Goal: Information Seeking & Learning: Learn about a topic

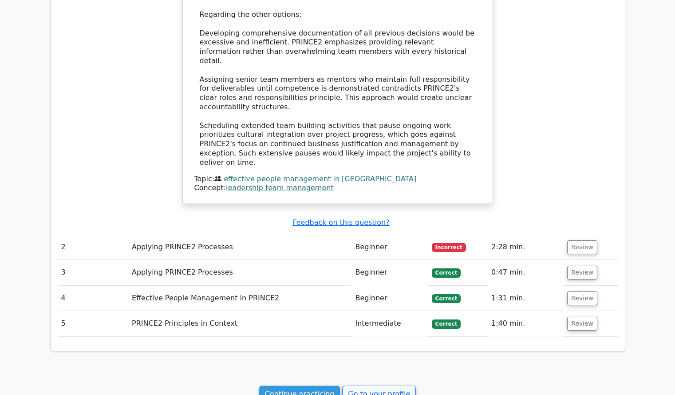
scroll to position [793, 0]
click at [585, 234] on td "Review" at bounding box center [591, 246] width 54 height 25
click at [583, 240] on button "Review" at bounding box center [582, 247] width 30 height 14
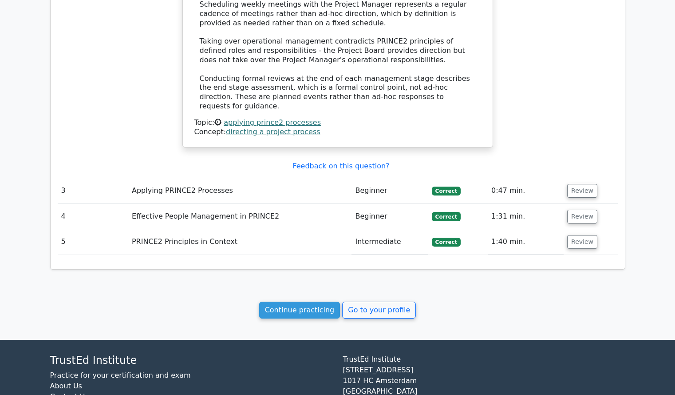
scroll to position [1348, 0]
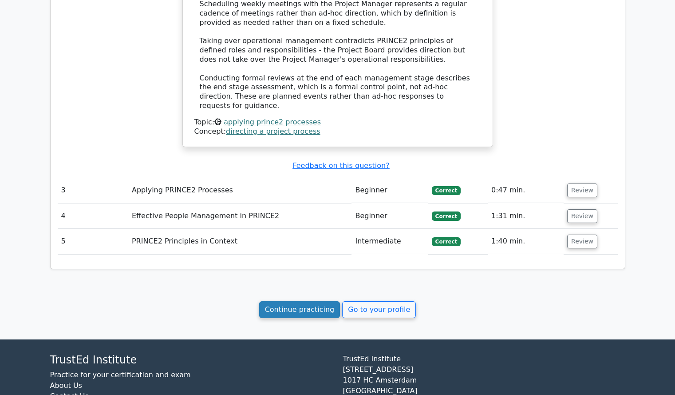
click at [333, 301] on link "Continue practicing" at bounding box center [299, 309] width 81 height 17
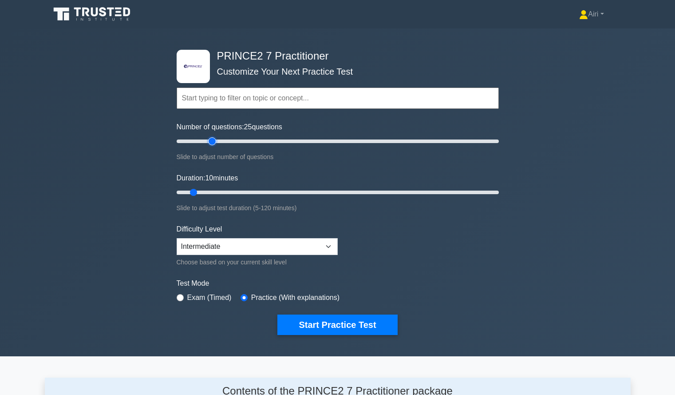
type input "25"
click at [214, 142] on input "Number of questions: 25 questions" at bounding box center [338, 141] width 322 height 11
click at [307, 190] on input "Duration: 50 minutes" at bounding box center [338, 192] width 322 height 11
click at [353, 192] on input "Duration: 50 minutes" at bounding box center [338, 192] width 322 height 11
type input "65"
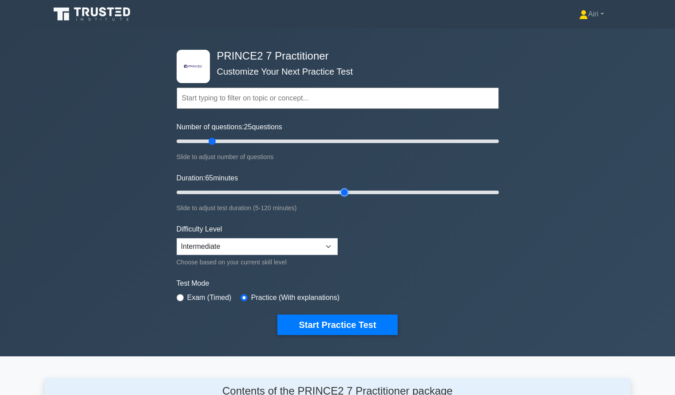
click at [343, 191] on input "Duration: 65 minutes" at bounding box center [338, 192] width 322 height 11
click at [386, 324] on button "Start Practice Test" at bounding box center [337, 324] width 120 height 20
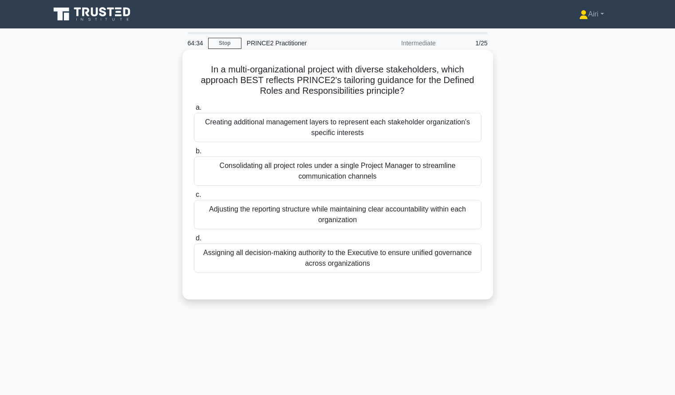
click at [465, 213] on div "Adjusting the reporting structure while maintaining clear accountability within…" at bounding box center [338, 214] width 288 height 29
click at [194, 198] on input "c. Adjusting the reporting structure while maintaining clear accountability wit…" at bounding box center [194, 195] width 0 height 6
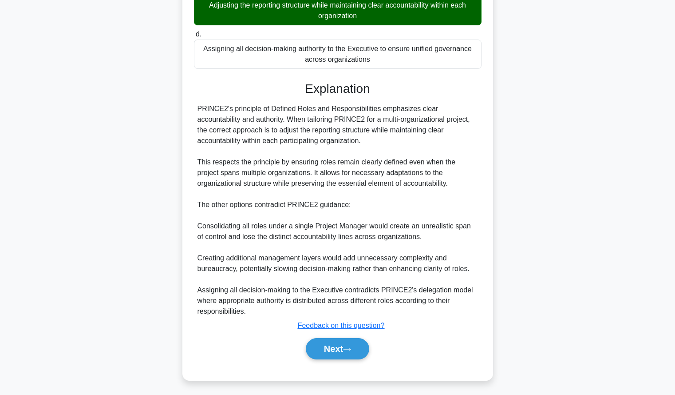
scroll to position [206, 0]
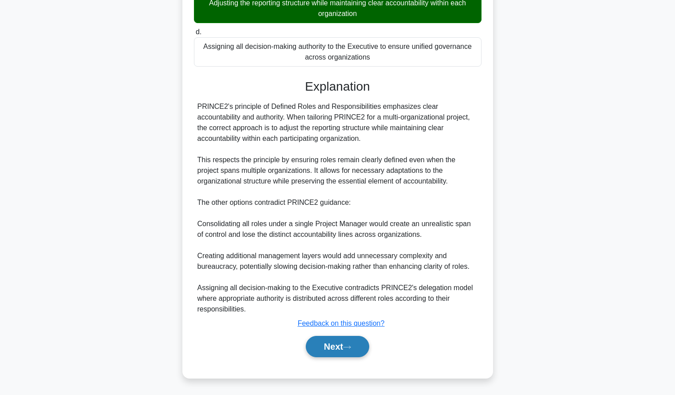
click at [314, 349] on button "Next" at bounding box center [337, 346] width 63 height 21
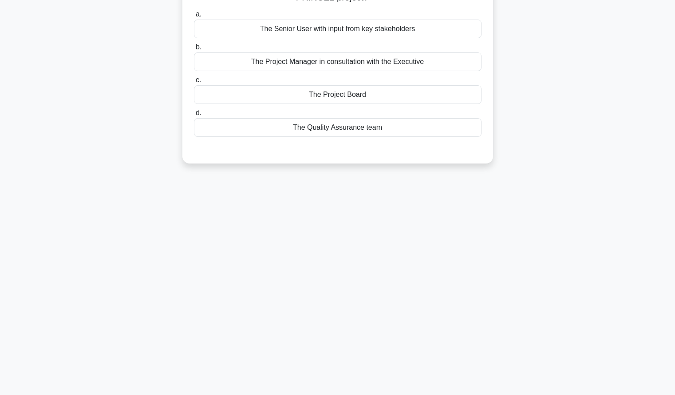
scroll to position [0, 0]
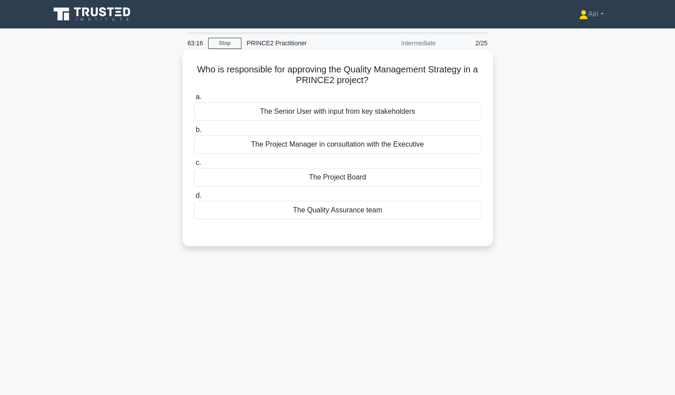
click at [425, 175] on div "The Project Board" at bounding box center [338, 177] width 288 height 19
click at [194, 166] on input "c. The Project Board" at bounding box center [194, 163] width 0 height 6
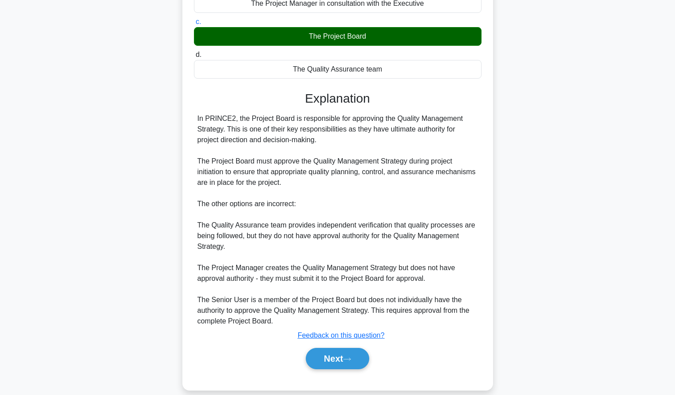
scroll to position [153, 0]
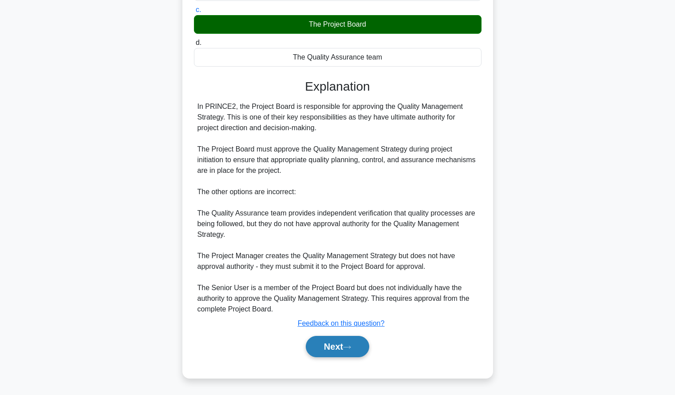
click at [313, 343] on button "Next" at bounding box center [337, 346] width 63 height 21
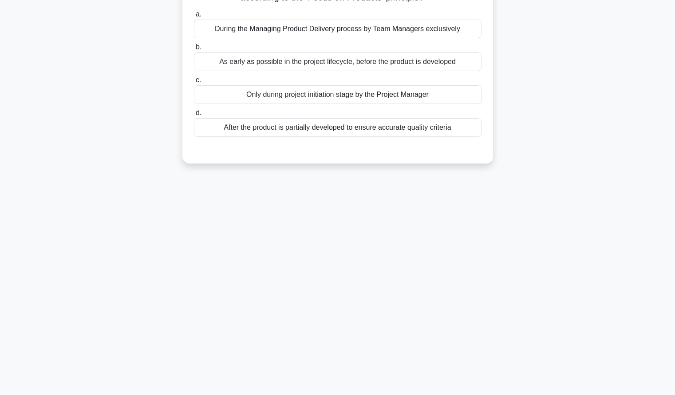
scroll to position [0, 0]
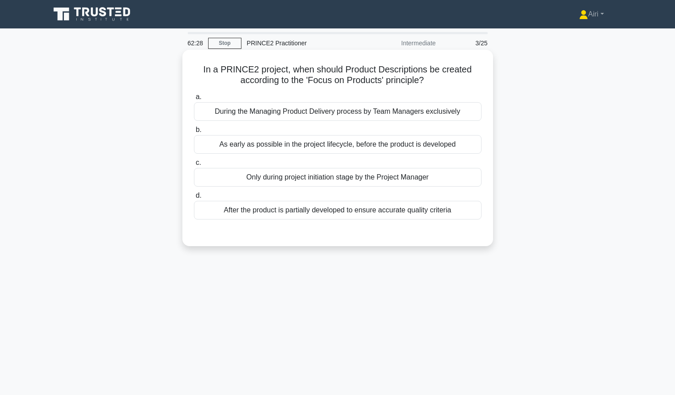
click at [472, 147] on div "As early as possible in the project lifecycle, before the product is developed" at bounding box center [338, 144] width 288 height 19
click at [194, 133] on input "b. As early as possible in the project lifecycle, before the product is develop…" at bounding box center [194, 130] width 0 height 6
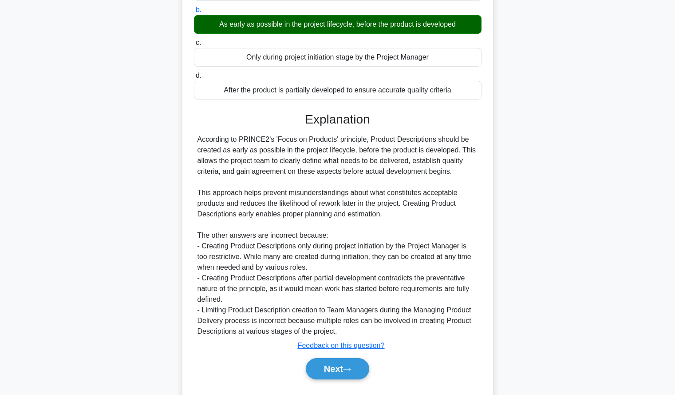
scroll to position [143, 0]
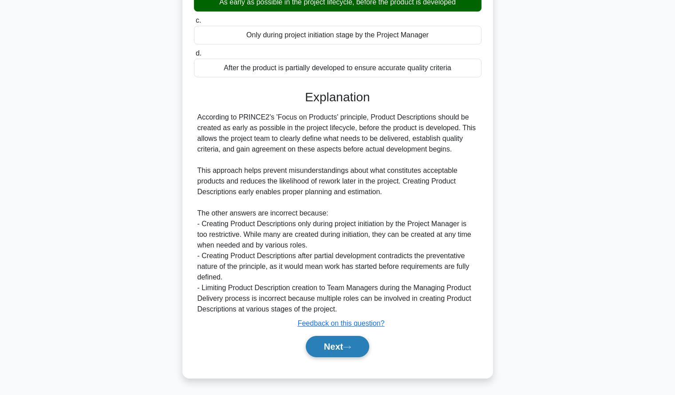
click at [320, 348] on button "Next" at bounding box center [337, 346] width 63 height 21
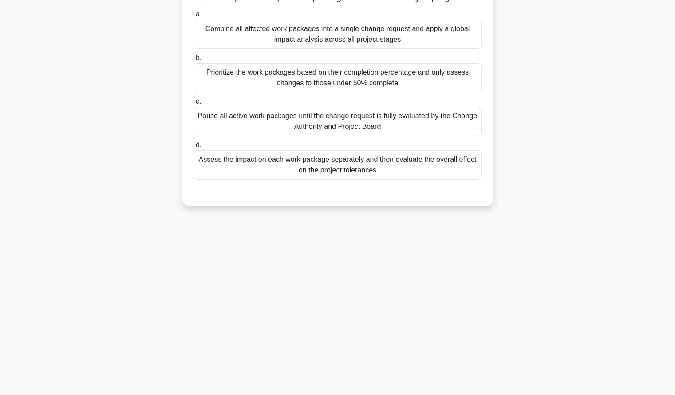
scroll to position [0, 0]
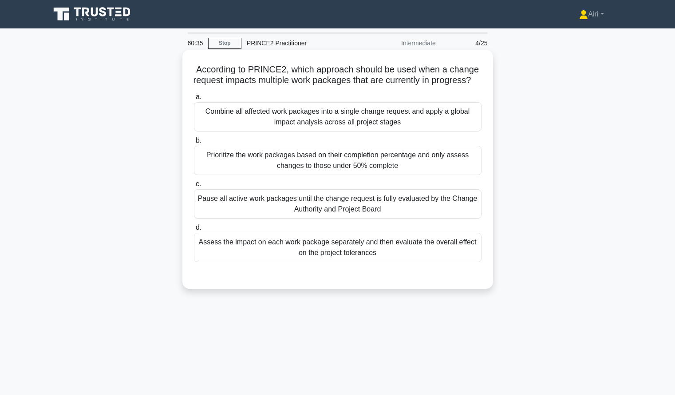
click at [444, 262] on div "Assess the impact on each work package separately and then evaluate the overall…" at bounding box center [338, 247] width 288 height 29
click at [194, 230] on input "d. Assess the impact on each work package separately and then evaluate the over…" at bounding box center [194, 228] width 0 height 6
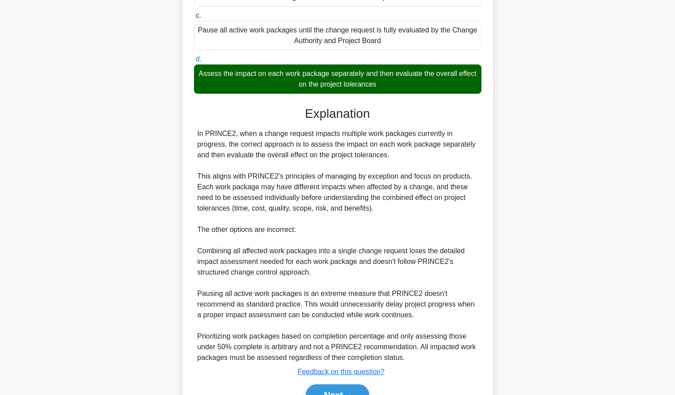
scroll to position [228, 0]
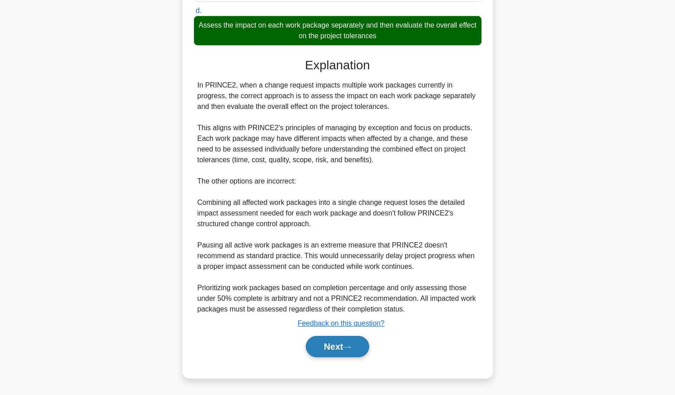
click at [343, 344] on button "Next" at bounding box center [337, 346] width 63 height 21
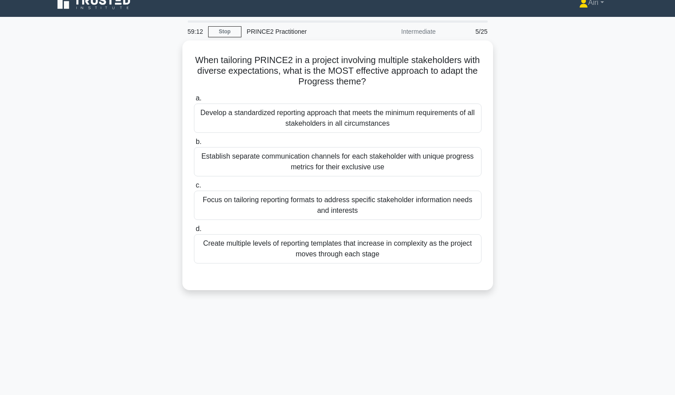
scroll to position [12, 0]
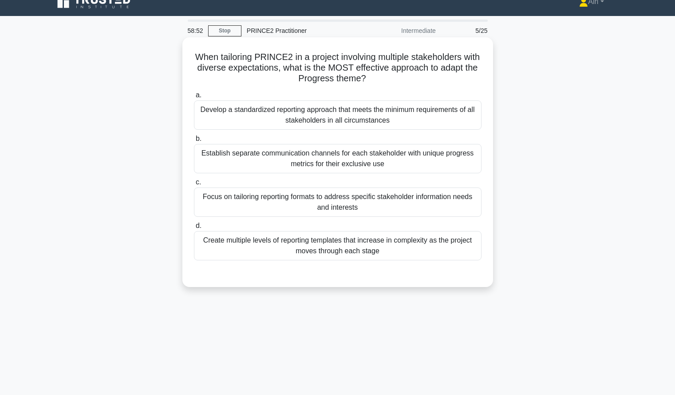
click at [380, 163] on div "Establish separate communication channels for each stakeholder with unique prog…" at bounding box center [338, 158] width 288 height 29
click at [194, 142] on input "b. Establish separate communication channels for each stakeholder with unique p…" at bounding box center [194, 139] width 0 height 6
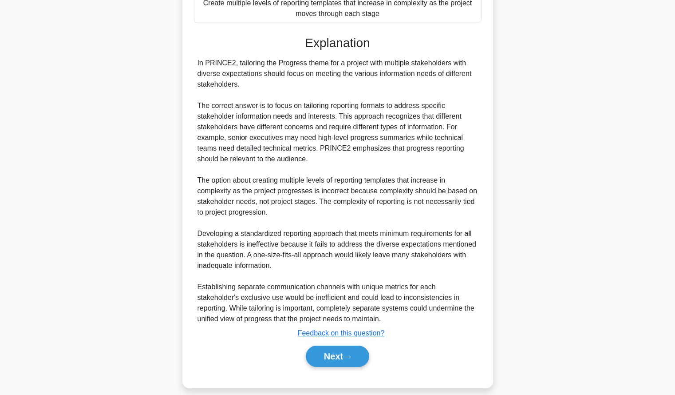
scroll to position [252, 0]
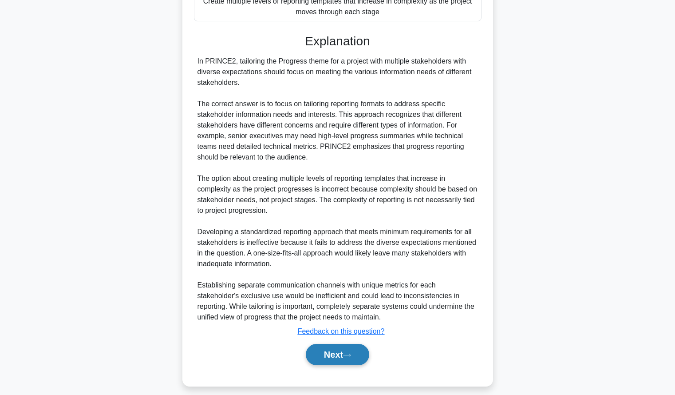
drag, startPoint x: 318, startPoint y: 346, endPoint x: 310, endPoint y: 351, distance: 9.2
click at [318, 346] on button "Next" at bounding box center [337, 354] width 63 height 21
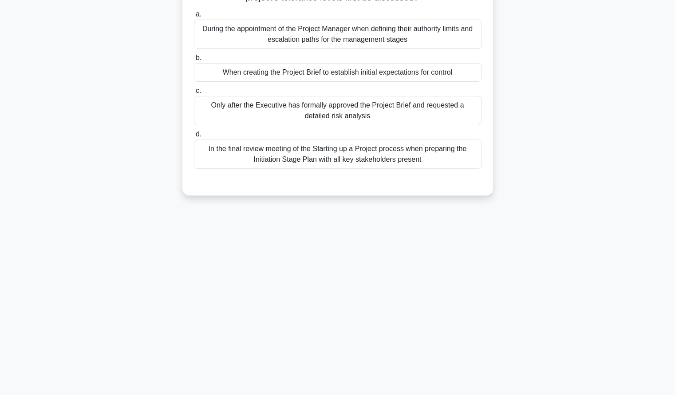
scroll to position [0, 0]
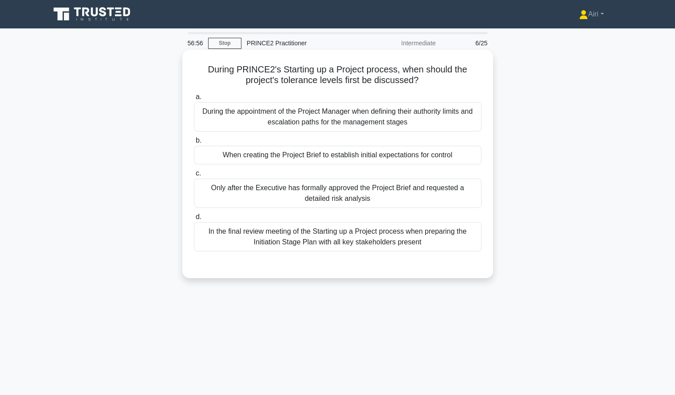
click at [415, 153] on div "When creating the Project Brief to establish initial expectations for control" at bounding box center [338, 155] width 288 height 19
click at [194, 143] on input "b. When creating the Project Brief to establish initial expectations for control" at bounding box center [194, 141] width 0 height 6
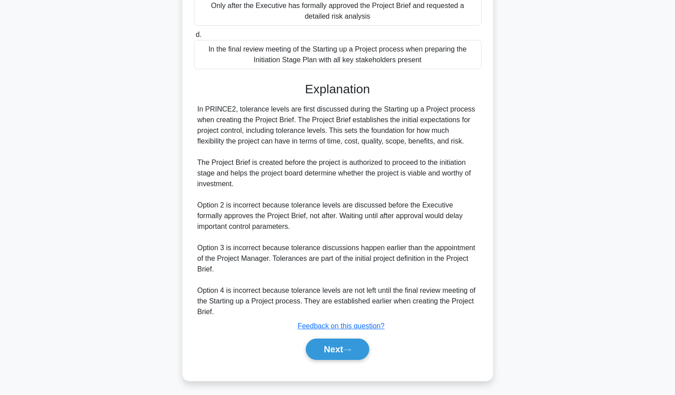
scroll to position [185, 0]
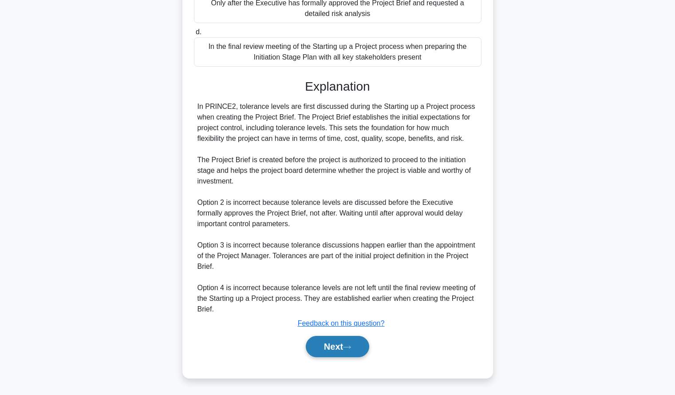
click at [341, 352] on button "Next" at bounding box center [337, 346] width 63 height 21
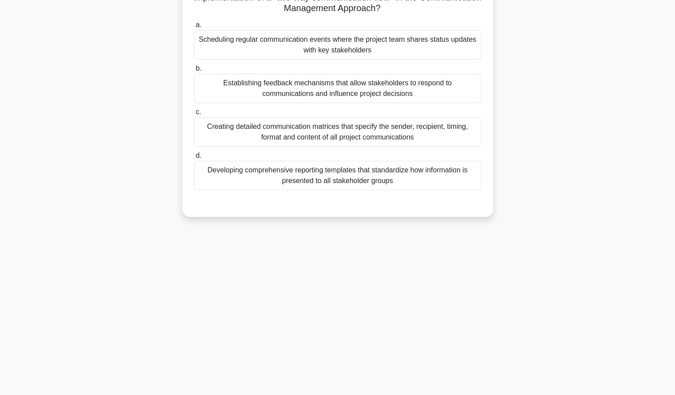
scroll to position [0, 0]
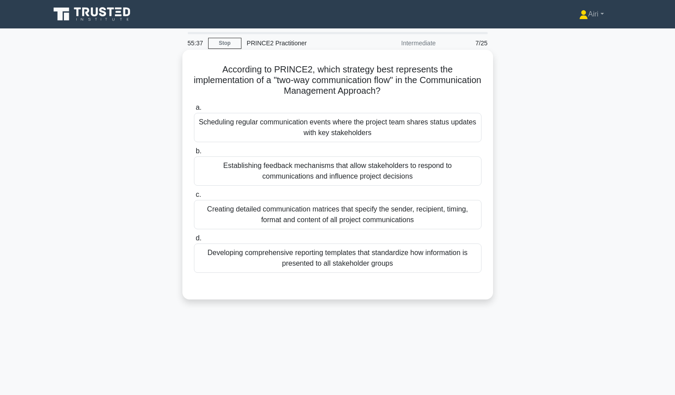
click at [308, 170] on div "Establishing feedback mechanisms that allow stakeholders to respond to communic…" at bounding box center [338, 170] width 288 height 29
click at [194, 154] on input "b. Establishing feedback mechanisms that allow stakeholders to respond to commu…" at bounding box center [194, 151] width 0 height 6
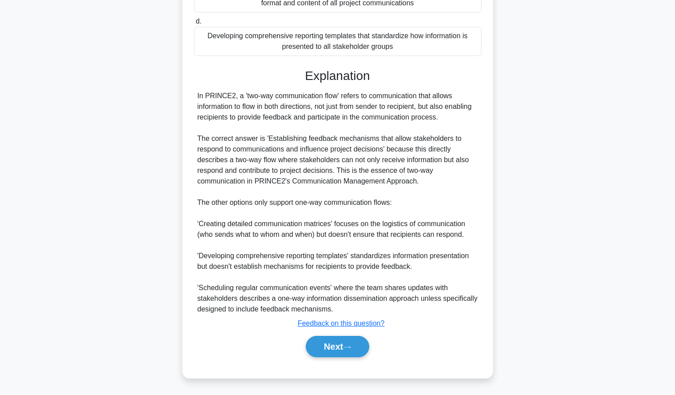
scroll to position [217, 0]
click at [317, 349] on button "Next" at bounding box center [337, 346] width 63 height 21
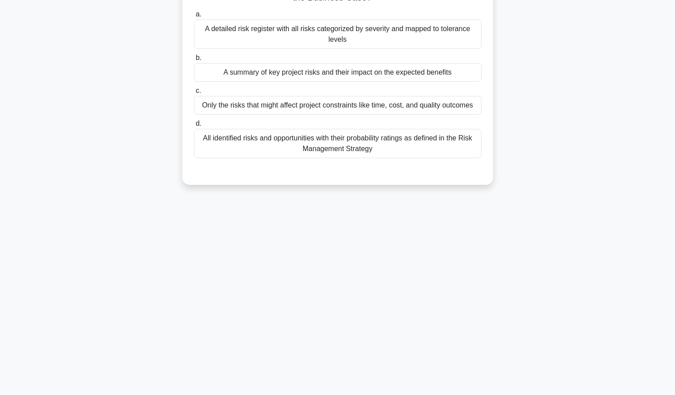
scroll to position [0, 0]
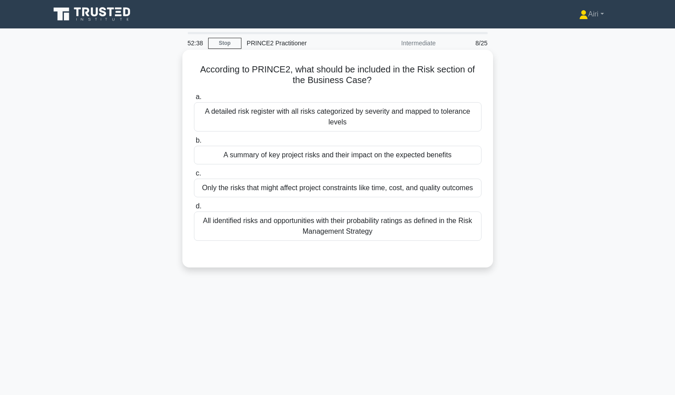
click at [467, 153] on div "A summary of key project risks and their impact on the expected benefits" at bounding box center [338, 155] width 288 height 19
click at [194, 143] on input "b. A summary of key project risks and their impact on the expected benefits" at bounding box center [194, 141] width 0 height 6
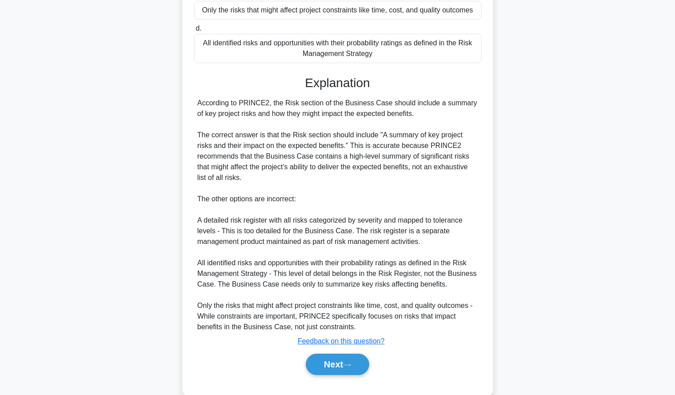
scroll to position [196, 0]
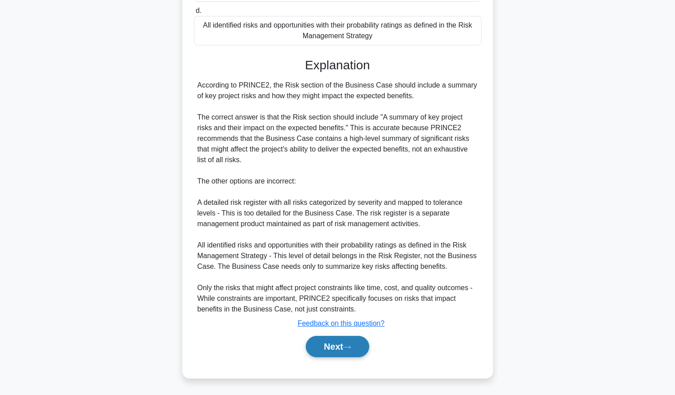
click at [328, 355] on button "Next" at bounding box center [337, 346] width 63 height 21
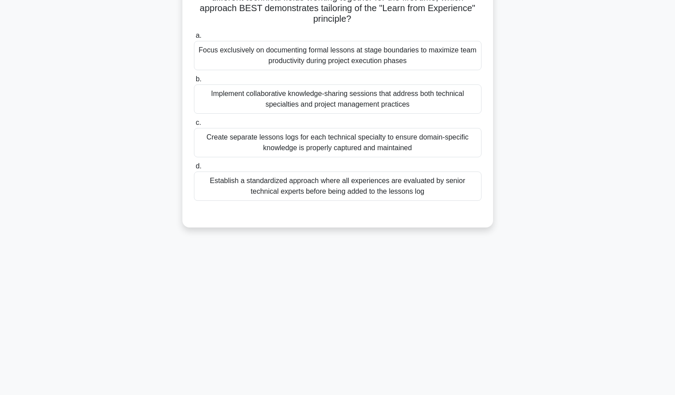
scroll to position [0, 0]
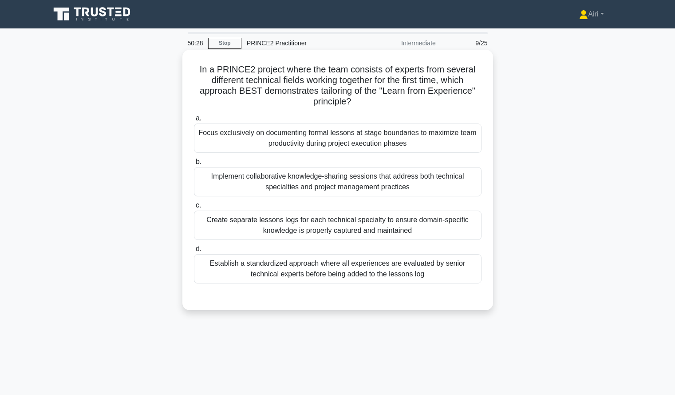
click at [464, 183] on div "Implement collaborative knowledge-sharing sessions that address both technical …" at bounding box center [338, 181] width 288 height 29
click at [194, 165] on input "b. Implement collaborative knowledge-sharing sessions that address both technic…" at bounding box center [194, 162] width 0 height 6
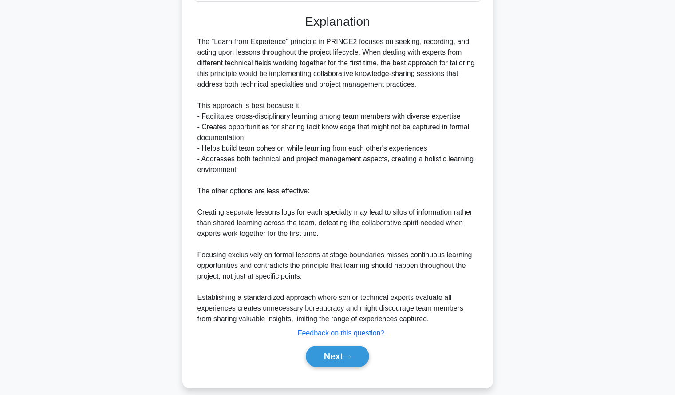
scroll to position [292, 0]
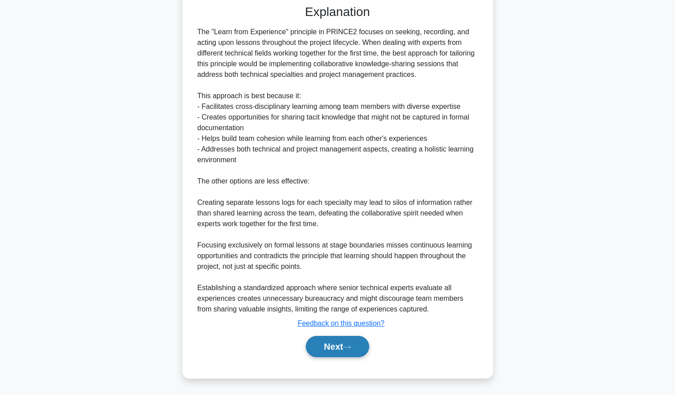
click at [319, 348] on button "Next" at bounding box center [337, 346] width 63 height 21
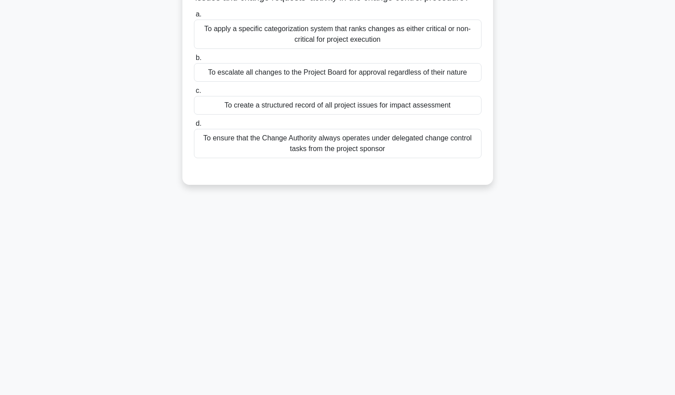
scroll to position [0, 0]
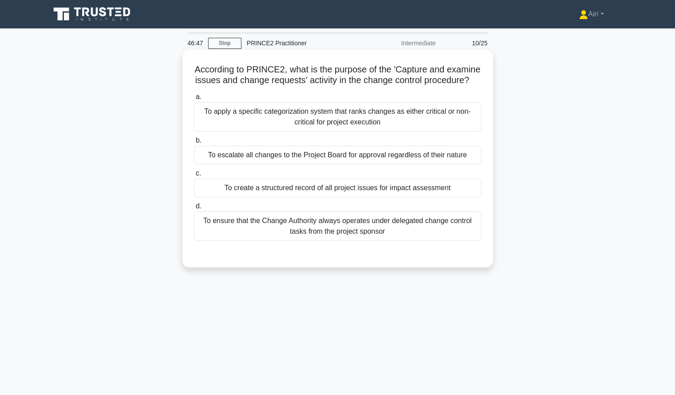
click at [373, 197] on div "To create a structured record of all project issues for impact assessment" at bounding box center [338, 187] width 288 height 19
click at [194, 176] on input "c. To create a structured record of all project issues for impact assessment" at bounding box center [194, 173] width 0 height 6
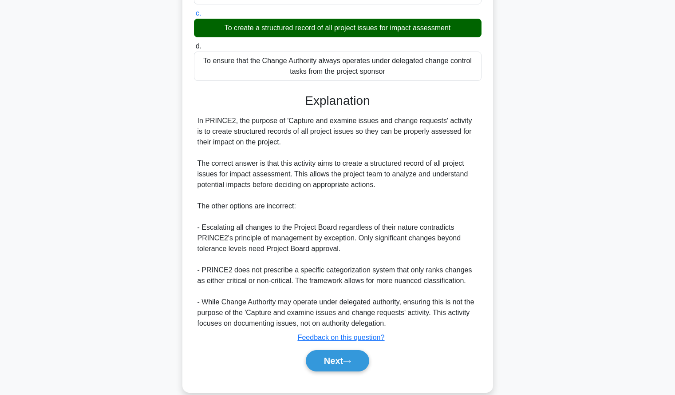
scroll to position [185, 0]
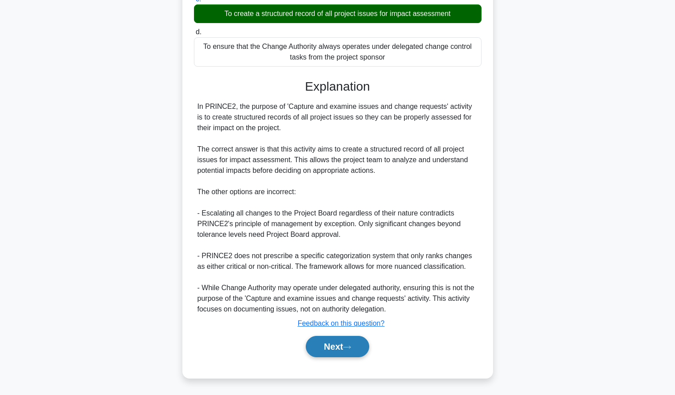
click at [335, 340] on button "Next" at bounding box center [337, 346] width 63 height 21
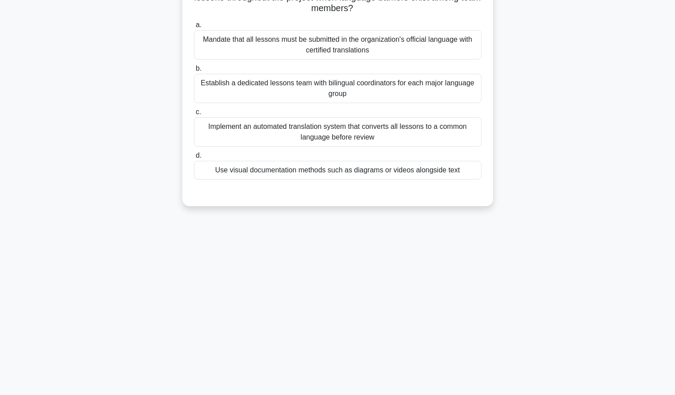
scroll to position [0, 0]
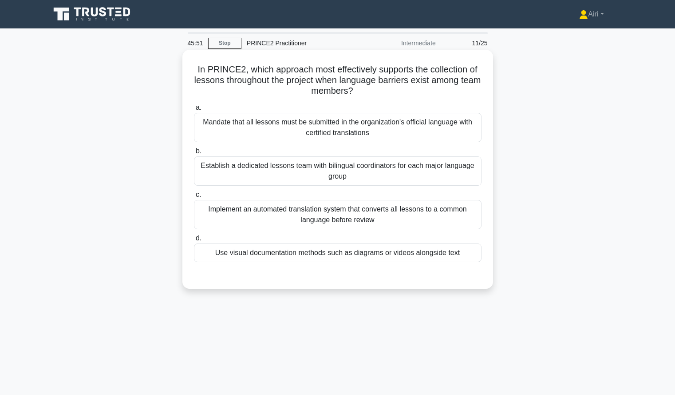
click at [305, 225] on div "Implement an automated translation system that converts all lessons to a common…" at bounding box center [338, 214] width 288 height 29
click at [194, 198] on input "c. Implement an automated translation system that converts all lessons to a com…" at bounding box center [194, 195] width 0 height 6
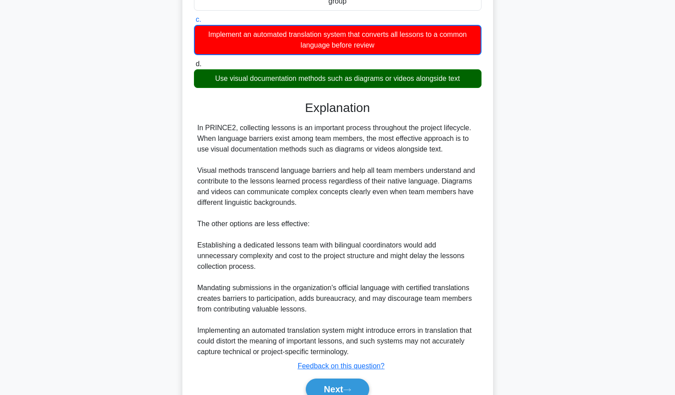
scroll to position [218, 0]
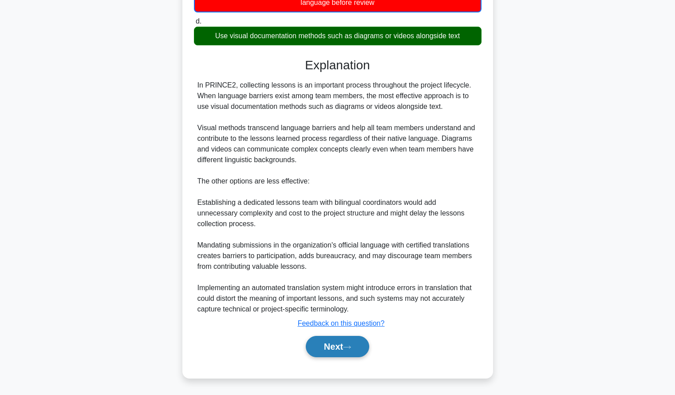
click at [317, 346] on button "Next" at bounding box center [337, 346] width 63 height 21
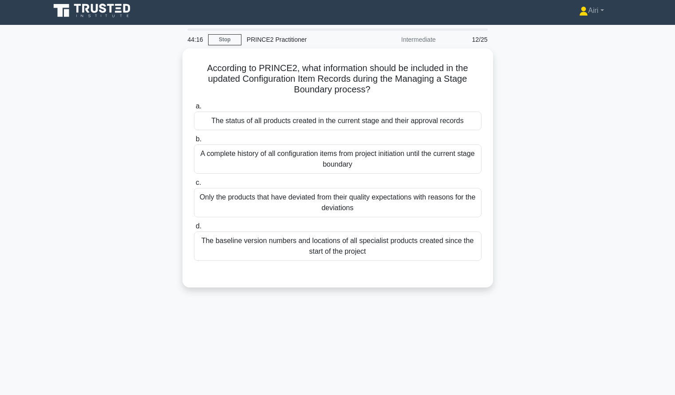
scroll to position [4, 0]
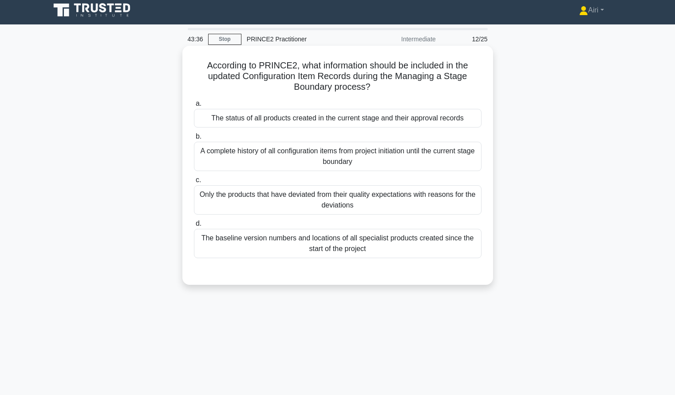
click at [409, 240] on div "The baseline version numbers and locations of all specialist products created s…" at bounding box center [338, 243] width 288 height 29
click at [194, 226] on input "d. The baseline version numbers and locations of all specialist products create…" at bounding box center [194, 224] width 0 height 6
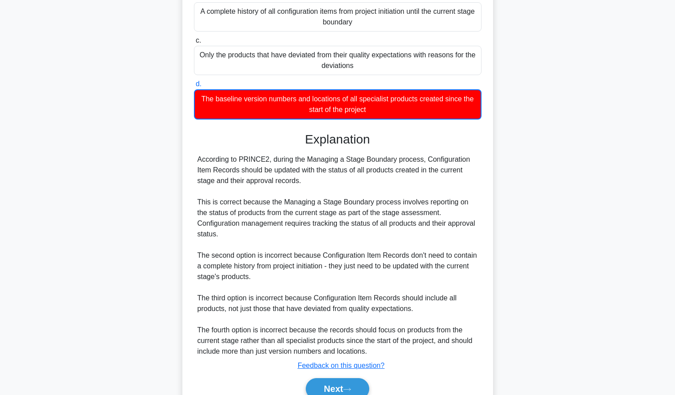
scroll to position [175, 0]
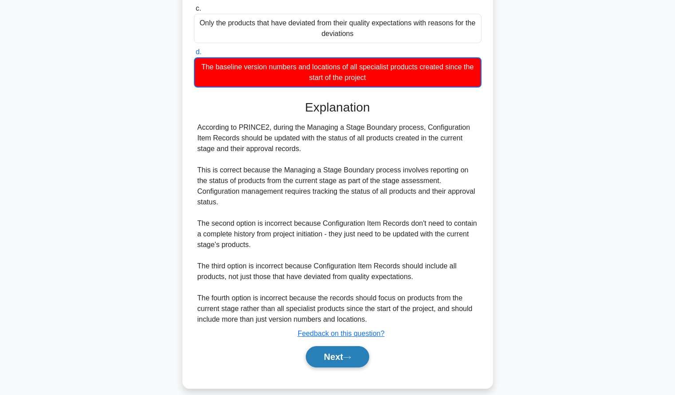
click at [332, 349] on button "Next" at bounding box center [337, 356] width 63 height 21
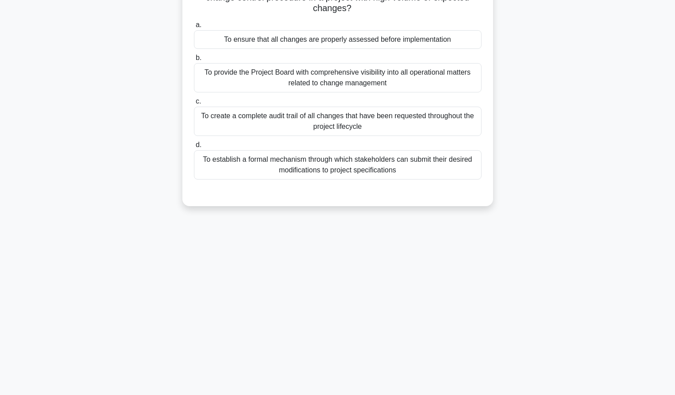
scroll to position [0, 0]
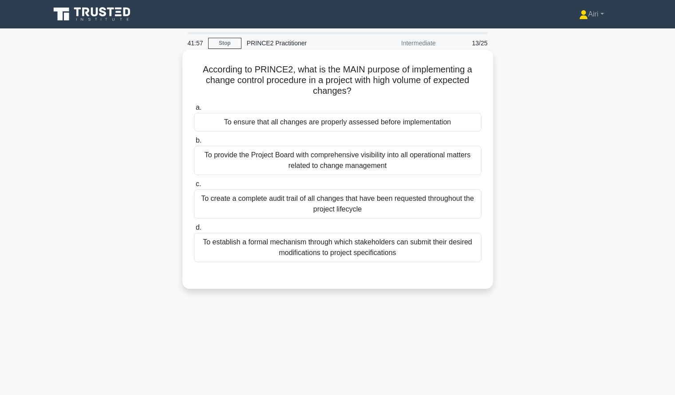
click at [238, 122] on div "To ensure that all changes are properly assessed before implementation" at bounding box center [338, 122] width 288 height 19
click at [194, 111] on input "a. To ensure that all changes are properly assessed before implementation" at bounding box center [194, 108] width 0 height 6
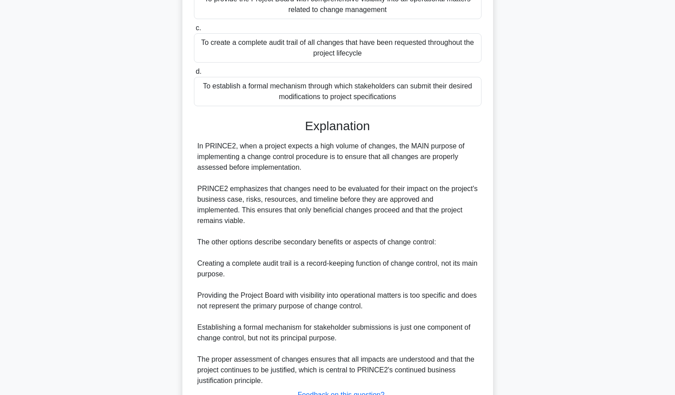
scroll to position [217, 0]
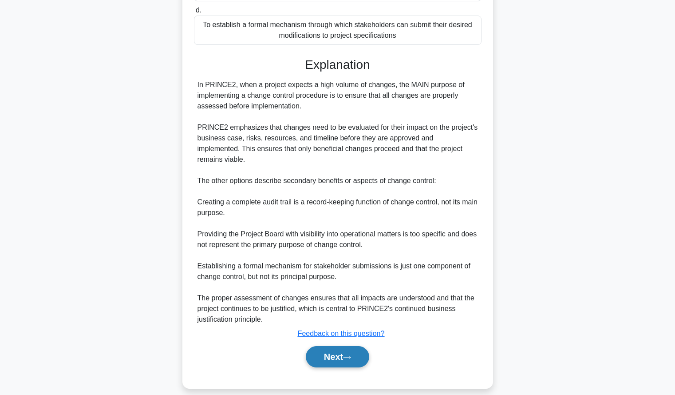
click at [310, 346] on button "Next" at bounding box center [337, 356] width 63 height 21
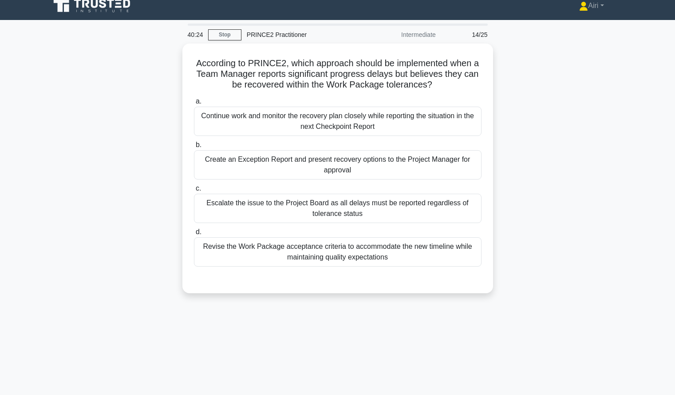
scroll to position [9, 0]
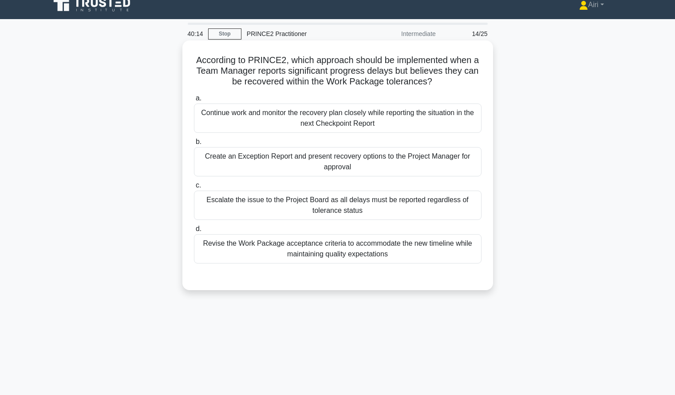
click at [274, 125] on div "Continue work and monitor the recovery plan closely while reporting the situati…" at bounding box center [338, 117] width 288 height 29
click at [194, 101] on input "a. Continue work and monitor the recovery plan closely while reporting the situ…" at bounding box center [194, 98] width 0 height 6
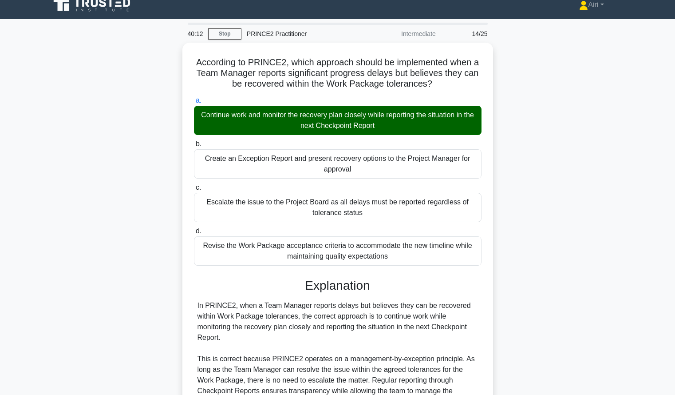
click at [121, 206] on div "According to PRINCE2, which approach should be implemented when a Team Manager …" at bounding box center [338, 336] width 586 height 587
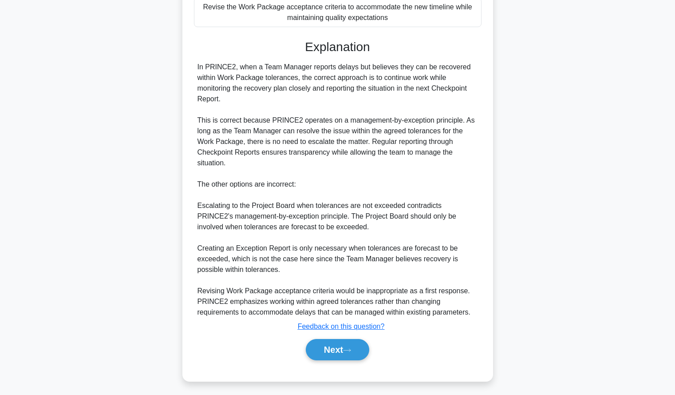
scroll to position [249, 0]
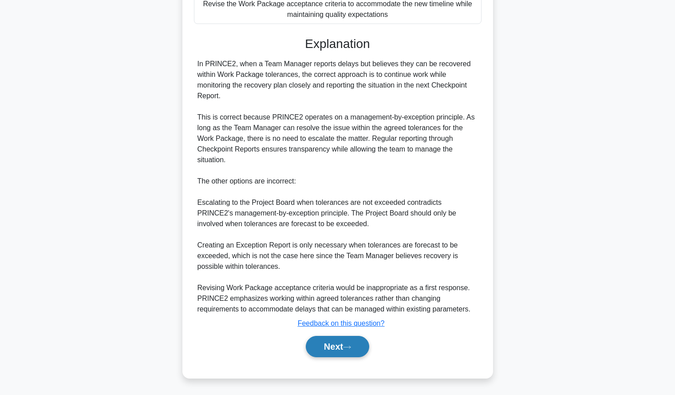
click at [313, 341] on button "Next" at bounding box center [337, 346] width 63 height 21
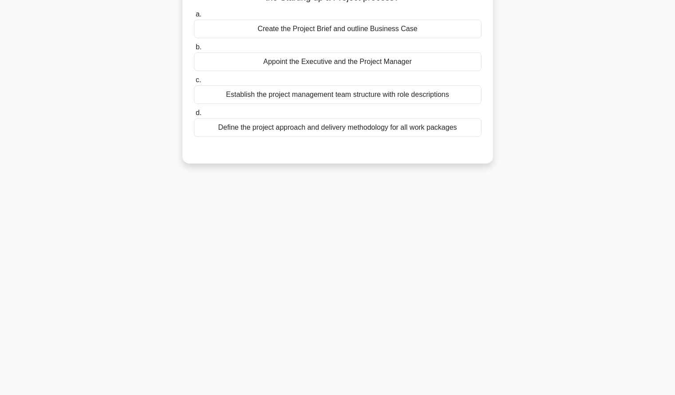
scroll to position [0, 0]
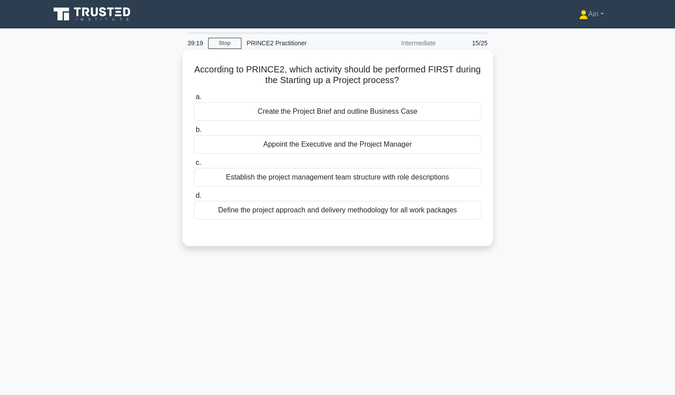
click at [290, 144] on div "Appoint the Executive and the Project Manager" at bounding box center [338, 144] width 288 height 19
click at [194, 133] on input "b. Appoint the Executive and the Project Manager" at bounding box center [194, 130] width 0 height 6
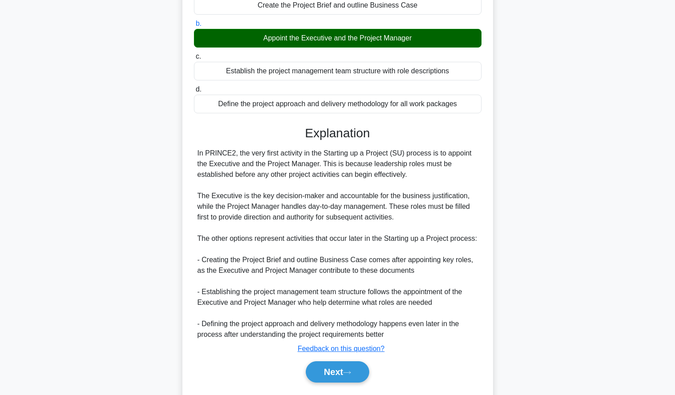
scroll to position [132, 0]
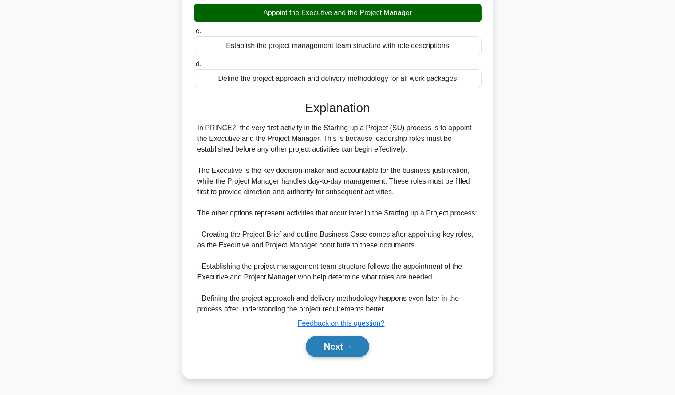
click at [334, 337] on button "Next" at bounding box center [337, 346] width 63 height 21
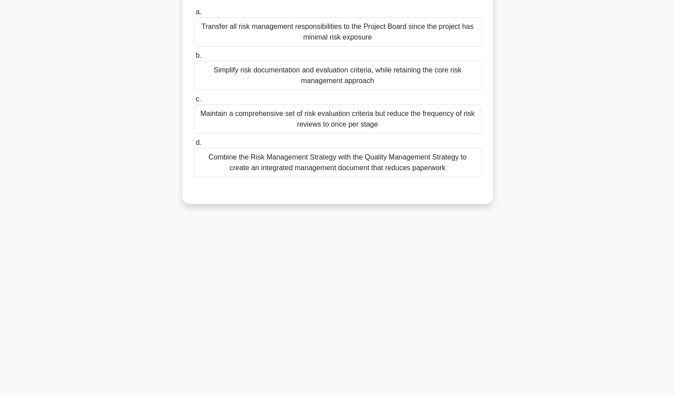
scroll to position [0, 0]
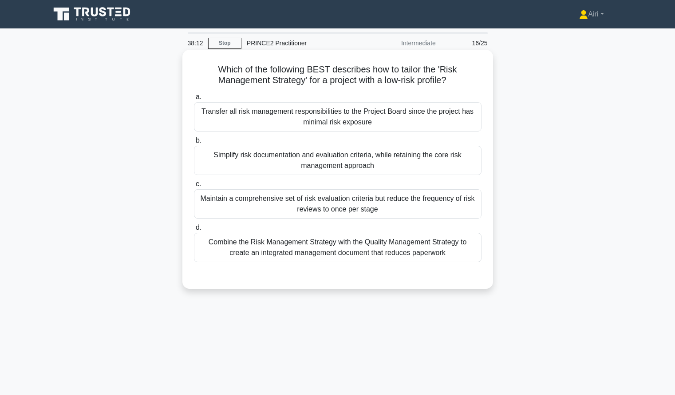
click at [452, 153] on div "Simplify risk documentation and evaluation criteria, while retaining the core r…" at bounding box center [338, 160] width 288 height 29
click at [194, 143] on input "b. Simplify risk documentation and evaluation criteria, while retaining the cor…" at bounding box center [194, 141] width 0 height 6
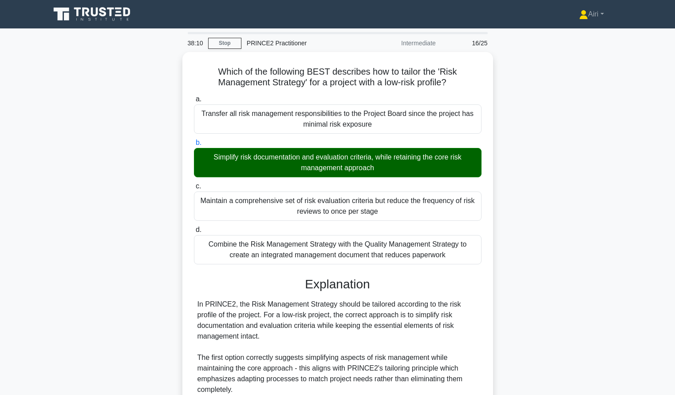
scroll to position [217, 0]
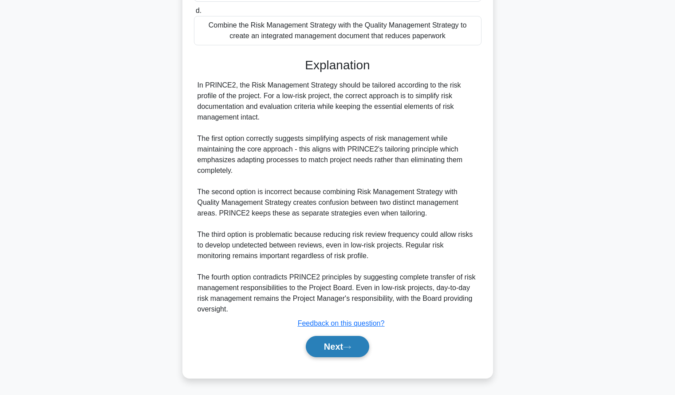
click at [318, 349] on button "Next" at bounding box center [337, 346] width 63 height 21
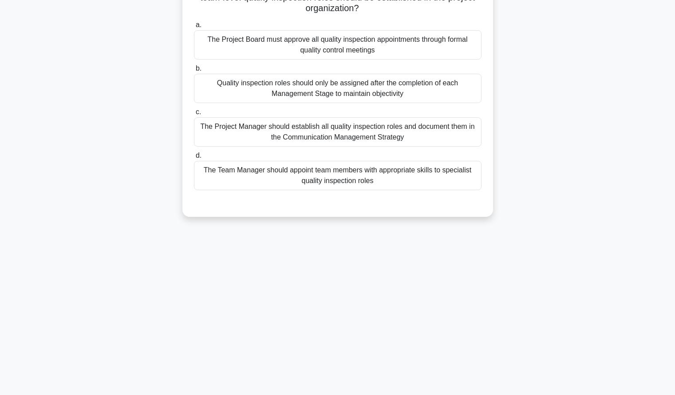
scroll to position [0, 0]
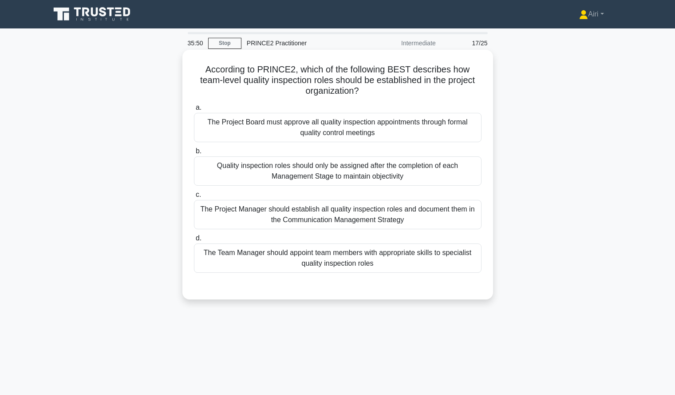
click at [286, 261] on div "The Team Manager should appoint team members with appropriate skills to special…" at bounding box center [338, 257] width 288 height 29
click at [194, 241] on input "d. The Team Manager should appoint team members with appropriate skills to spec…" at bounding box center [194, 238] width 0 height 6
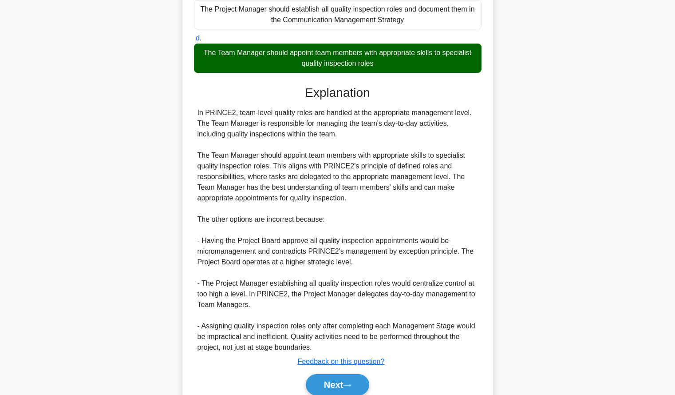
scroll to position [238, 0]
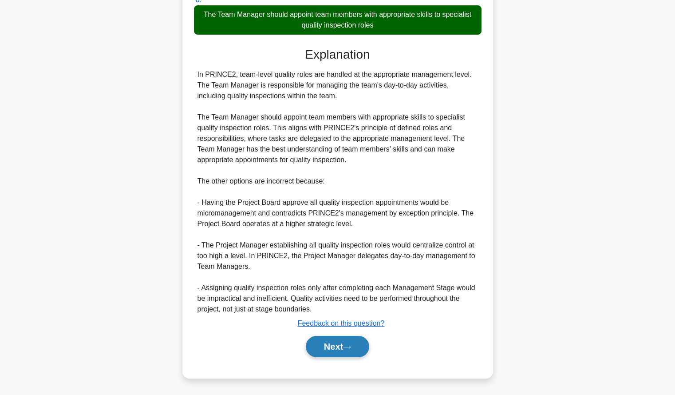
click at [323, 354] on button "Next" at bounding box center [337, 346] width 63 height 21
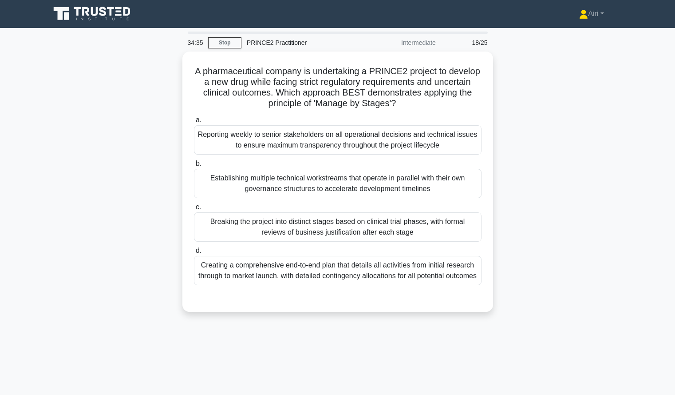
scroll to position [1, 0]
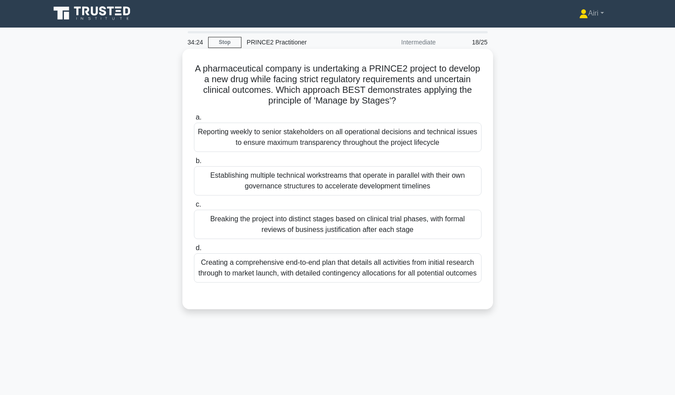
click at [462, 222] on div "Breaking the project into distinct stages based on clinical trial phases, with …" at bounding box center [338, 224] width 288 height 29
click at [194, 207] on input "c. Breaking the project into distinct stages based on clinical trial phases, wi…" at bounding box center [194, 205] width 0 height 6
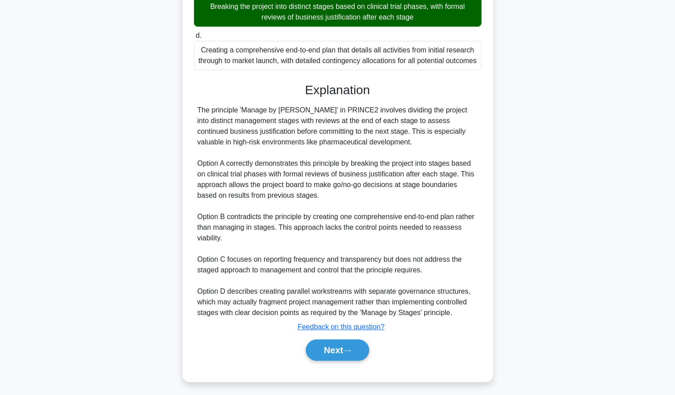
scroll to position [228, 0]
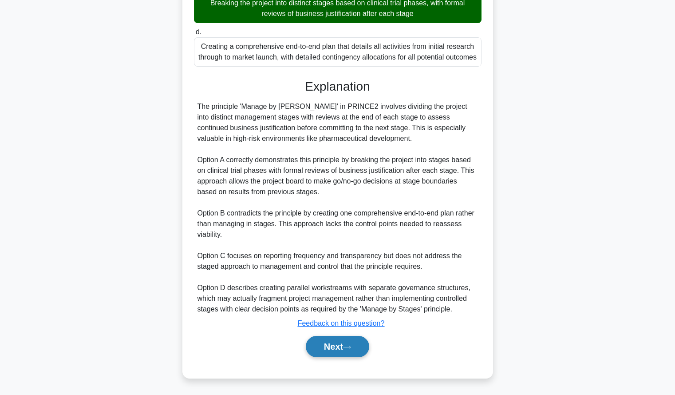
click at [309, 350] on button "Next" at bounding box center [337, 346] width 63 height 21
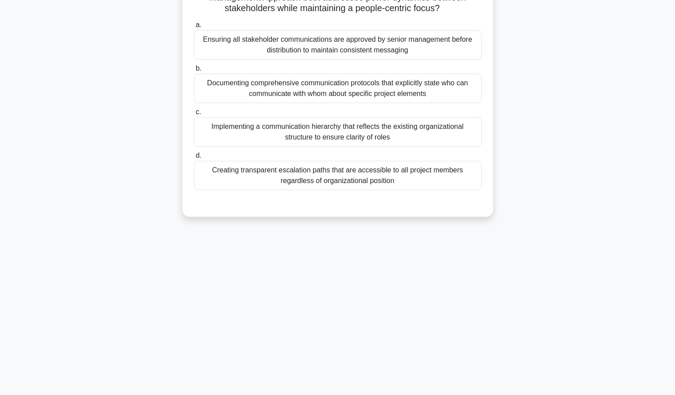
scroll to position [0, 0]
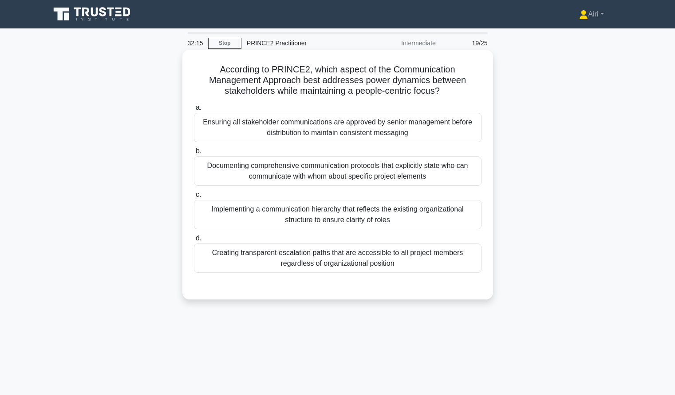
click at [450, 213] on div "Implementing a communication hierarchy that reflects the existing organizationa…" at bounding box center [338, 214] width 288 height 29
click at [194, 198] on input "c. Implementing a communication hierarchy that reflects the existing organizati…" at bounding box center [194, 195] width 0 height 6
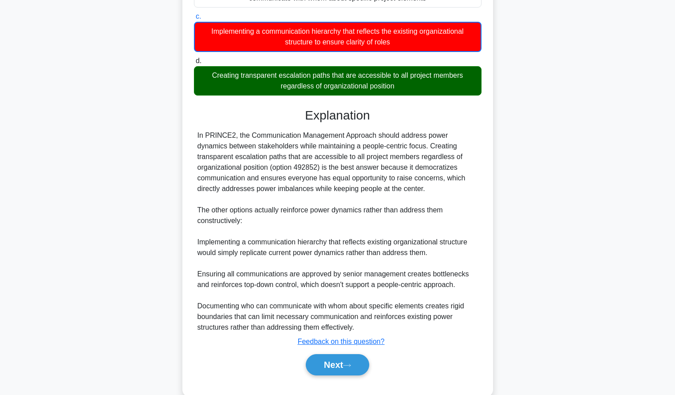
scroll to position [197, 0]
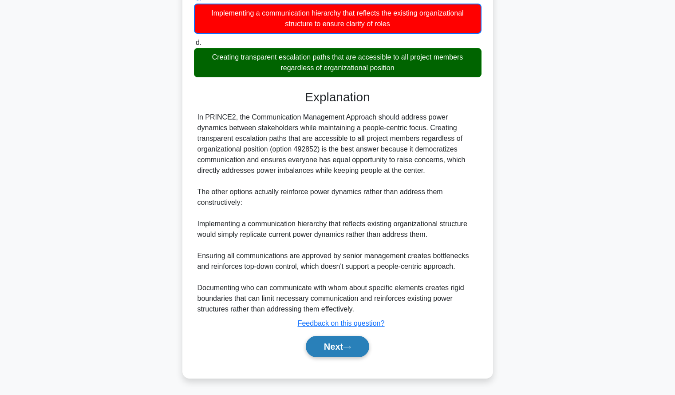
click at [334, 349] on button "Next" at bounding box center [337, 346] width 63 height 21
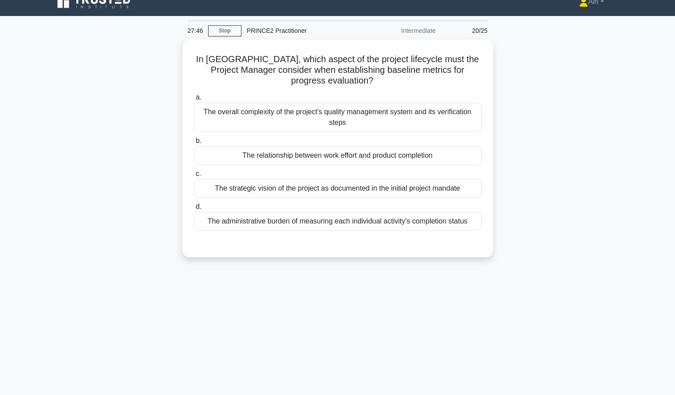
scroll to position [13, 0]
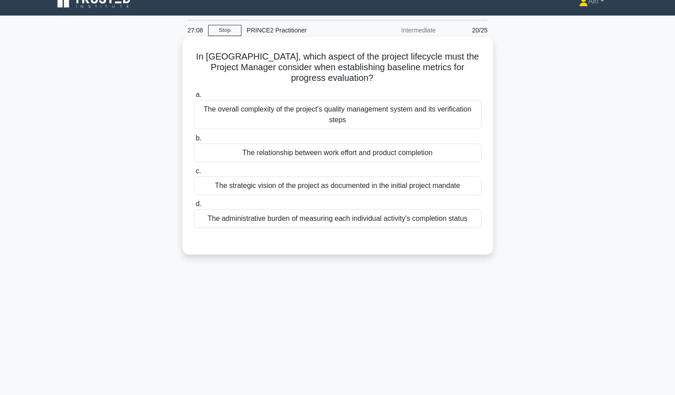
click at [361, 108] on div "The overall complexity of the project's quality management system and its verif…" at bounding box center [338, 114] width 288 height 29
click at [194, 98] on input "a. The overall complexity of the project's quality management system and its ve…" at bounding box center [194, 95] width 0 height 6
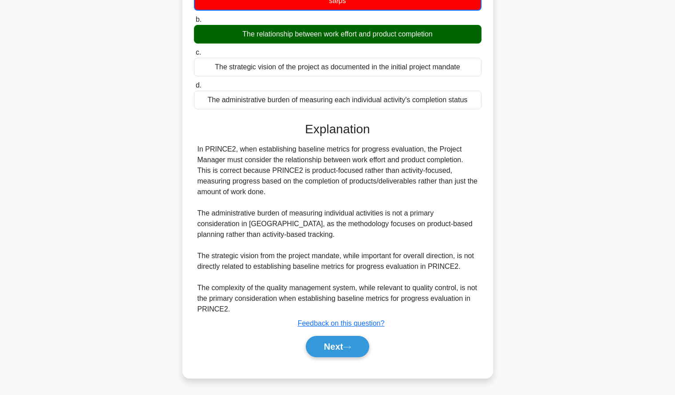
scroll to position [133, 0]
click at [222, 274] on div "In PRINCE2, when establishing baseline metrics for progress evaluation, the Pro…" at bounding box center [338, 229] width 281 height 170
click at [325, 351] on button "Next" at bounding box center [337, 346] width 63 height 21
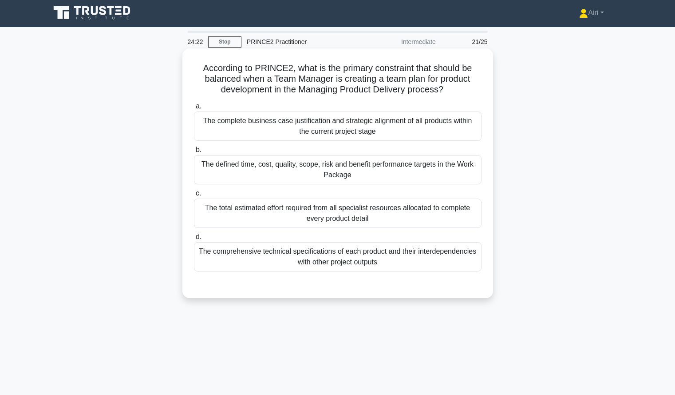
scroll to position [16, 0]
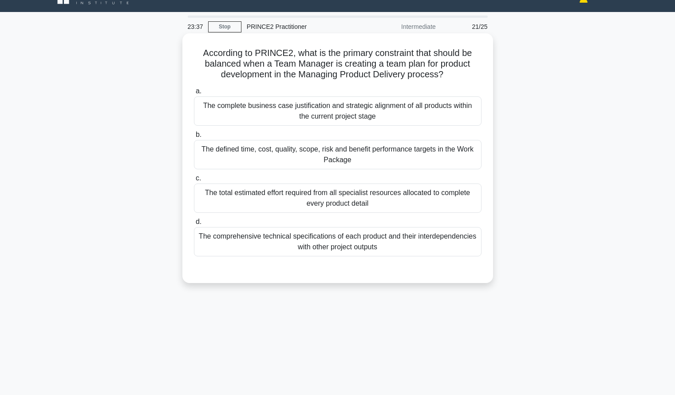
click at [460, 116] on div "The complete business case justification and strategic alignment of all product…" at bounding box center [338, 110] width 288 height 29
click at [194, 94] on input "a. The complete business case justification and strategic alignment of all prod…" at bounding box center [194, 91] width 0 height 6
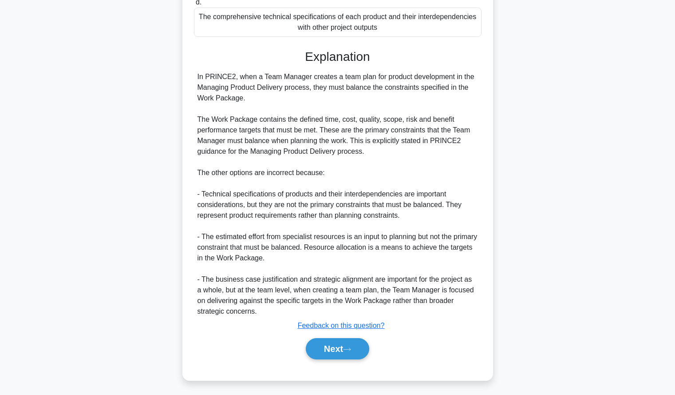
scroll to position [239, 0]
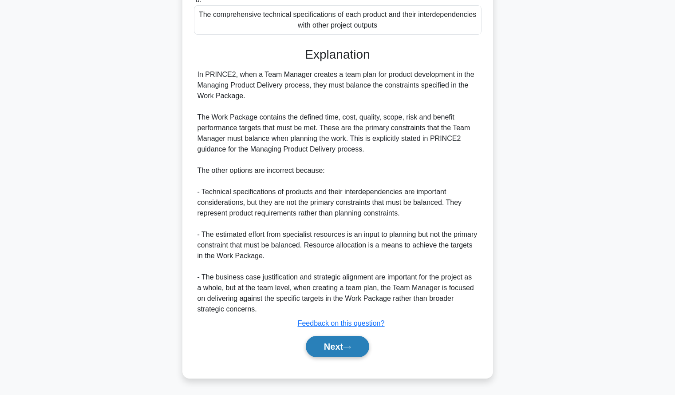
click at [338, 345] on button "Next" at bounding box center [337, 346] width 63 height 21
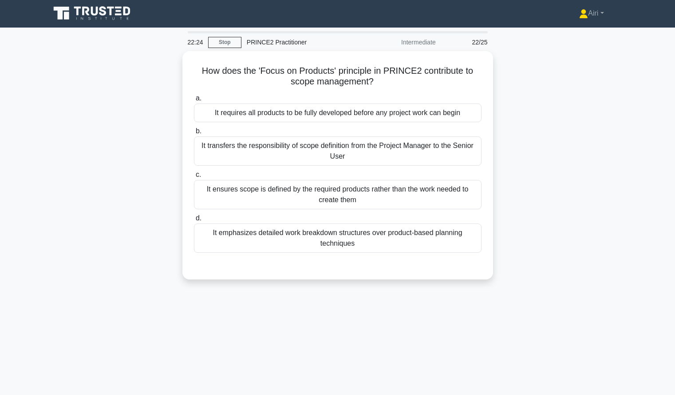
scroll to position [0, 0]
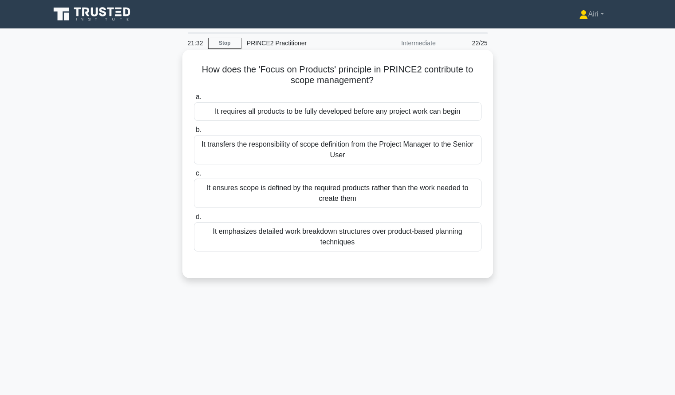
click at [255, 200] on div "It ensures scope is defined by the required products rather than the work neede…" at bounding box center [338, 192] width 288 height 29
click at [194, 176] on input "c. It ensures scope is defined by the required products rather than the work ne…" at bounding box center [194, 173] width 0 height 6
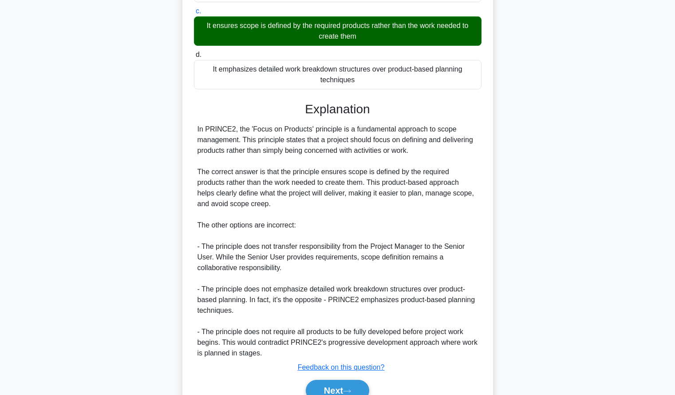
scroll to position [206, 0]
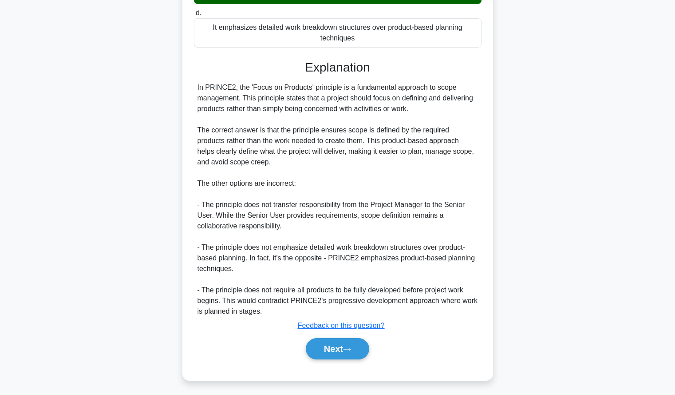
click at [2, 334] on main "20:42 Stop PRINCE2 Practitioner Intermediate 22/25 How does the 'Focus on Produ…" at bounding box center [337, 108] width 675 height 572
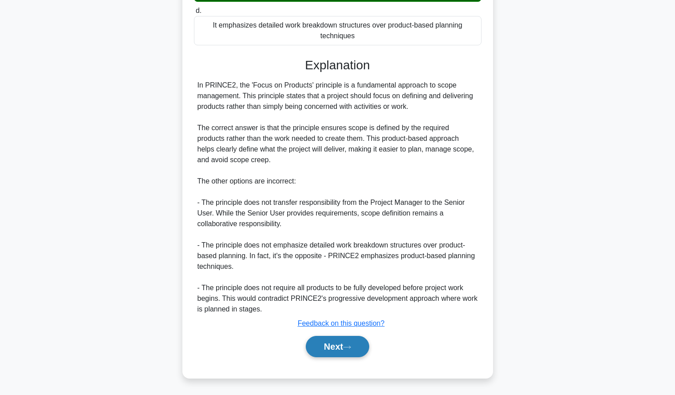
click at [367, 344] on button "Next" at bounding box center [337, 346] width 63 height 21
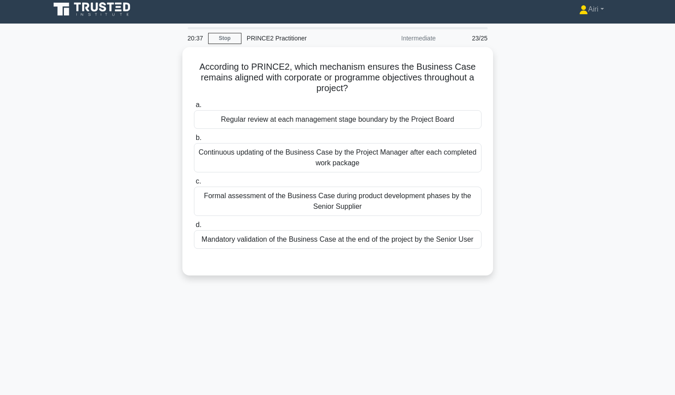
scroll to position [4, 0]
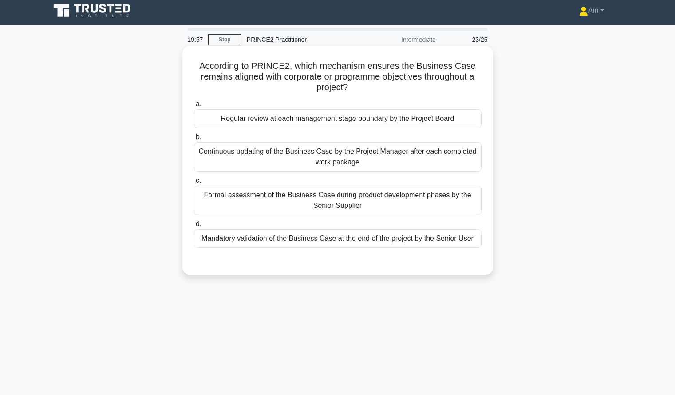
click at [388, 123] on div "Regular review at each management stage boundary by the Project Board" at bounding box center [338, 118] width 288 height 19
click at [194, 107] on input "a. Regular review at each management stage boundary by the Project Board" at bounding box center [194, 104] width 0 height 6
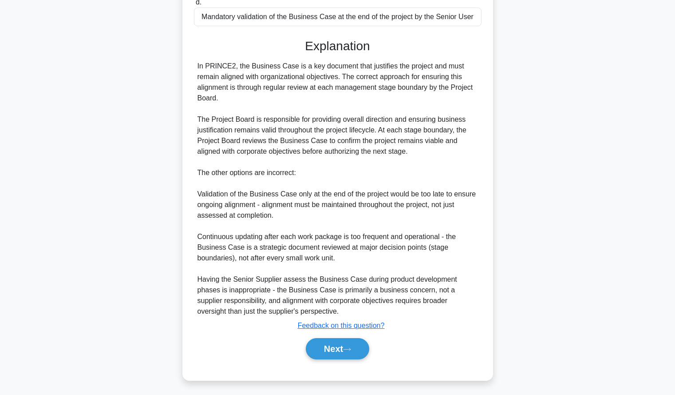
scroll to position [227, 0]
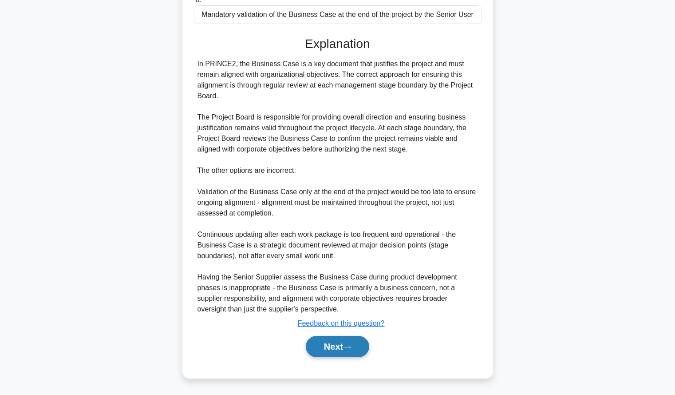
click at [324, 341] on button "Next" at bounding box center [337, 346] width 63 height 21
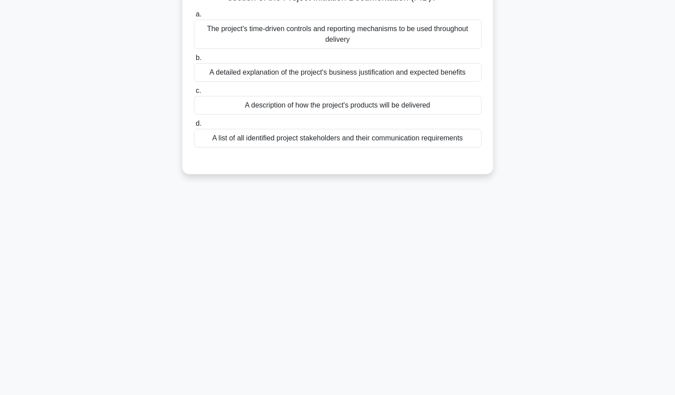
scroll to position [0, 0]
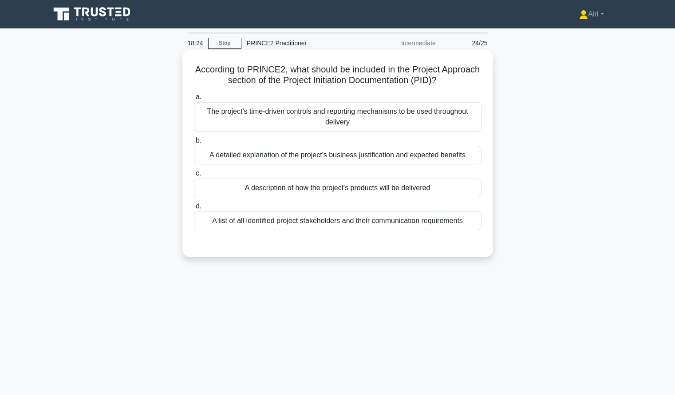
click at [445, 119] on div "The project's time-driven controls and reporting mechanisms to be used througho…" at bounding box center [338, 116] width 288 height 29
click at [194, 100] on input "a. The project's time-driven controls and reporting mechanisms to be used throu…" at bounding box center [194, 97] width 0 height 6
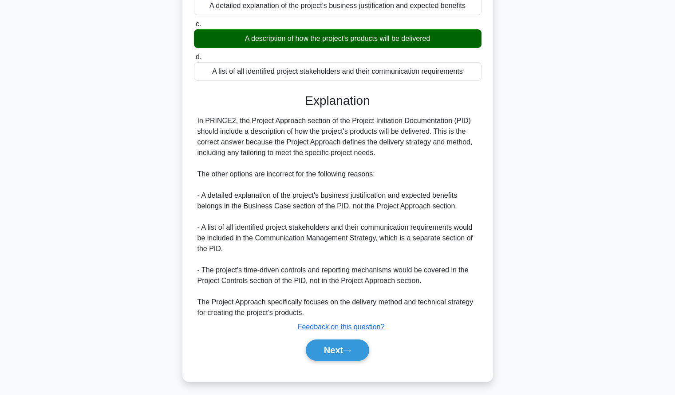
scroll to position [154, 0]
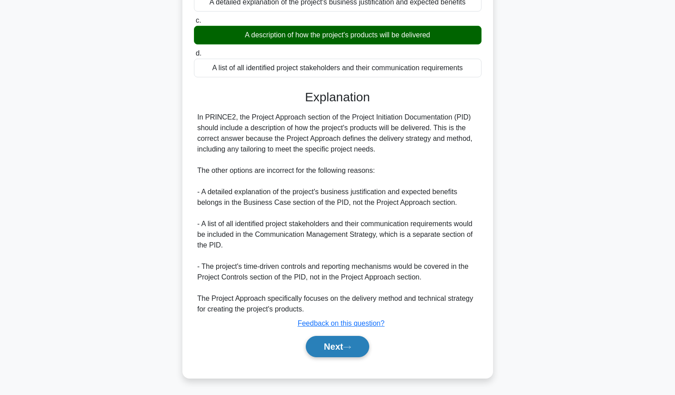
click at [317, 347] on button "Next" at bounding box center [337, 346] width 63 height 21
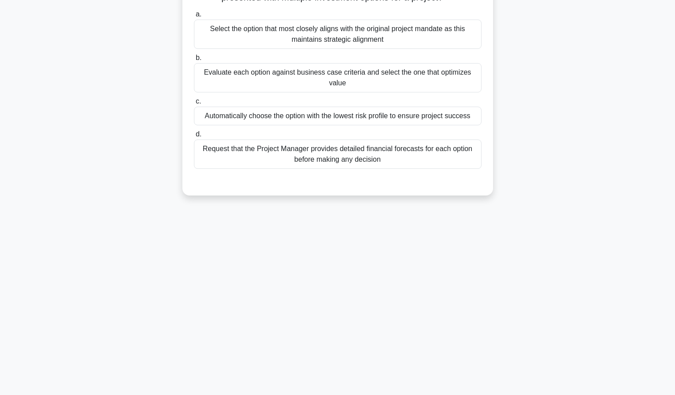
scroll to position [0, 0]
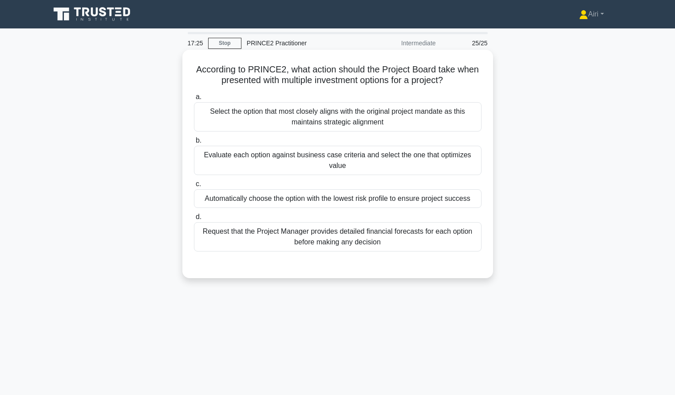
click at [251, 156] on div "Evaluate each option against business case criteria and select the one that opt…" at bounding box center [338, 160] width 288 height 29
click at [194, 143] on input "b. Evaluate each option against business case criteria and select the one that …" at bounding box center [194, 141] width 0 height 6
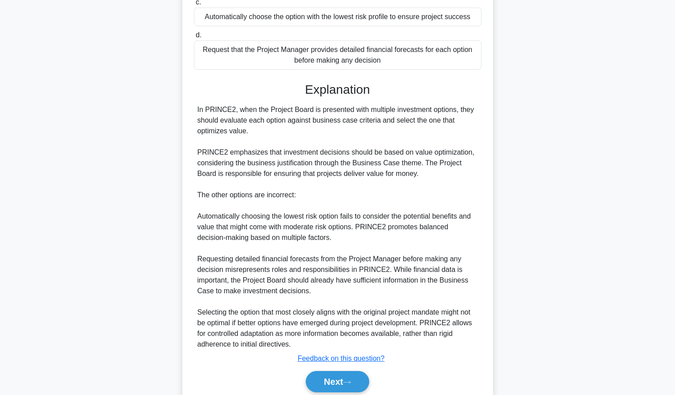
scroll to position [217, 0]
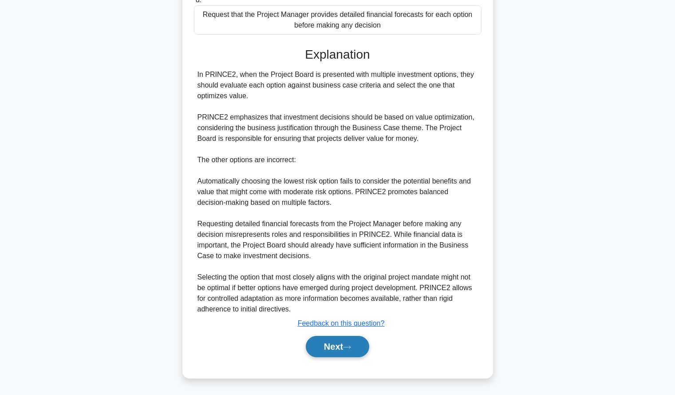
click at [320, 344] on button "Next" at bounding box center [337, 346] width 63 height 21
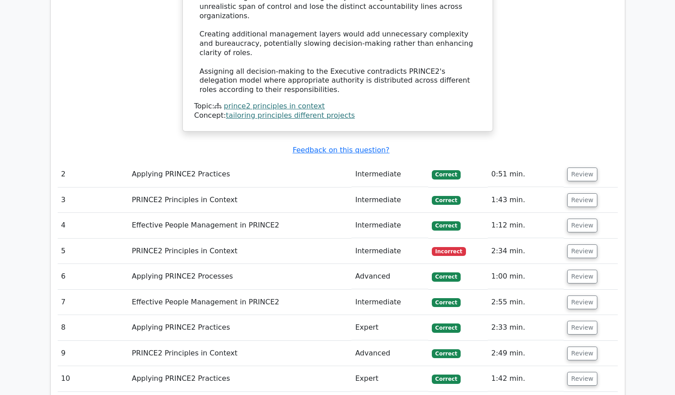
scroll to position [849, 0]
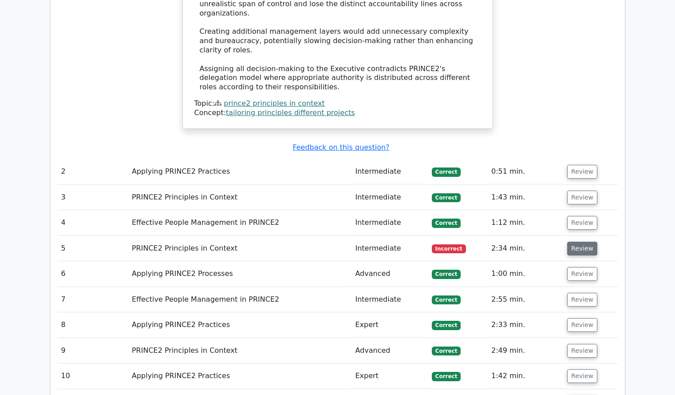
click at [572, 242] on button "Review" at bounding box center [582, 249] width 30 height 14
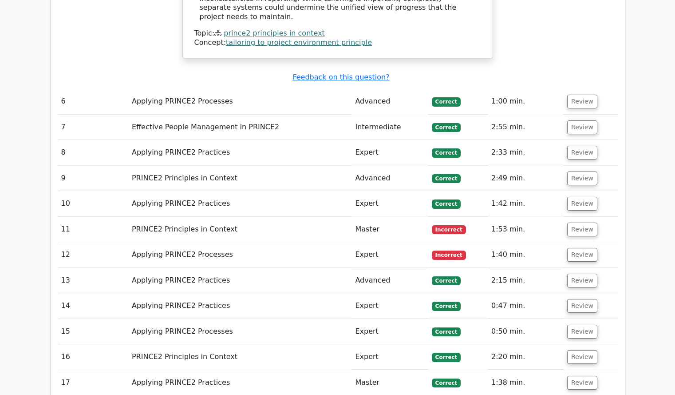
scroll to position [1598, 0]
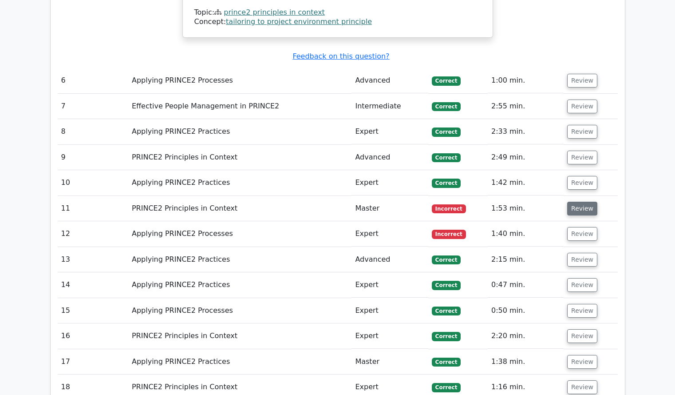
click at [588, 202] on button "Review" at bounding box center [582, 209] width 30 height 14
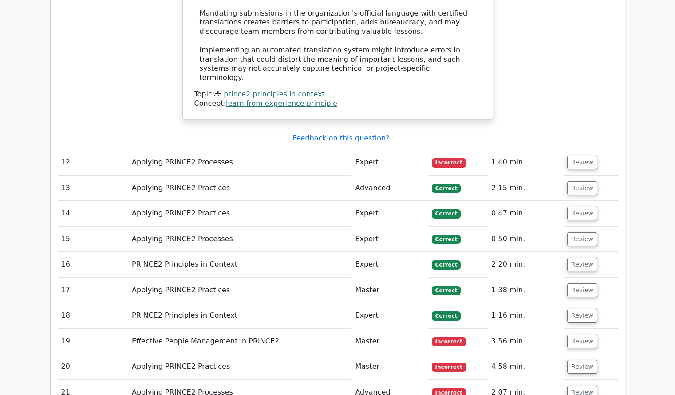
scroll to position [2202, 0]
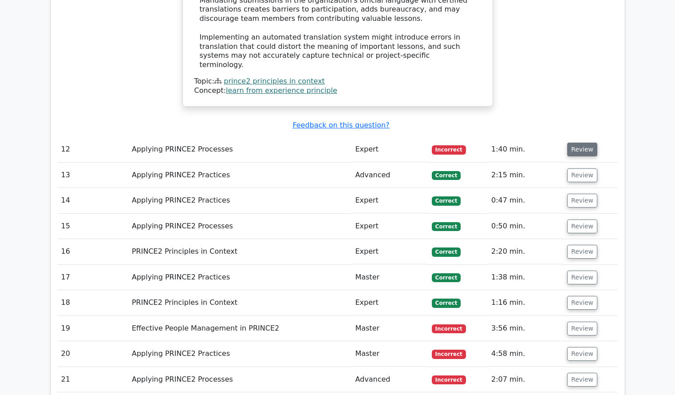
click at [583, 143] on button "Review" at bounding box center [582, 150] width 30 height 14
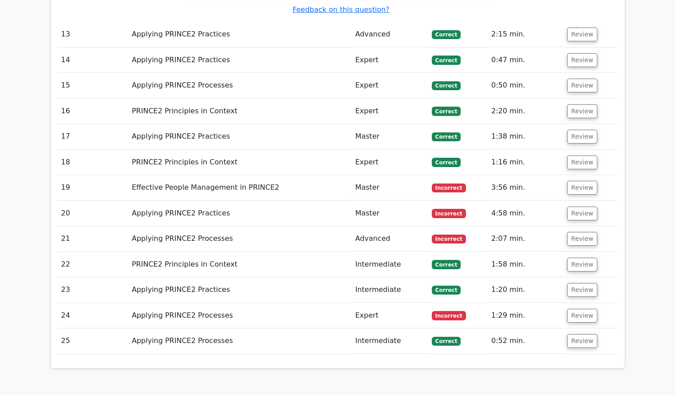
scroll to position [2856, 0]
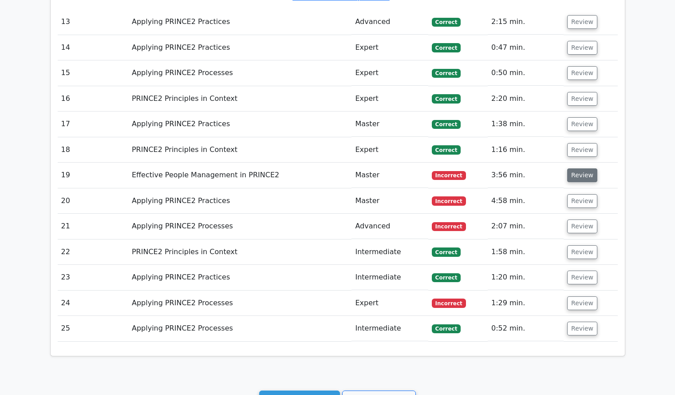
click at [583, 168] on button "Review" at bounding box center [582, 175] width 30 height 14
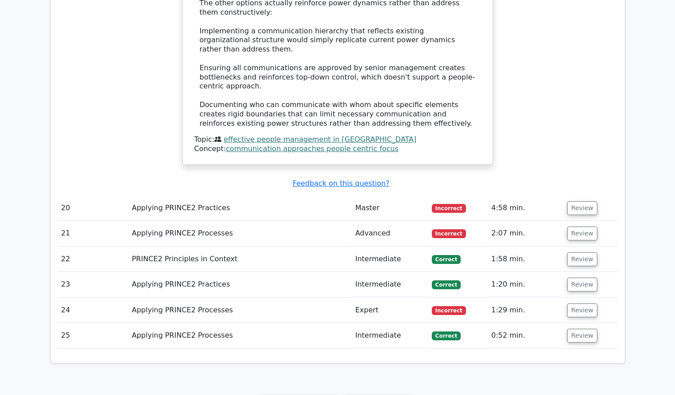
scroll to position [3367, 0]
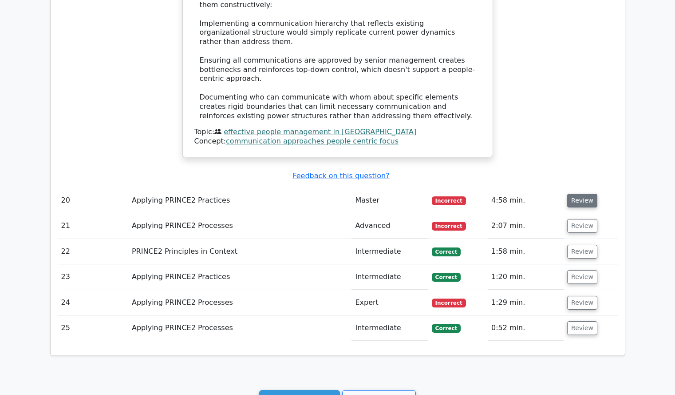
click at [575, 194] on button "Review" at bounding box center [582, 201] width 30 height 14
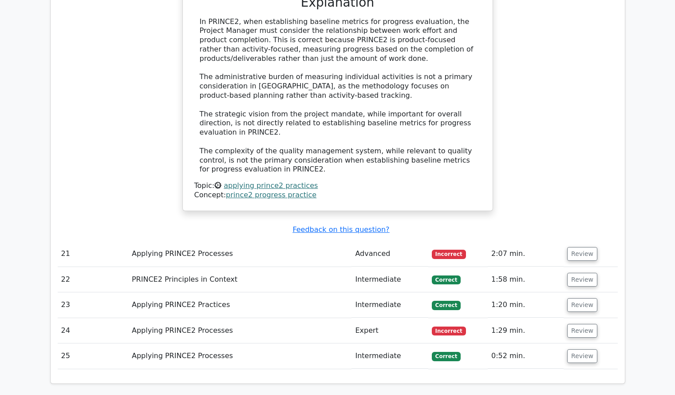
scroll to position [3810, 0]
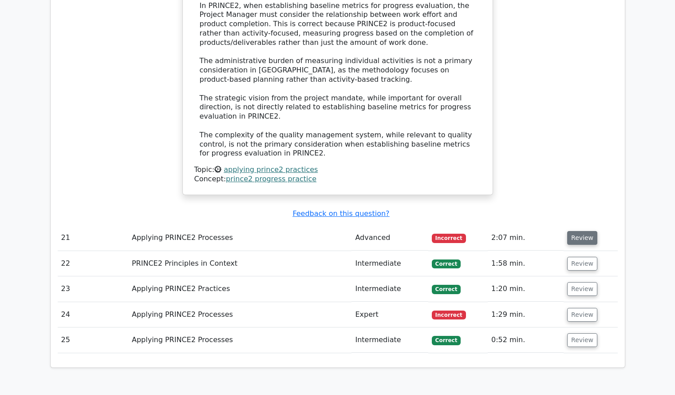
click at [576, 231] on button "Review" at bounding box center [582, 238] width 30 height 14
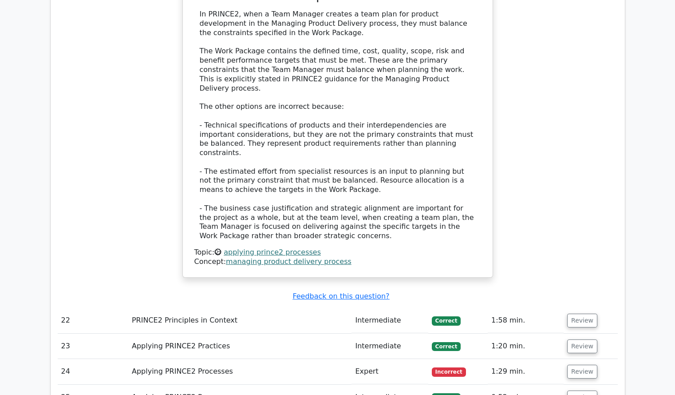
scroll to position [4306, 0]
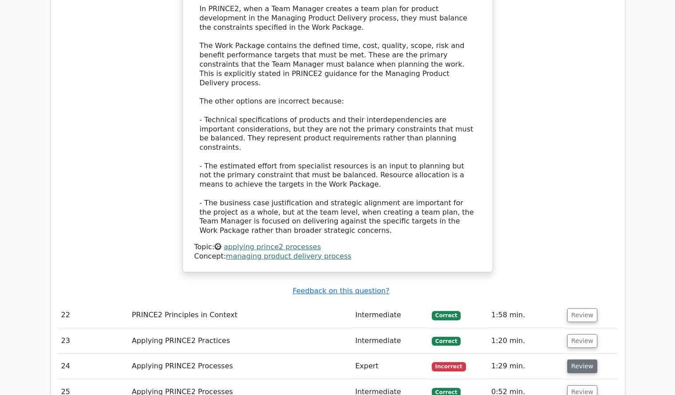
click at [579, 359] on button "Review" at bounding box center [582, 366] width 30 height 14
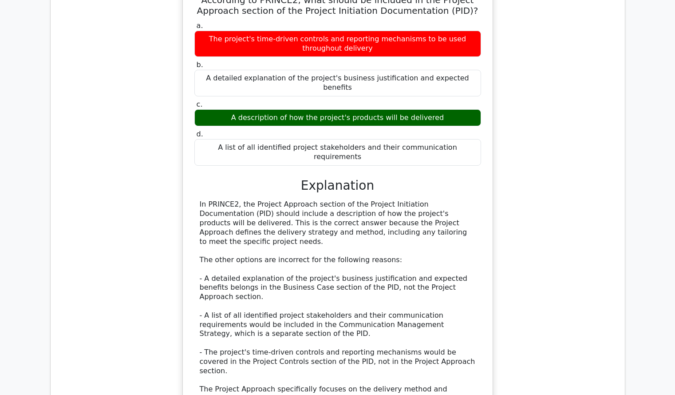
scroll to position [4773, 0]
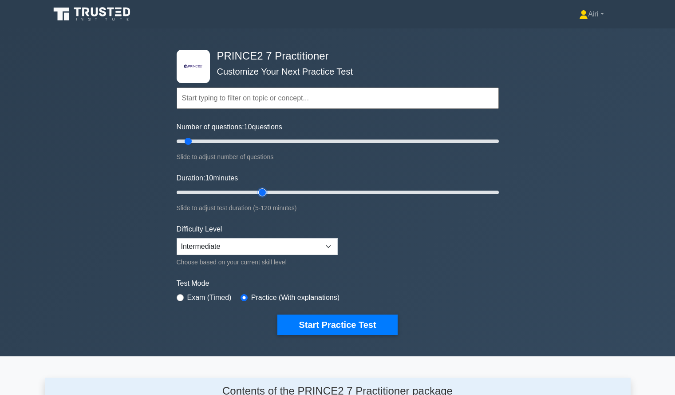
click at [267, 193] on input "Duration: 10 minutes" at bounding box center [338, 192] width 322 height 11
type input "25"
click at [238, 191] on input "Duration: 25 minutes" at bounding box center [338, 192] width 322 height 11
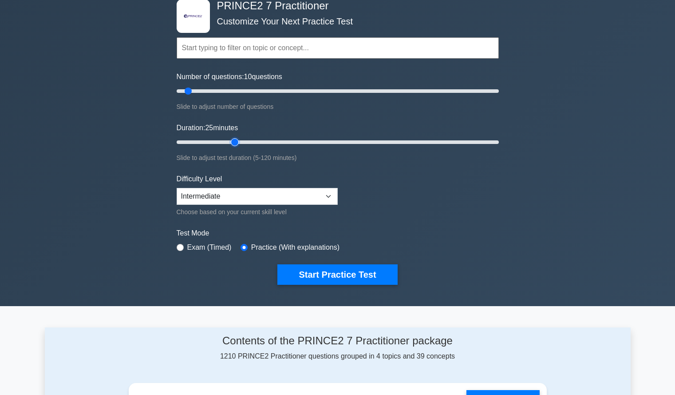
scroll to position [51, 0]
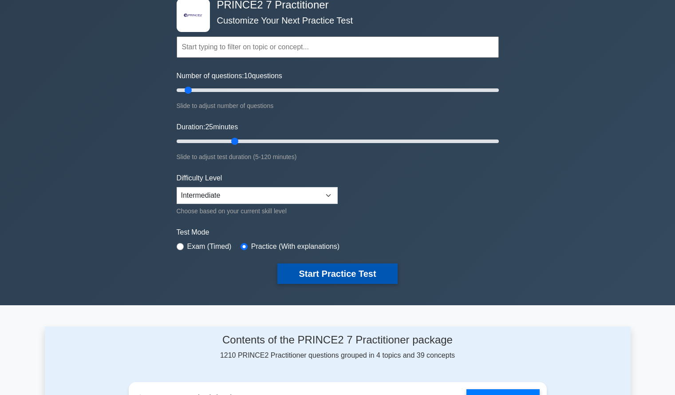
click at [383, 270] on button "Start Practice Test" at bounding box center [337, 273] width 120 height 20
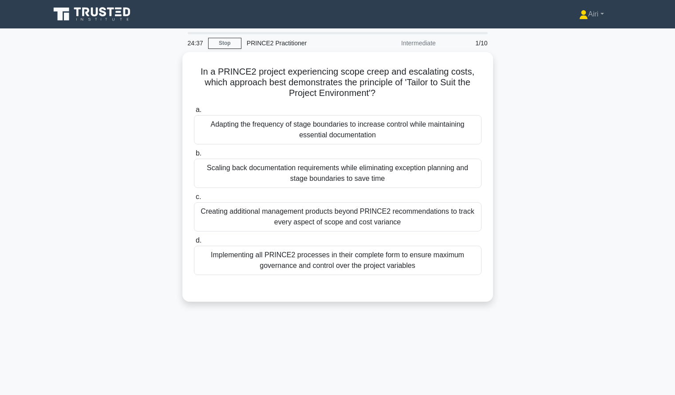
scroll to position [10, 0]
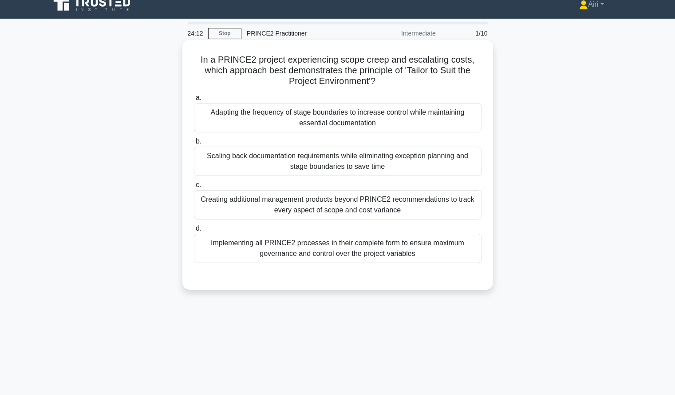
click at [447, 127] on div "Adapting the frequency of stage boundaries to increase control while maintainin…" at bounding box center [338, 117] width 288 height 29
click at [194, 101] on input "a. Adapting the frequency of stage boundaries to increase control while maintai…" at bounding box center [194, 98] width 0 height 6
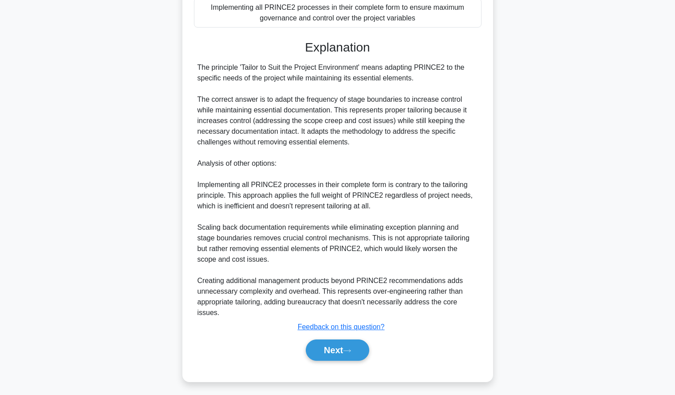
scroll to position [248, 0]
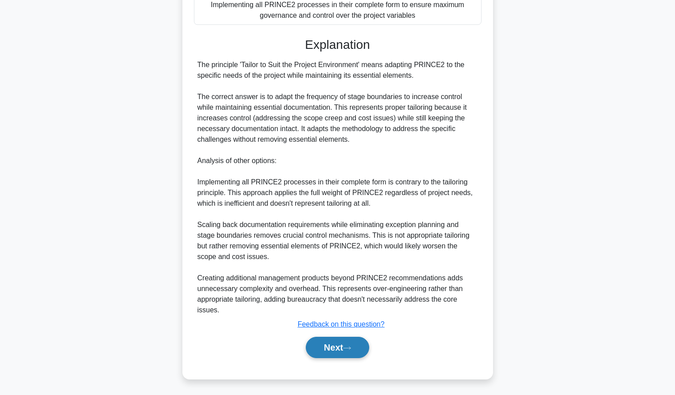
click at [340, 345] on button "Next" at bounding box center [337, 347] width 63 height 21
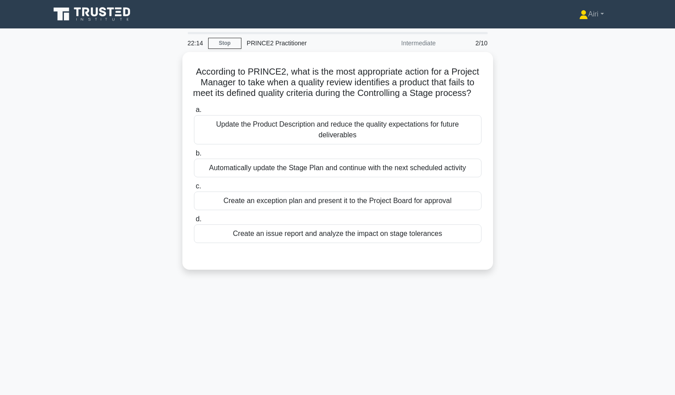
scroll to position [0, 0]
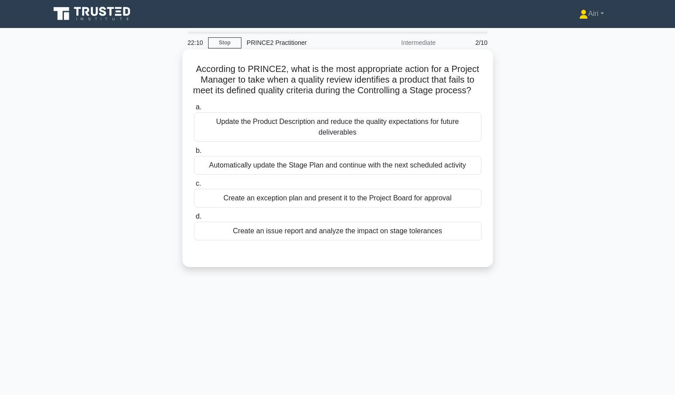
click at [459, 207] on div "Create an exception plan and present it to the Project Board for approval" at bounding box center [338, 198] width 288 height 19
click at [194, 186] on input "c. Create an exception plan and present it to the Project Board for approval" at bounding box center [194, 184] width 0 height 6
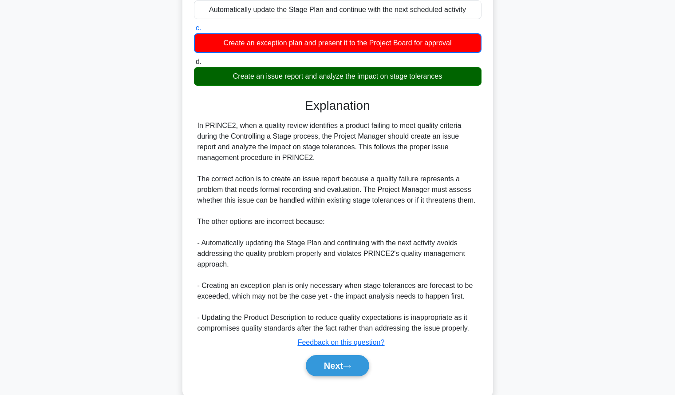
scroll to position [186, 0]
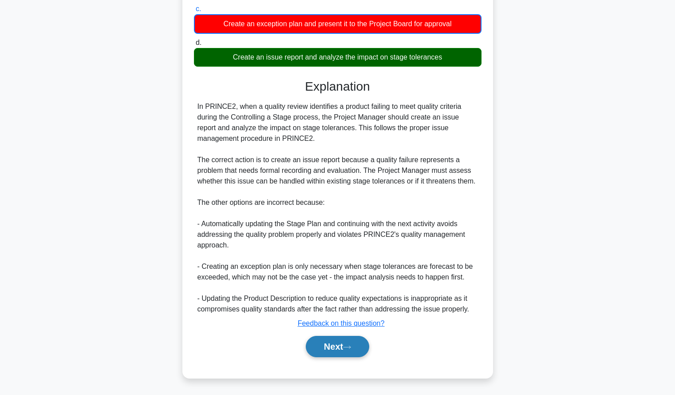
click at [330, 345] on button "Next" at bounding box center [337, 346] width 63 height 21
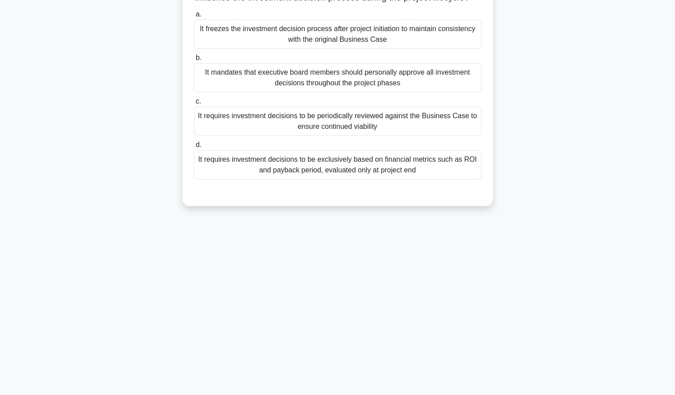
scroll to position [0, 0]
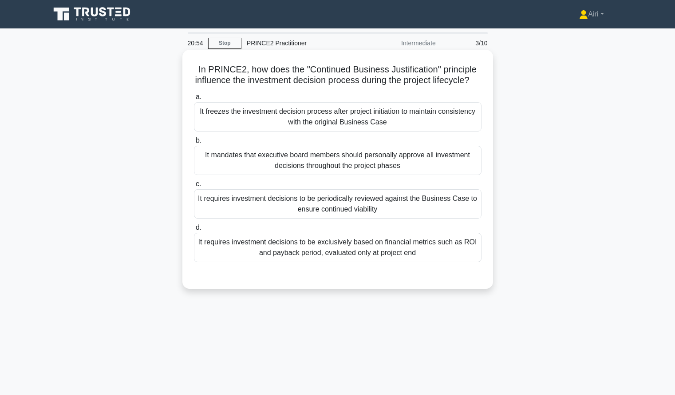
click at [460, 218] on div "It requires investment decisions to be periodically reviewed against the Busine…" at bounding box center [338, 203] width 288 height 29
click at [194, 187] on input "c. It requires investment decisions to be periodically reviewed against the Bus…" at bounding box center [194, 184] width 0 height 6
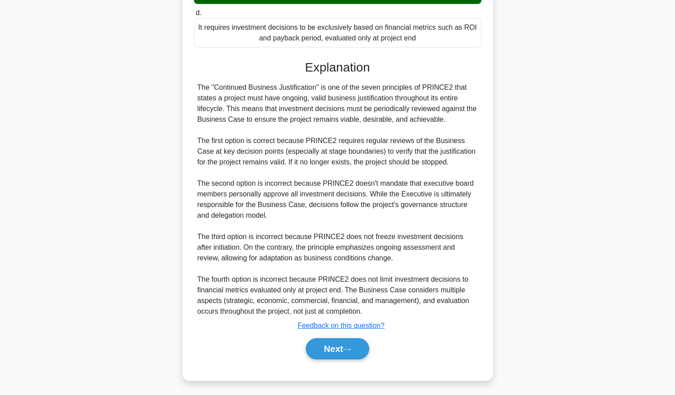
scroll to position [228, 0]
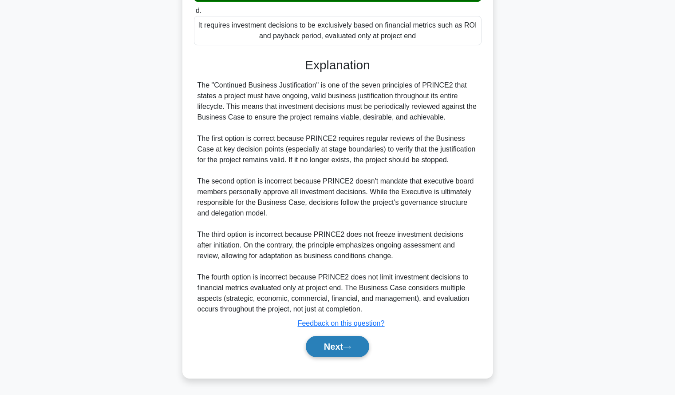
click at [312, 349] on button "Next" at bounding box center [337, 346] width 63 height 21
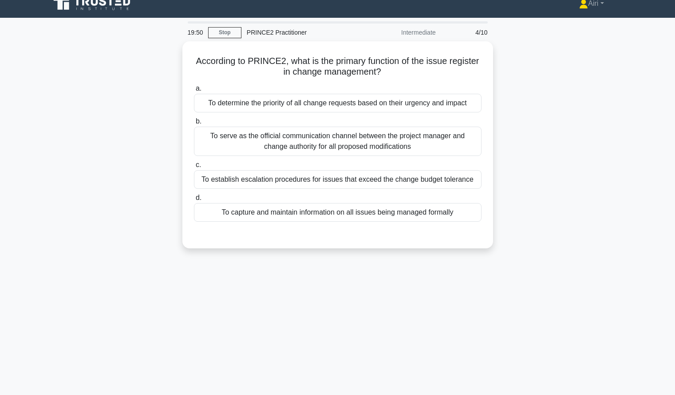
scroll to position [11, 0]
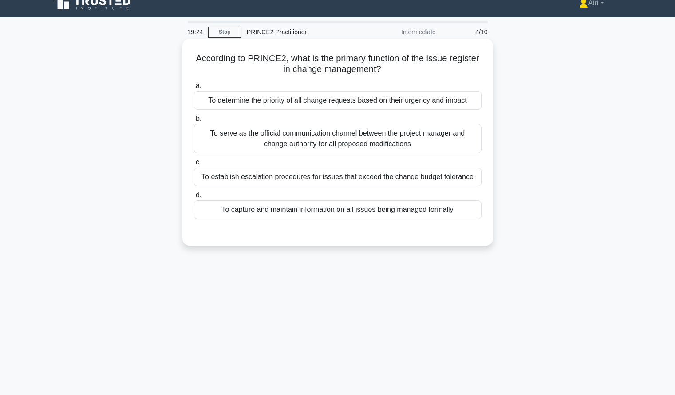
click at [454, 212] on div "To capture and maintain information on all issues being managed formally" at bounding box center [338, 209] width 288 height 19
click at [194, 198] on input "d. To capture and maintain information on all issues being managed formally" at bounding box center [194, 195] width 0 height 6
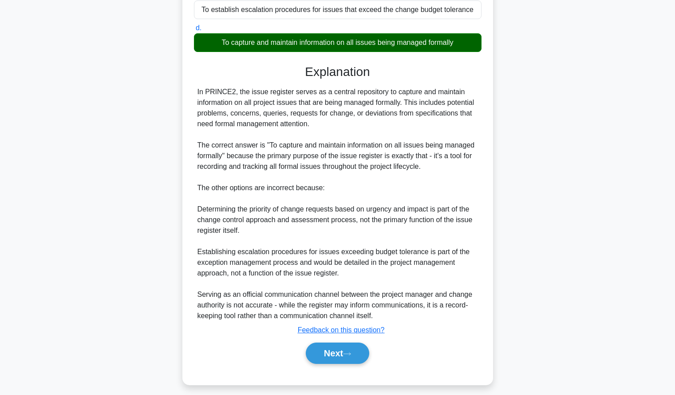
scroll to position [185, 0]
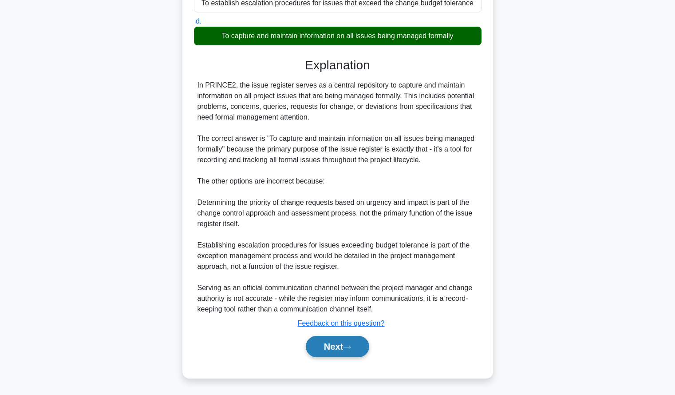
click at [325, 347] on button "Next" at bounding box center [337, 346] width 63 height 21
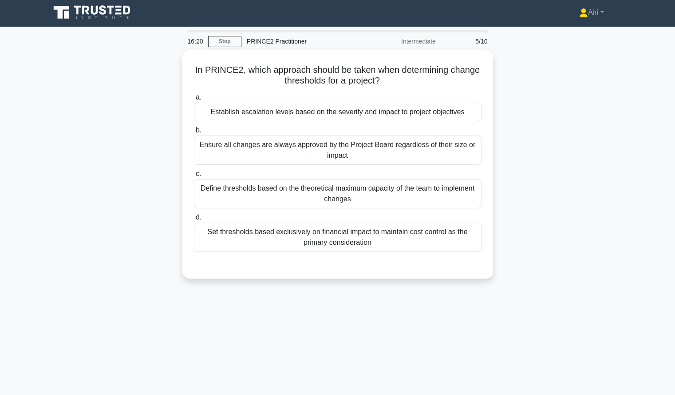
scroll to position [0, 0]
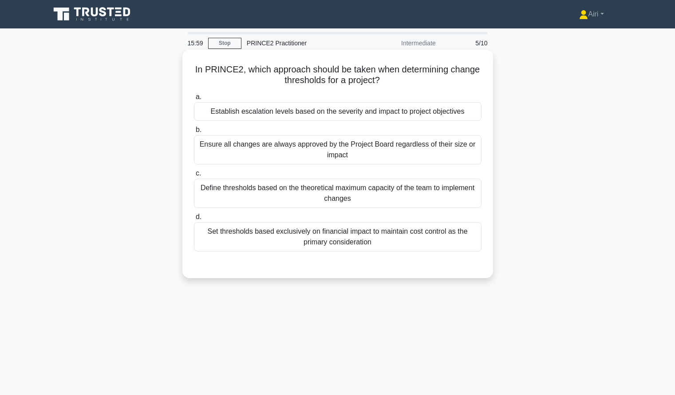
click at [440, 108] on div "Establish escalation levels based on the severity and impact to project objecti…" at bounding box center [338, 111] width 288 height 19
click at [194, 100] on input "a. Establish escalation levels based on the severity and impact to project obje…" at bounding box center [194, 97] width 0 height 6
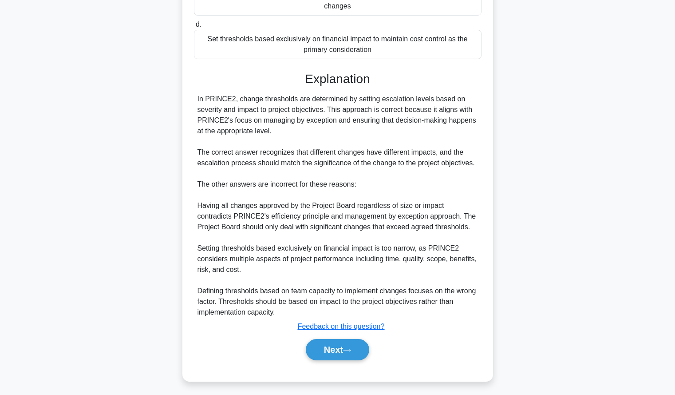
scroll to position [196, 0]
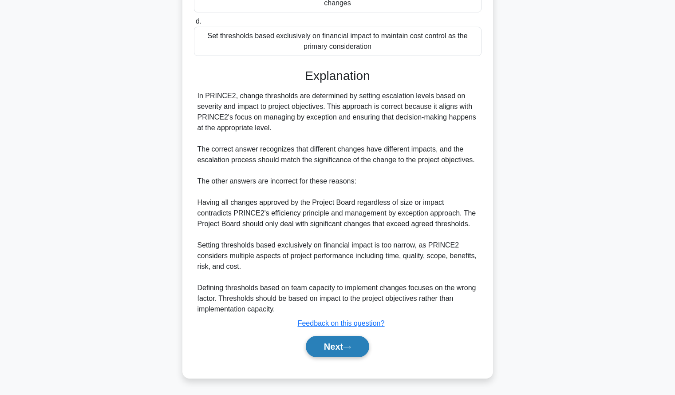
click at [342, 339] on button "Next" at bounding box center [337, 346] width 63 height 21
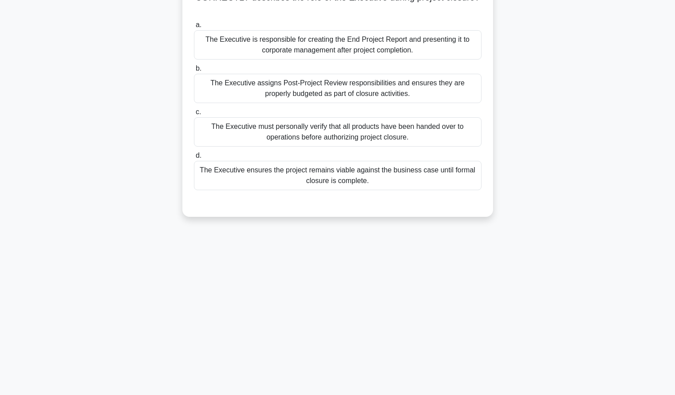
scroll to position [0, 0]
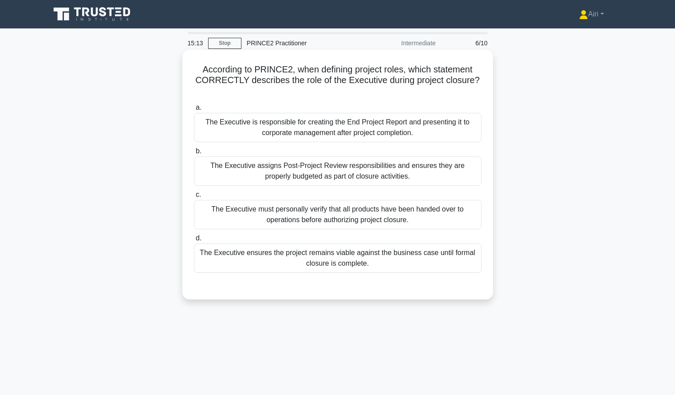
click at [463, 261] on div "The Executive ensures the project remains viable against the business case unti…" at bounding box center [338, 257] width 288 height 29
click at [194, 241] on input "d. The Executive ensures the project remains viable against the business case u…" at bounding box center [194, 238] width 0 height 6
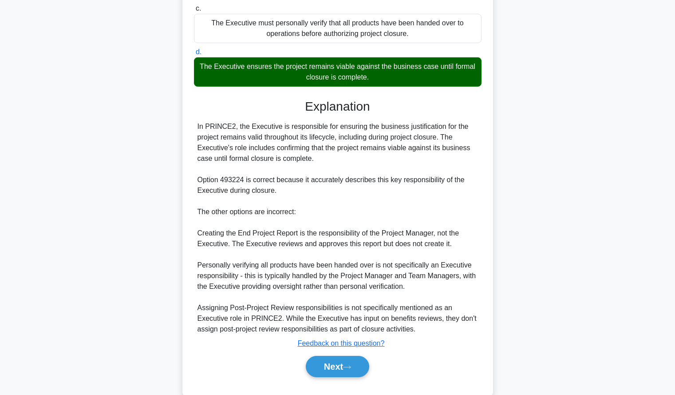
scroll to position [206, 0]
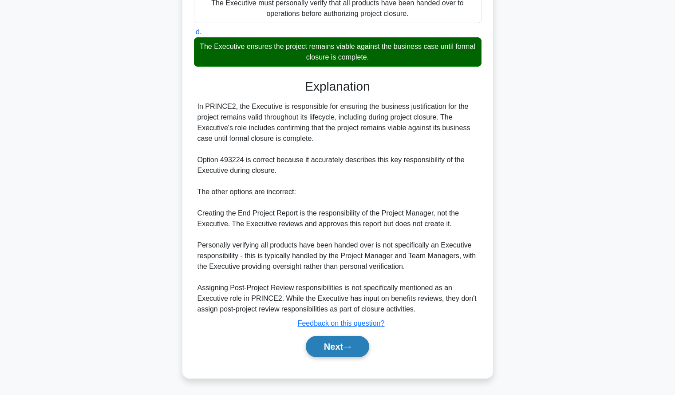
click at [321, 346] on button "Next" at bounding box center [337, 346] width 63 height 21
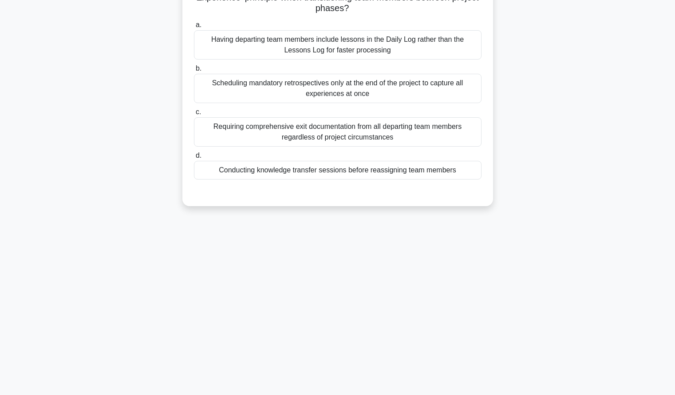
scroll to position [0, 0]
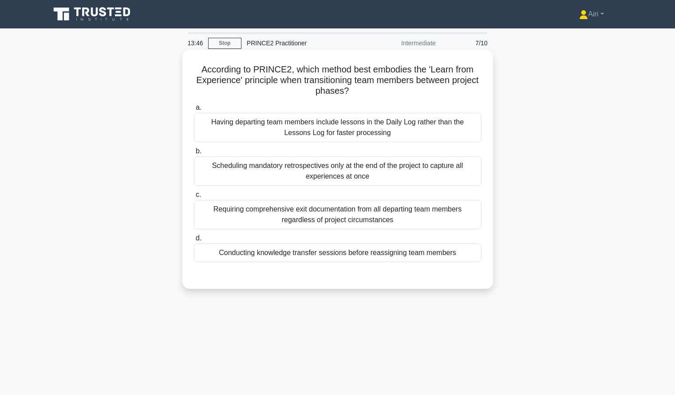
click at [467, 257] on div "Conducting knowledge transfer sessions before reassigning team members" at bounding box center [338, 252] width 288 height 19
click at [194, 241] on input "d. Conducting knowledge transfer sessions before reassigning team members" at bounding box center [194, 238] width 0 height 6
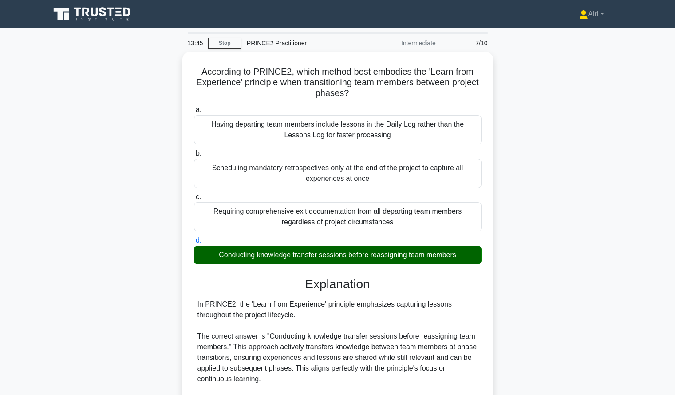
scroll to position [238, 0]
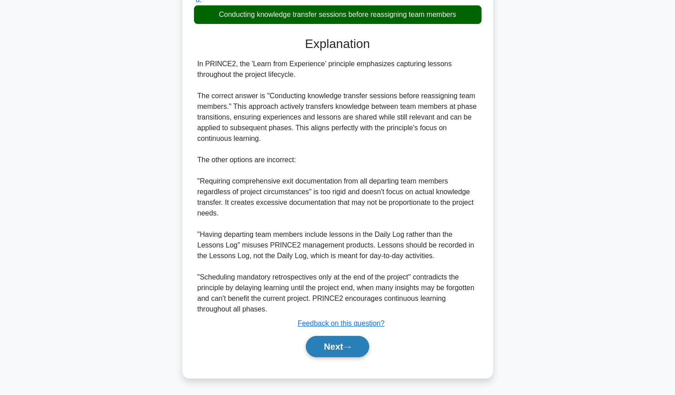
click at [316, 339] on button "Next" at bounding box center [337, 346] width 63 height 21
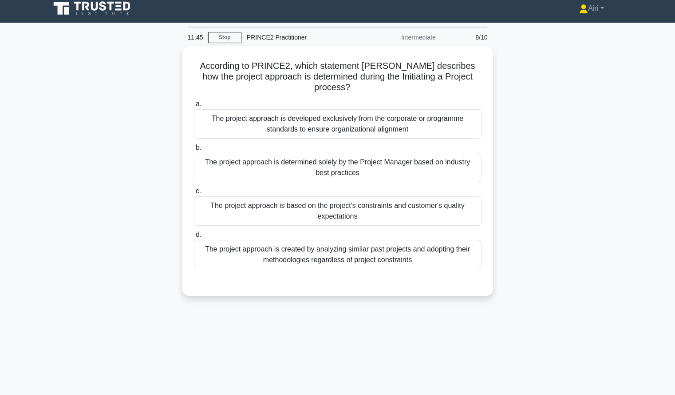
scroll to position [6, 0]
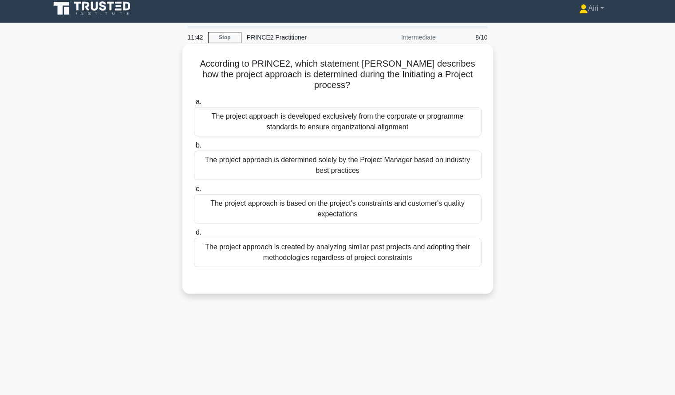
click at [450, 194] on div "The project approach is based on the project's constraints and customer's quali…" at bounding box center [338, 208] width 288 height 29
click at [194, 192] on input "c. The project approach is based on the project's constraints and customer's qu…" at bounding box center [194, 189] width 0 height 6
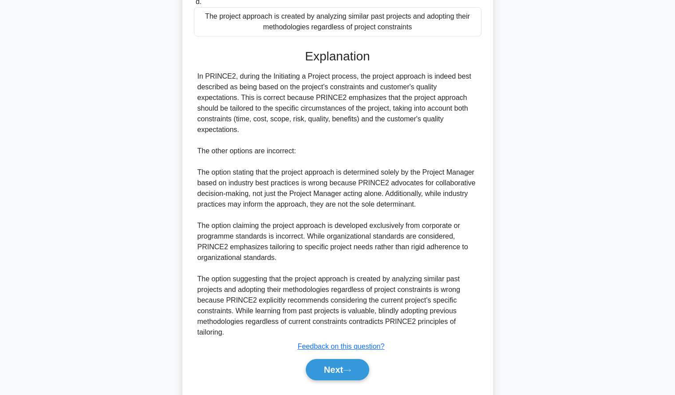
scroll to position [249, 0]
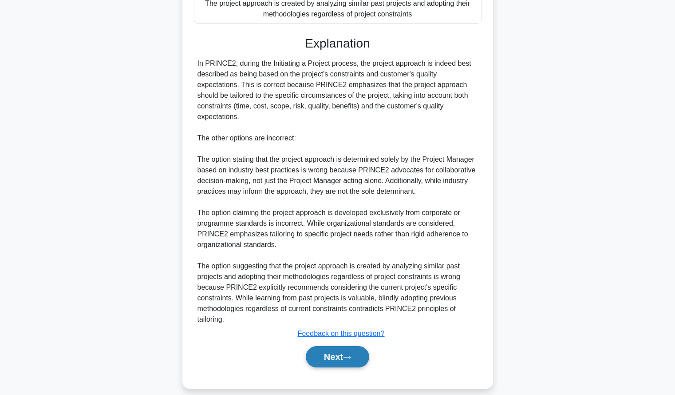
click at [326, 348] on button "Next" at bounding box center [337, 356] width 63 height 21
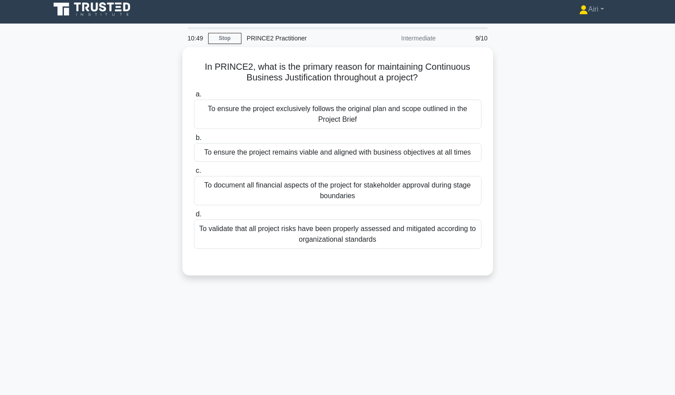
scroll to position [5, 0]
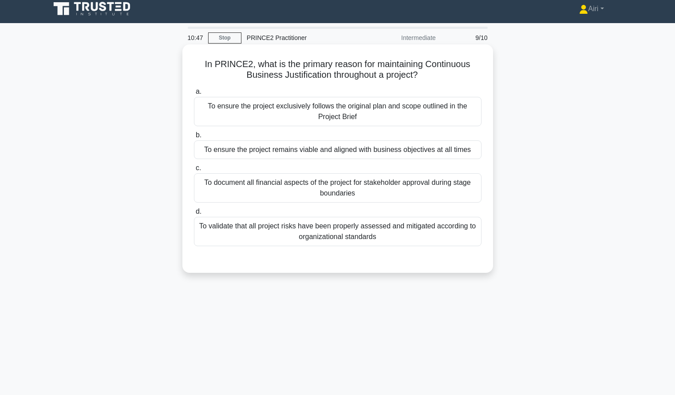
click at [472, 151] on div "To ensure the project remains viable and aligned with business objectives at al…" at bounding box center [338, 149] width 288 height 19
click at [194, 138] on input "b. To ensure the project remains viable and aligned with business objectives at…" at bounding box center [194, 135] width 0 height 6
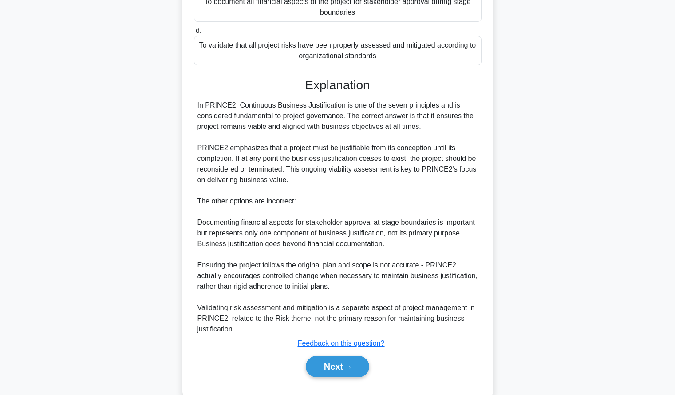
scroll to position [206, 0]
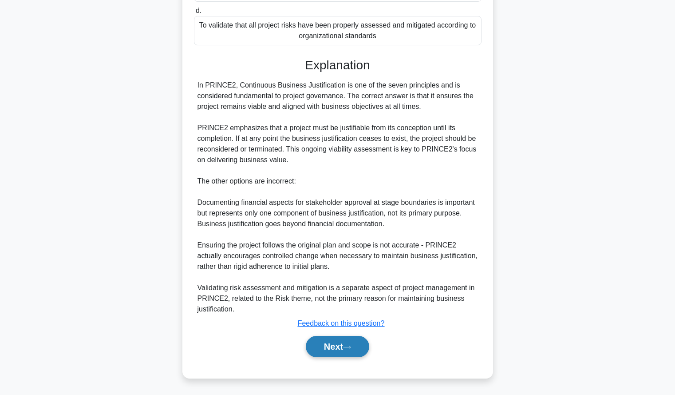
click at [340, 341] on button "Next" at bounding box center [337, 346] width 63 height 21
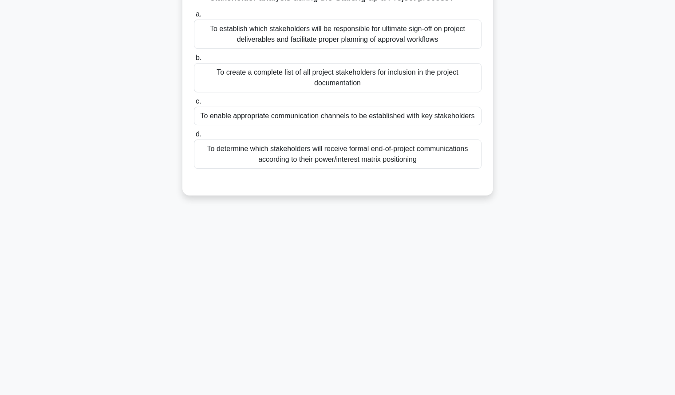
scroll to position [0, 0]
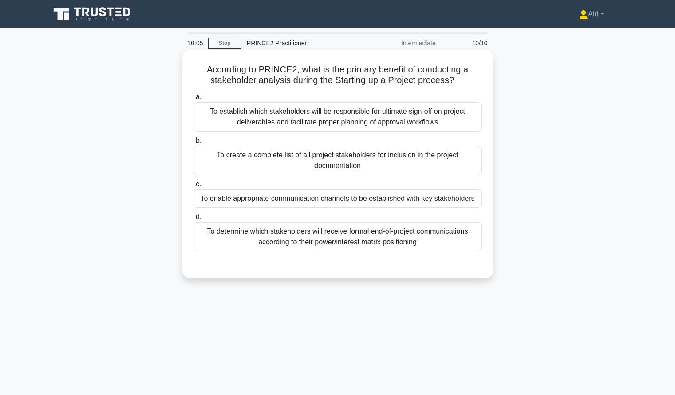
click at [329, 200] on div "To enable appropriate communication channels to be established with key stakeho…" at bounding box center [338, 198] width 288 height 19
click at [194, 187] on input "c. To enable appropriate communication channels to be established with key stak…" at bounding box center [194, 184] width 0 height 6
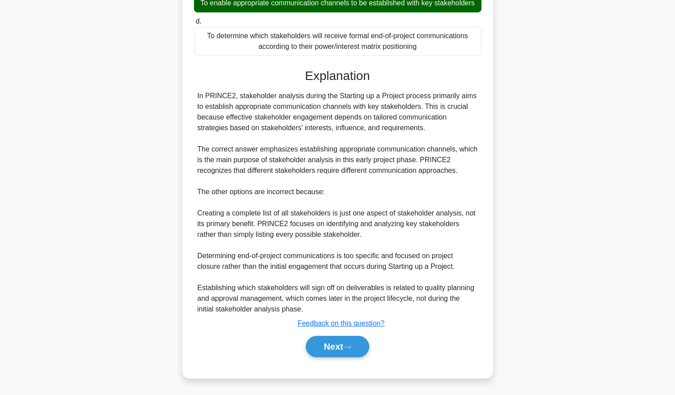
scroll to position [206, 0]
click at [327, 344] on button "Next" at bounding box center [337, 346] width 63 height 21
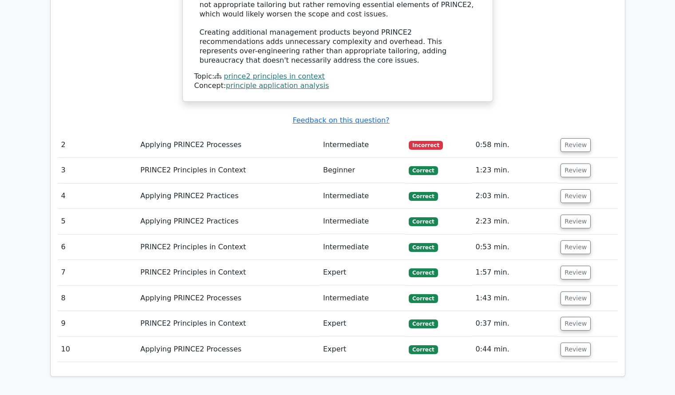
scroll to position [903, 0]
click at [566, 139] on button "Review" at bounding box center [576, 146] width 30 height 14
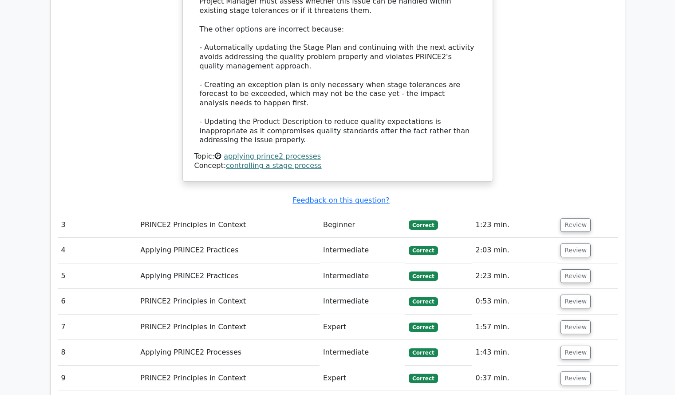
scroll to position [1526, 0]
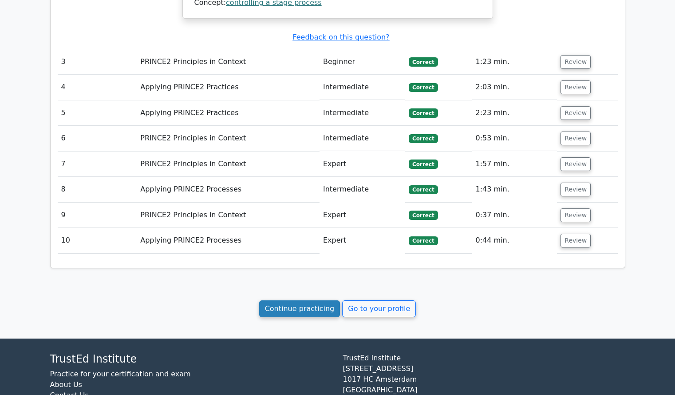
click at [300, 300] on link "Continue practicing" at bounding box center [299, 308] width 81 height 17
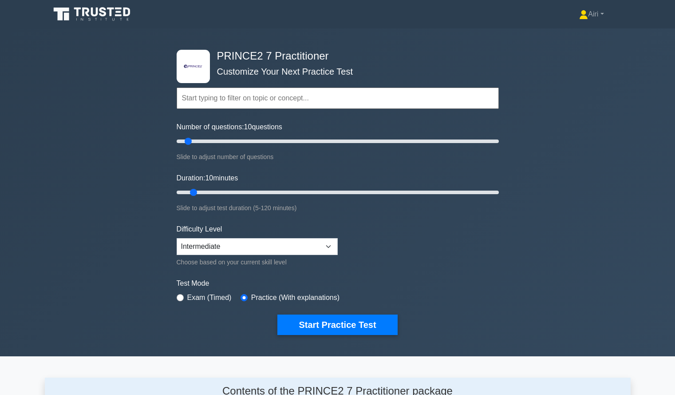
scroll to position [41, 0]
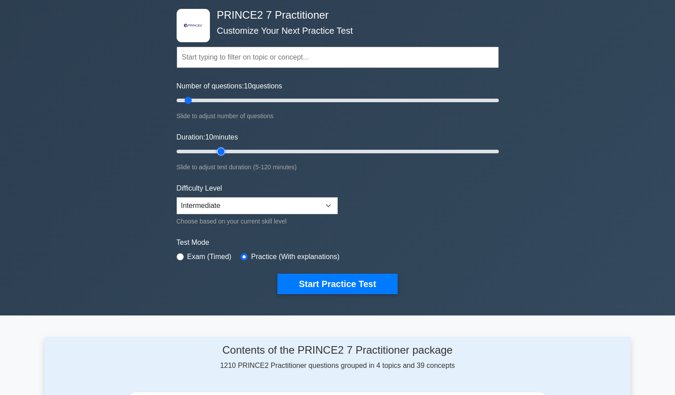
type input "20"
click at [226, 151] on input "Duration: 10 minutes" at bounding box center [338, 151] width 322 height 11
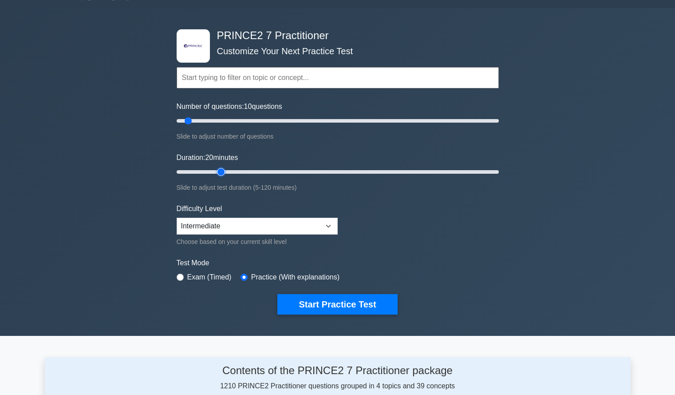
scroll to position [15, 0]
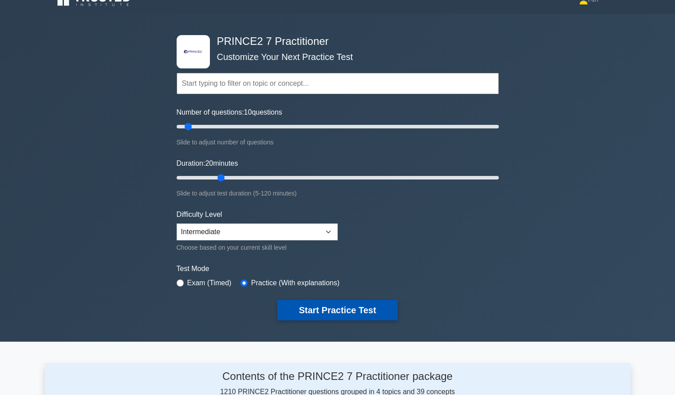
click at [364, 311] on button "Start Practice Test" at bounding box center [337, 310] width 120 height 20
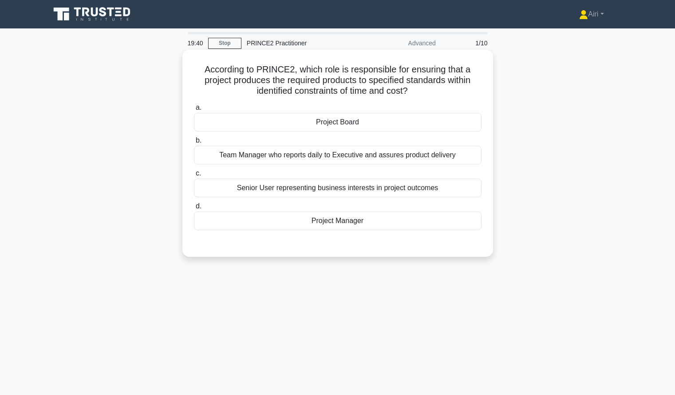
click at [456, 225] on div "Project Manager" at bounding box center [338, 220] width 288 height 19
click at [194, 209] on input "d. Project Manager" at bounding box center [194, 206] width 0 height 6
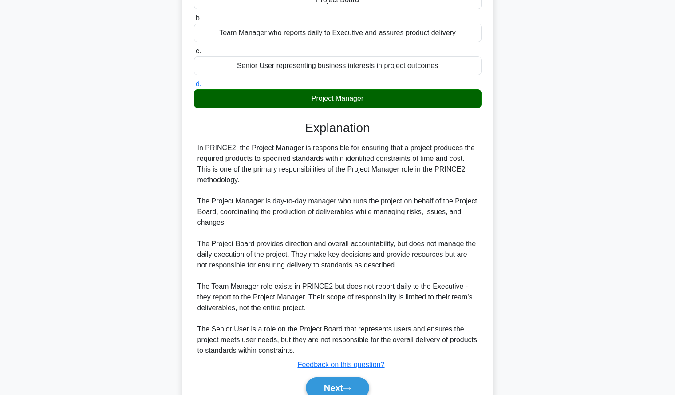
scroll to position [164, 0]
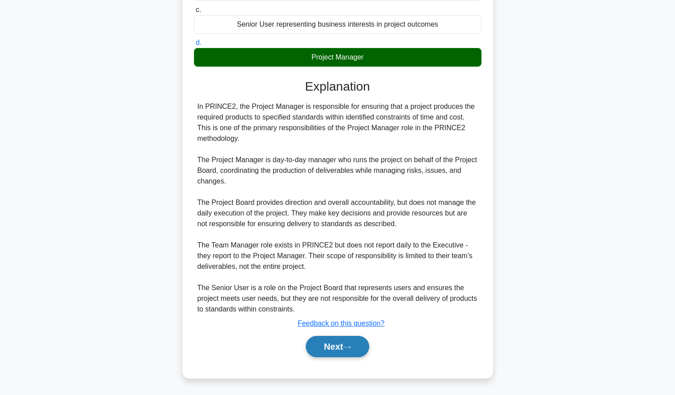
click at [322, 346] on button "Next" at bounding box center [337, 346] width 63 height 21
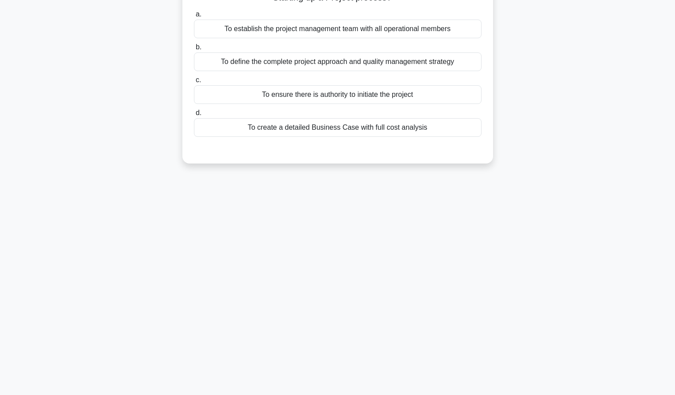
scroll to position [0, 0]
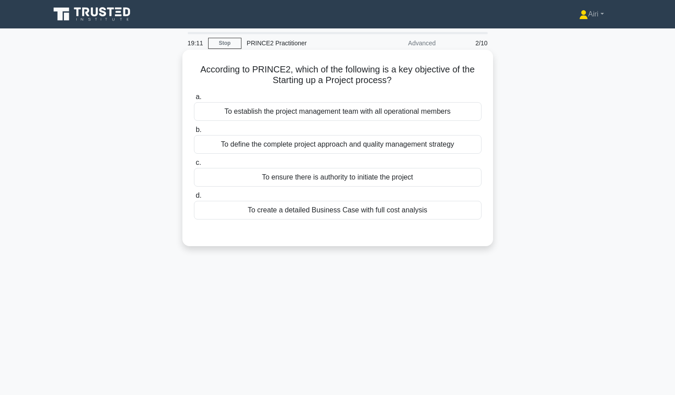
click at [458, 179] on div "To ensure there is authority to initiate the project" at bounding box center [338, 177] width 288 height 19
click at [194, 166] on input "c. To ensure there is authority to initiate the project" at bounding box center [194, 163] width 0 height 6
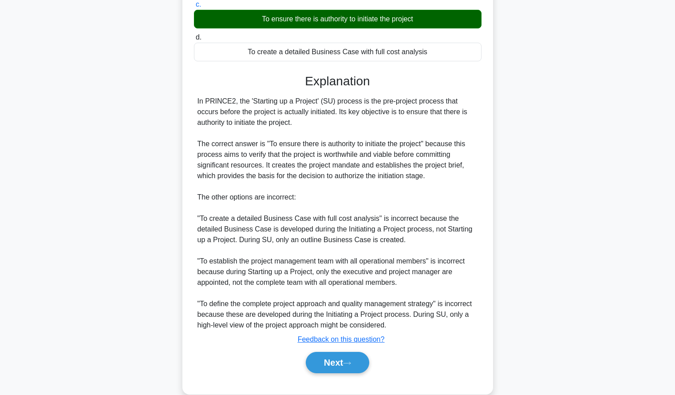
scroll to position [174, 0]
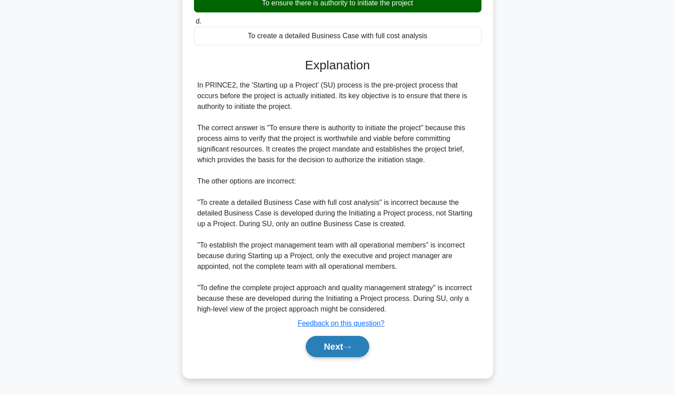
click at [319, 352] on button "Next" at bounding box center [337, 346] width 63 height 21
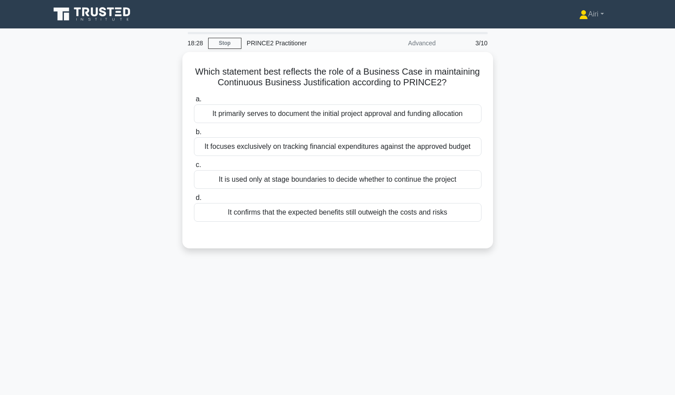
scroll to position [1, 0]
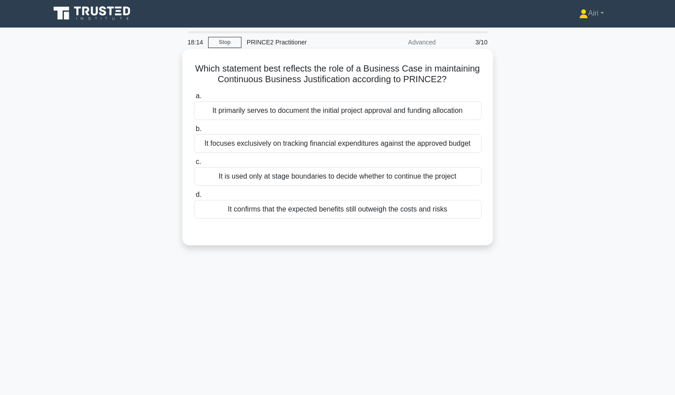
click at [451, 215] on div "It confirms that the expected benefits still outweigh the costs and risks" at bounding box center [338, 209] width 288 height 19
click at [194, 198] on input "d. It confirms that the expected benefits still outweigh the costs and risks" at bounding box center [194, 195] width 0 height 6
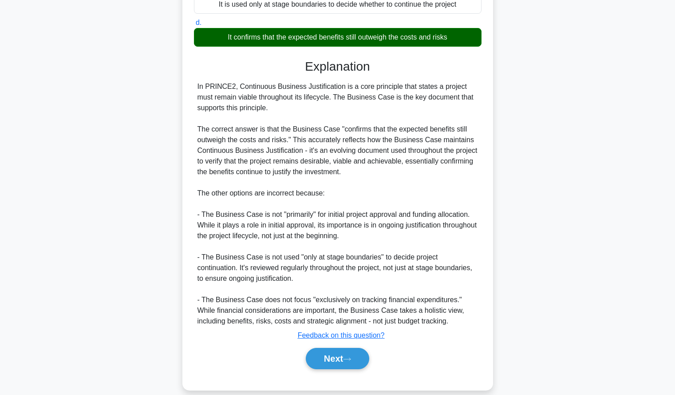
scroll to position [185, 0]
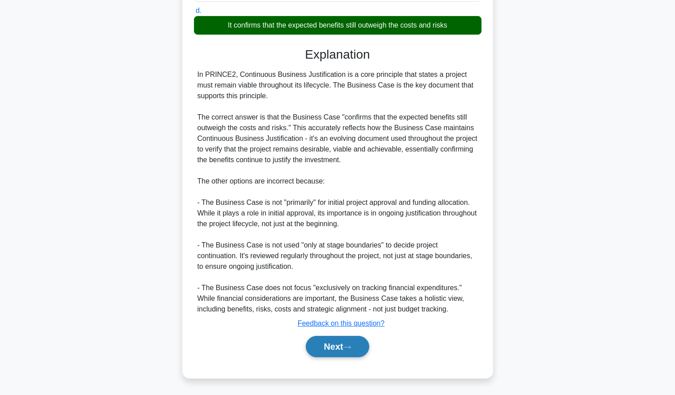
click at [342, 341] on button "Next" at bounding box center [337, 346] width 63 height 21
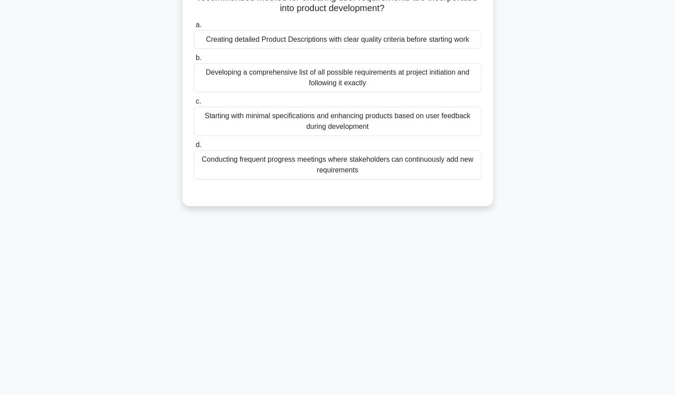
scroll to position [0, 0]
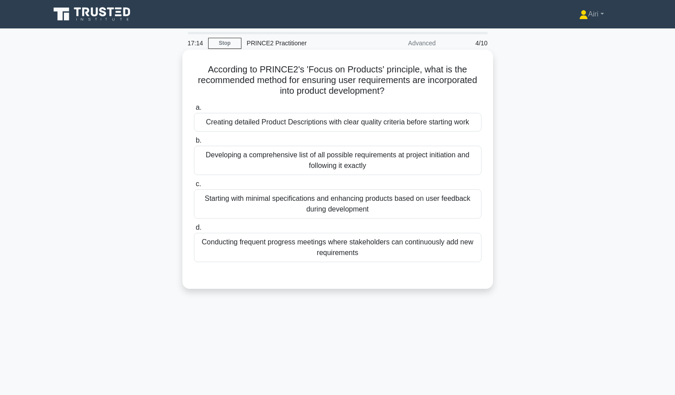
click at [464, 117] on div "Creating detailed Product Descriptions with clear quality criteria before start…" at bounding box center [338, 122] width 288 height 19
click at [194, 111] on input "a. Creating detailed Product Descriptions with clear quality criteria before st…" at bounding box center [194, 108] width 0 height 6
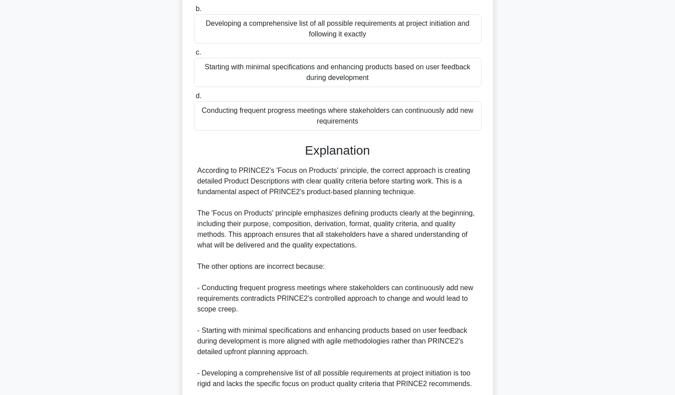
scroll to position [206, 0]
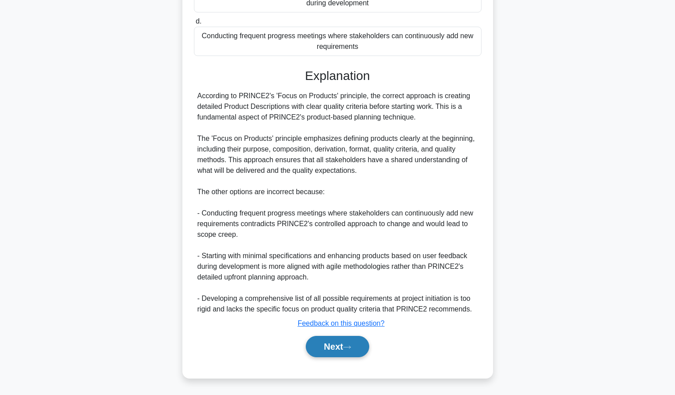
click at [350, 348] on icon at bounding box center [347, 347] width 8 height 5
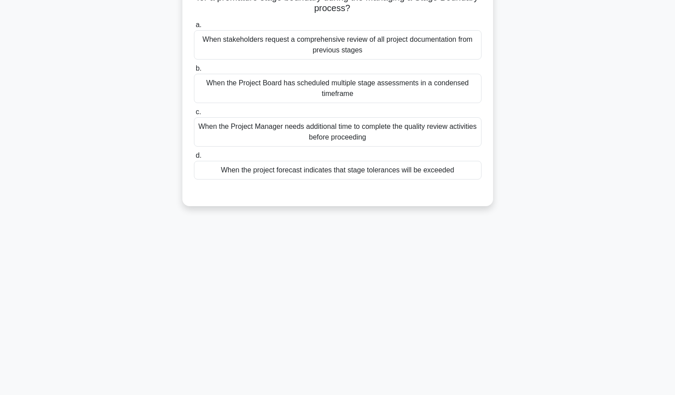
scroll to position [0, 0]
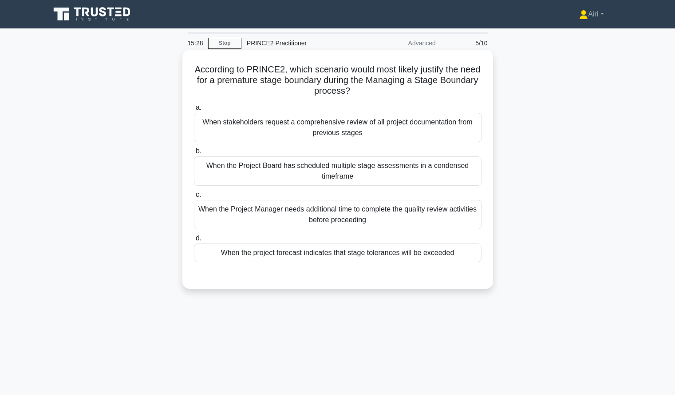
click at [460, 212] on div "When the Project Manager needs additional time to complete the quality review a…" at bounding box center [338, 214] width 288 height 29
click at [194, 198] on input "c. When the Project Manager needs additional time to complete the quality revie…" at bounding box center [194, 195] width 0 height 6
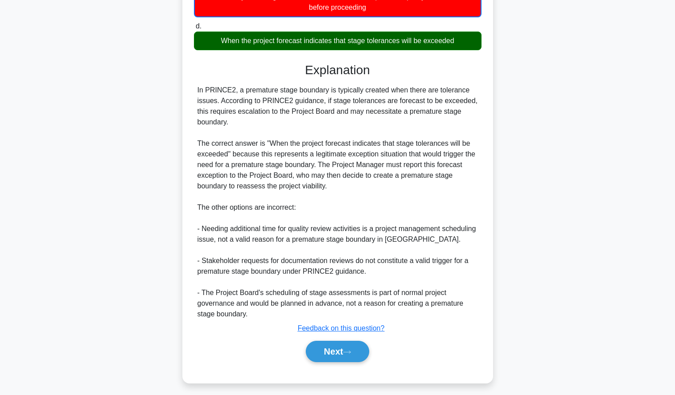
scroll to position [218, 0]
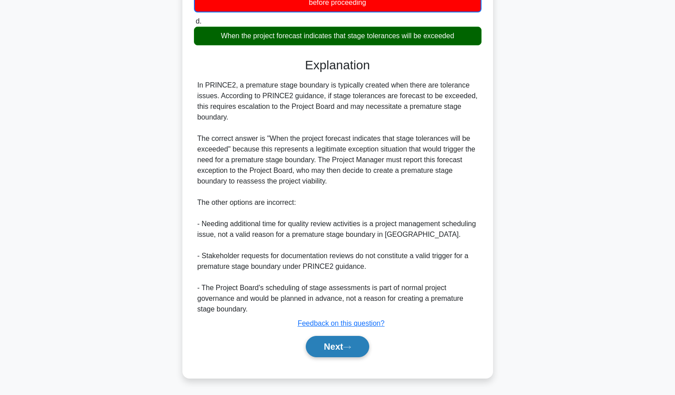
click at [360, 338] on button "Next" at bounding box center [337, 346] width 63 height 21
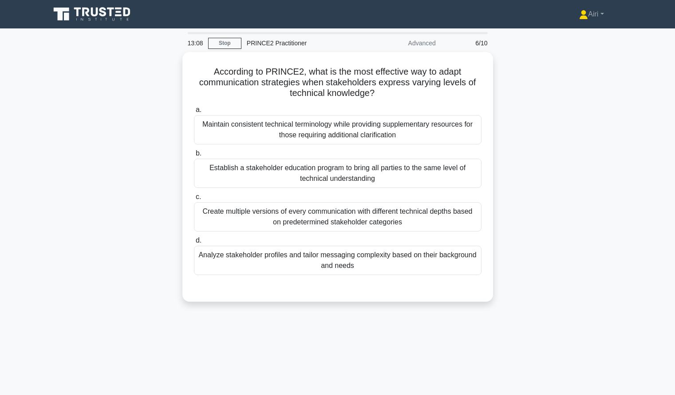
scroll to position [0, 0]
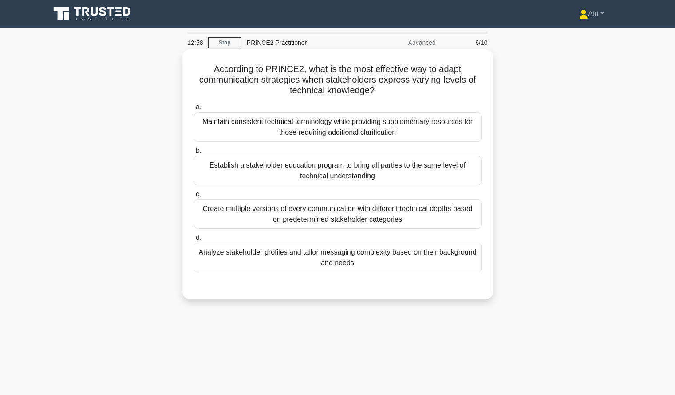
click at [462, 127] on div "Maintain consistent technical terminology while providing supplementary resourc…" at bounding box center [338, 126] width 288 height 29
click at [194, 110] on input "a. Maintain consistent technical terminology while providing supplementary reso…" at bounding box center [194, 107] width 0 height 6
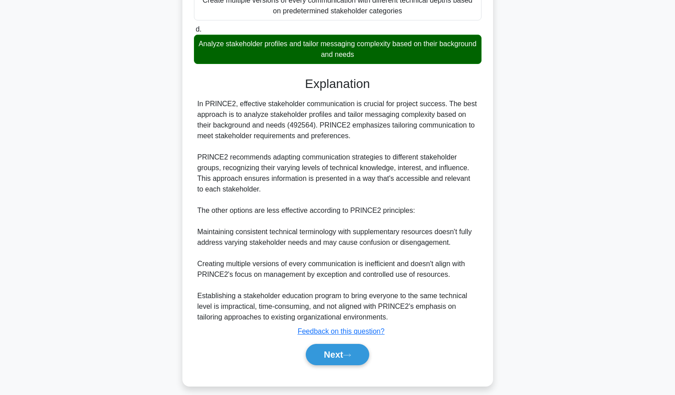
scroll to position [218, 0]
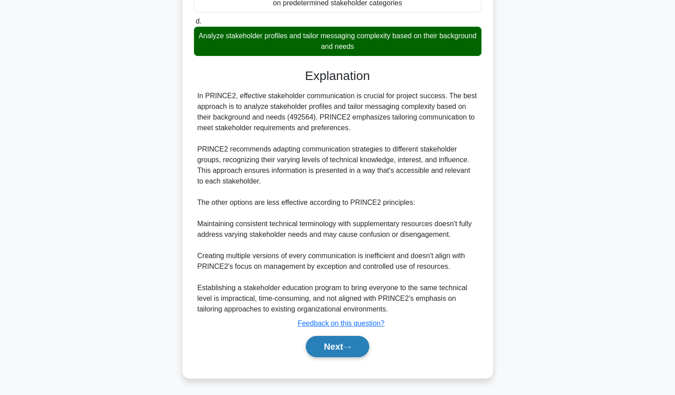
click at [343, 345] on button "Next" at bounding box center [337, 346] width 63 height 21
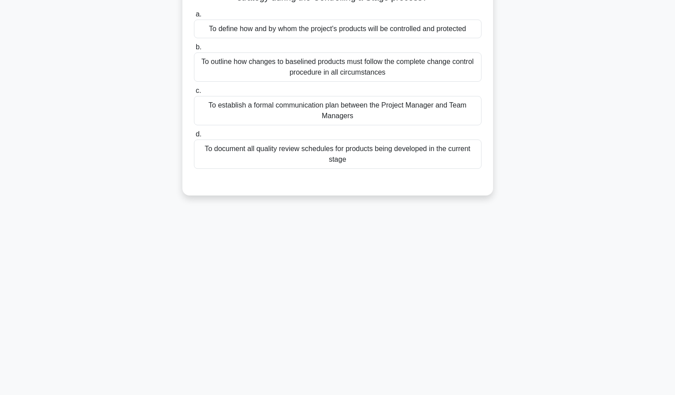
scroll to position [0, 0]
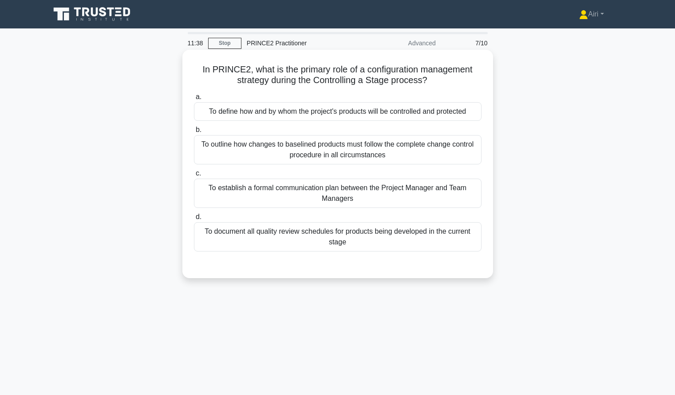
click at [440, 114] on div "To define how and by whom the project's products will be controlled and protect…" at bounding box center [338, 111] width 288 height 19
click at [194, 100] on input "a. To define how and by whom the project's products will be controlled and prot…" at bounding box center [194, 97] width 0 height 6
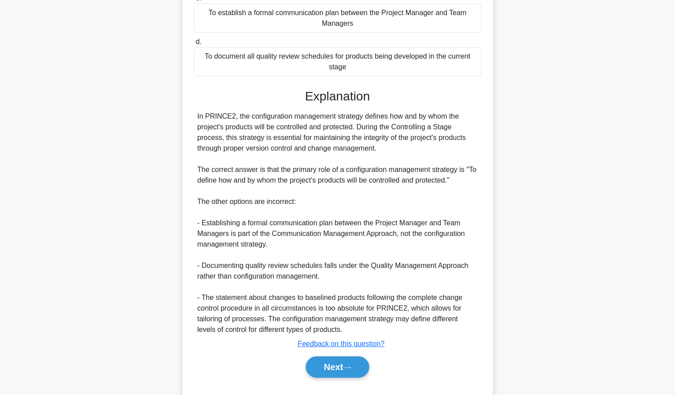
scroll to position [187, 0]
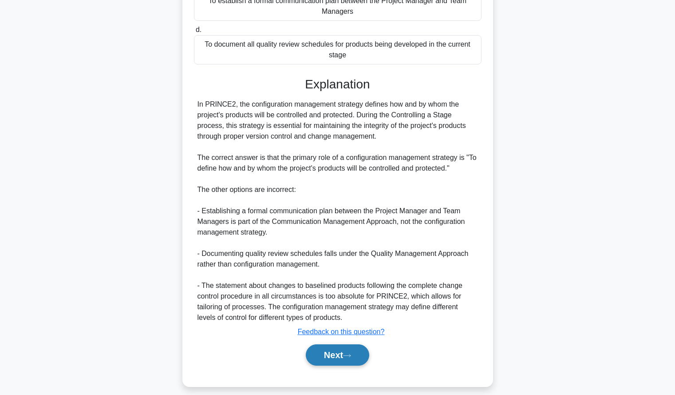
click at [316, 351] on button "Next" at bounding box center [337, 354] width 63 height 21
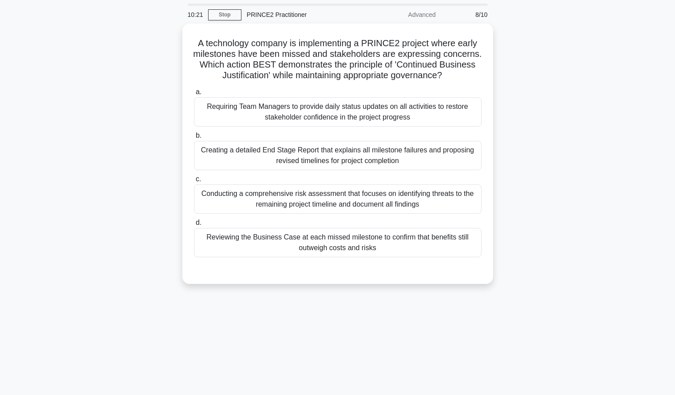
scroll to position [29, 0]
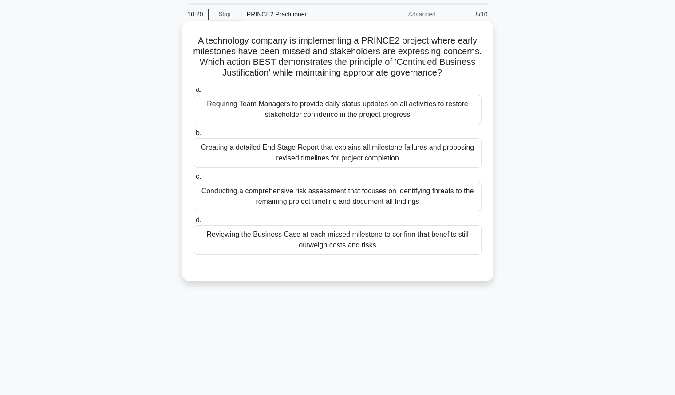
click at [428, 241] on div "Reviewing the Business Case at each missed milestone to confirm that benefits s…" at bounding box center [338, 239] width 288 height 29
click at [194, 223] on input "d. Reviewing the Business Case at each missed milestone to confirm that benefit…" at bounding box center [194, 220] width 0 height 6
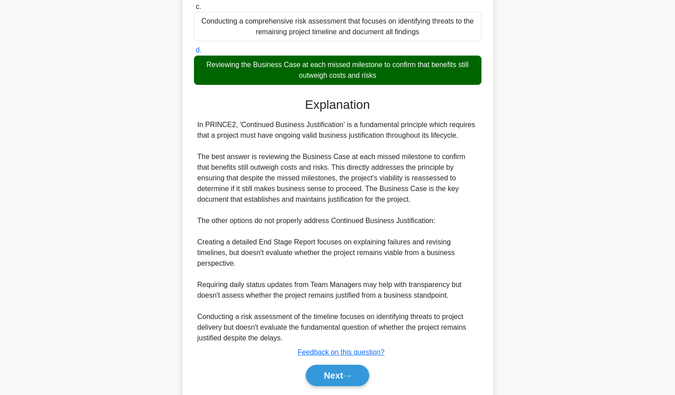
scroll to position [228, 0]
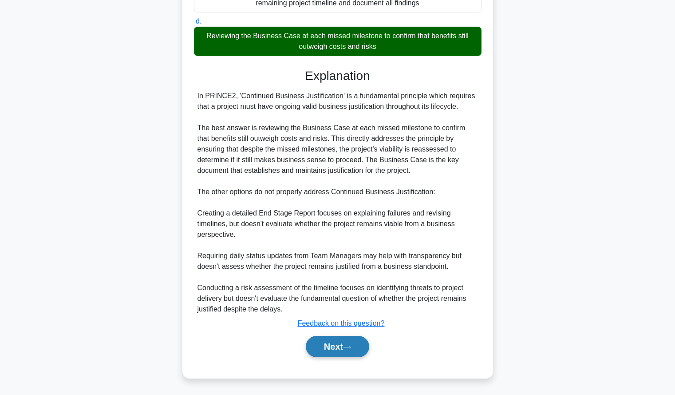
click at [347, 349] on icon at bounding box center [347, 347] width 8 height 5
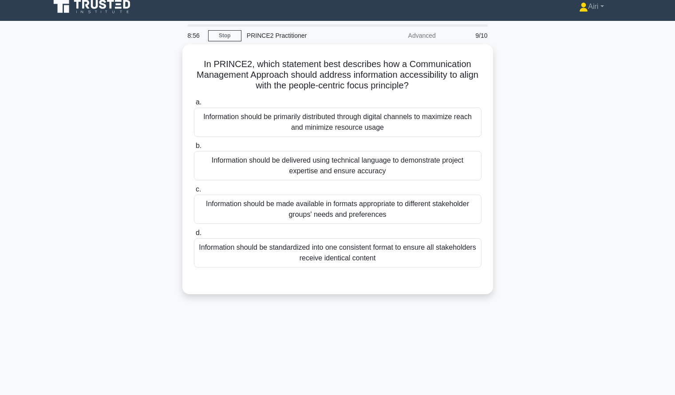
scroll to position [8, 0]
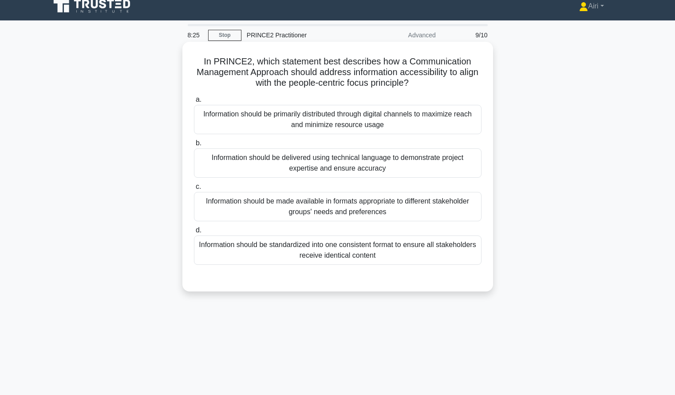
click at [448, 211] on div "Information should be made available in formats appropriate to different stakeh…" at bounding box center [338, 206] width 288 height 29
click at [194, 190] on input "c. Information should be made available in formats appropriate to different sta…" at bounding box center [194, 187] width 0 height 6
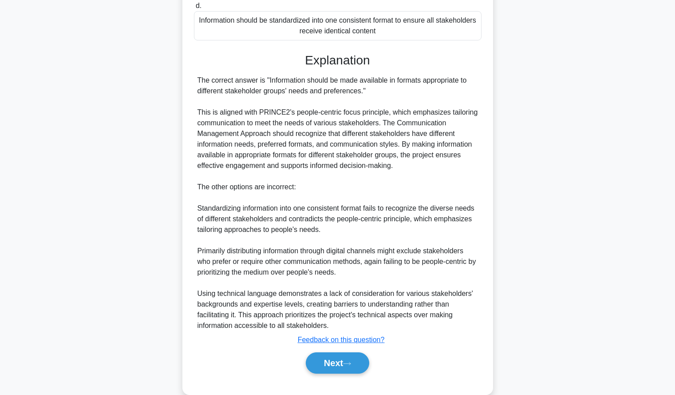
scroll to position [249, 0]
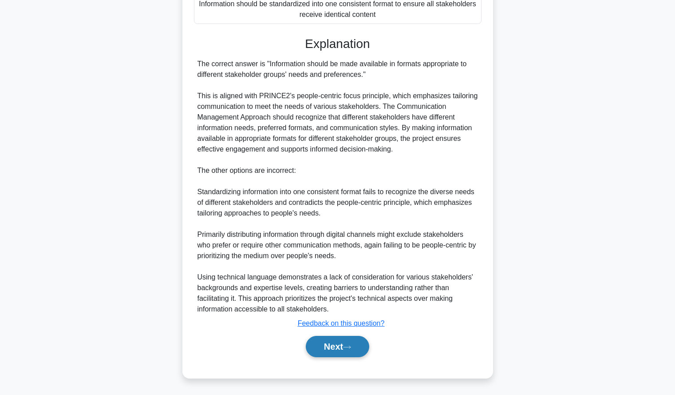
click at [353, 344] on button "Next" at bounding box center [337, 346] width 63 height 21
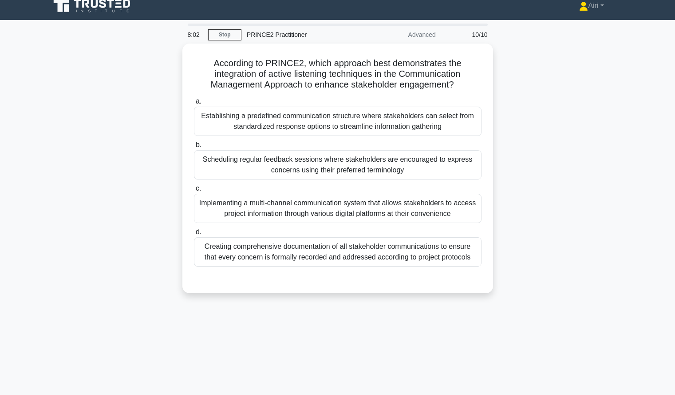
scroll to position [0, 0]
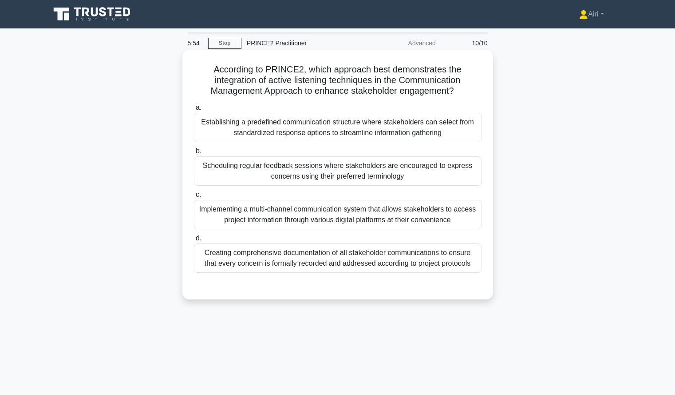
click at [452, 133] on div "Establishing a predefined communication structure where stakeholders can select…" at bounding box center [338, 127] width 288 height 29
click at [194, 111] on input "a. Establishing a predefined communication structure where stakeholders can sel…" at bounding box center [194, 108] width 0 height 6
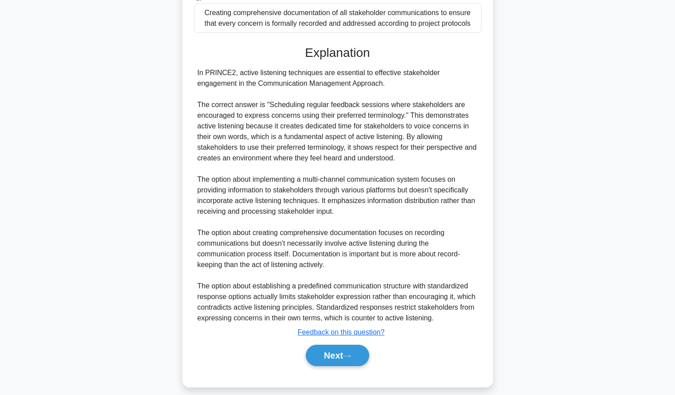
scroll to position [250, 0]
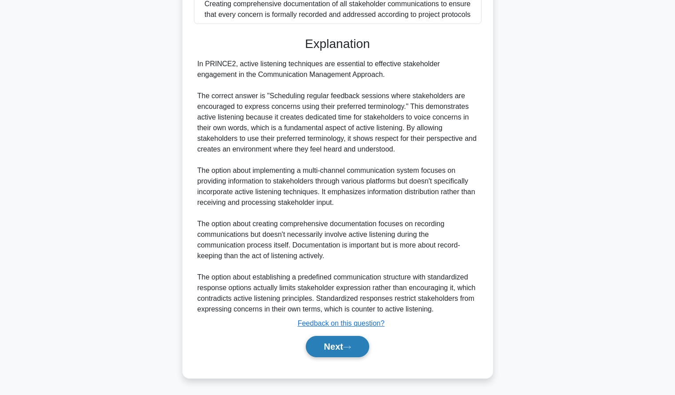
click at [310, 348] on button "Next" at bounding box center [337, 346] width 63 height 21
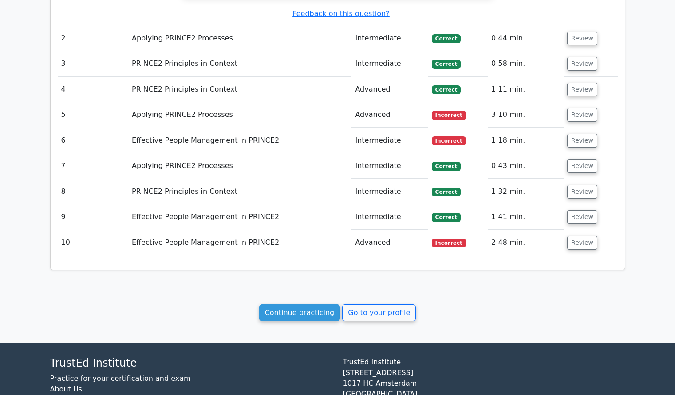
scroll to position [918, 0]
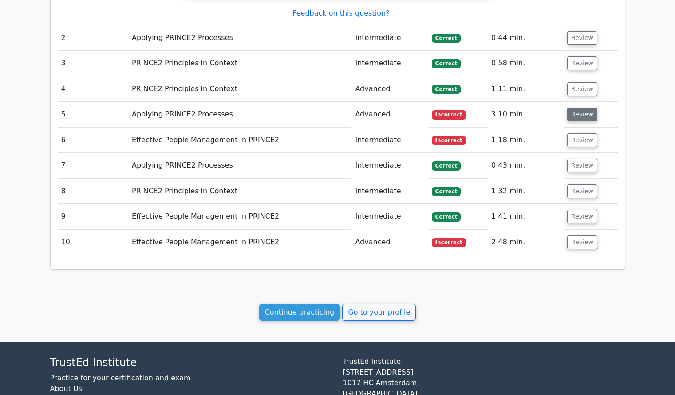
click at [574, 107] on button "Review" at bounding box center [582, 114] width 30 height 14
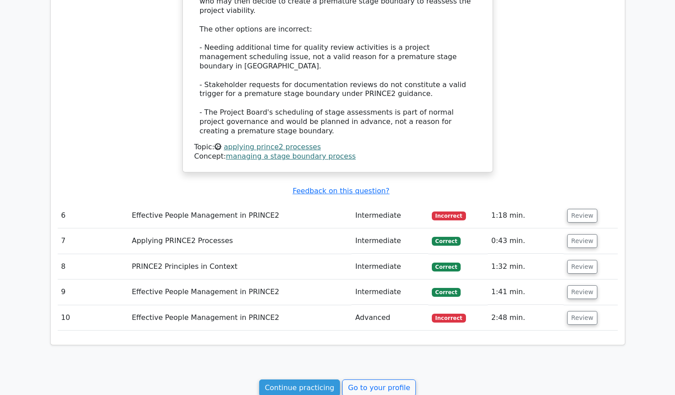
scroll to position [1368, 0]
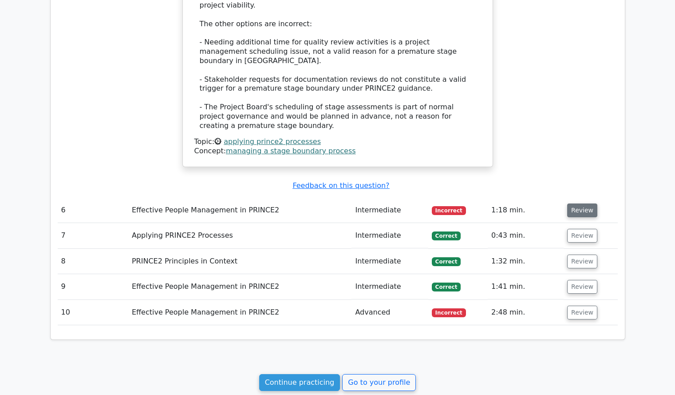
click at [578, 203] on button "Review" at bounding box center [582, 210] width 30 height 14
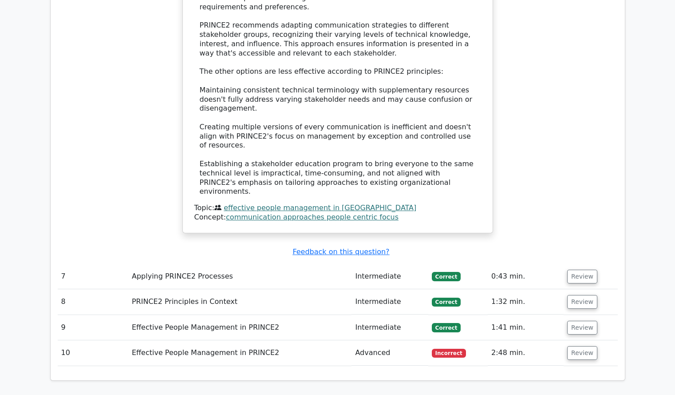
scroll to position [1865, 0]
click at [573, 345] on button "Review" at bounding box center [582, 352] width 30 height 14
click at [587, 345] on button "Review" at bounding box center [582, 352] width 30 height 14
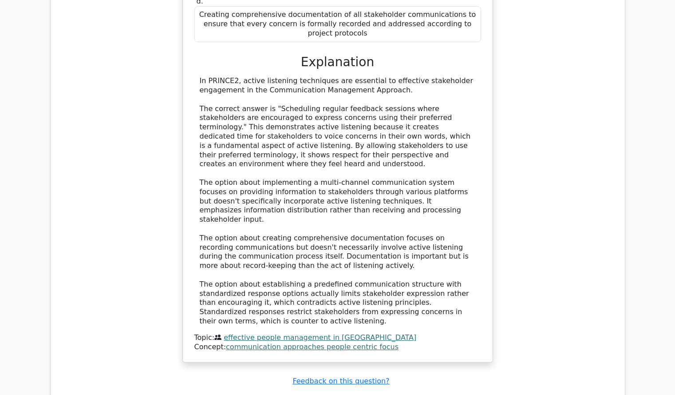
scroll to position [2434, 0]
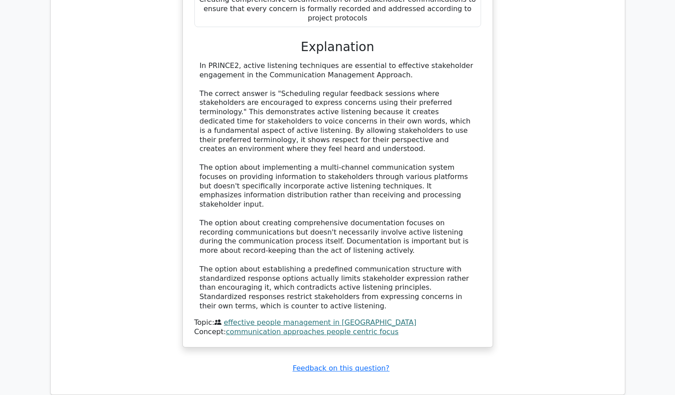
click at [484, 221] on div "According to PRINCE2, which approach best demonstrates the integration of activ…" at bounding box center [337, 71] width 303 height 546
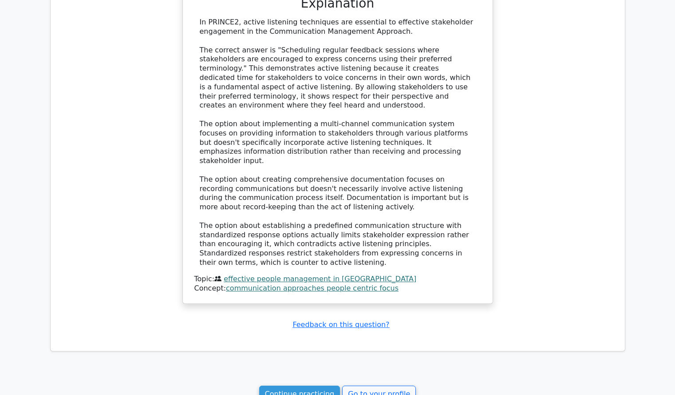
scroll to position [2478, 0]
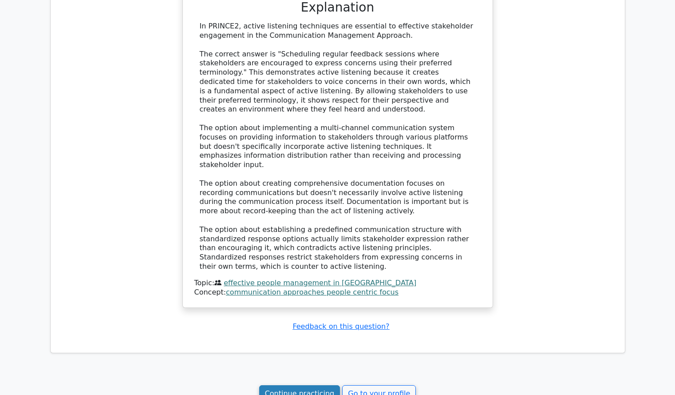
click at [277, 385] on link "Continue practicing" at bounding box center [299, 393] width 81 height 17
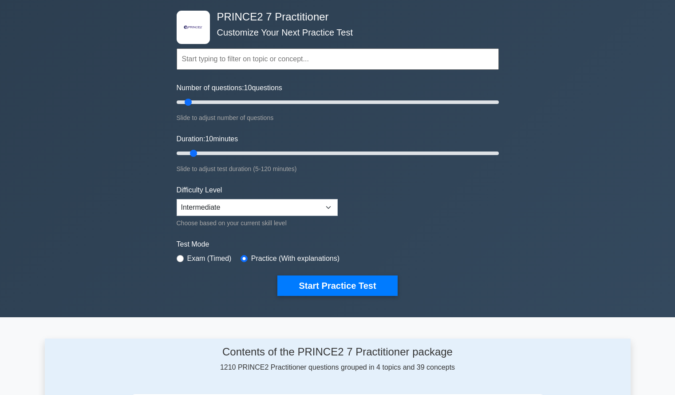
scroll to position [32, 0]
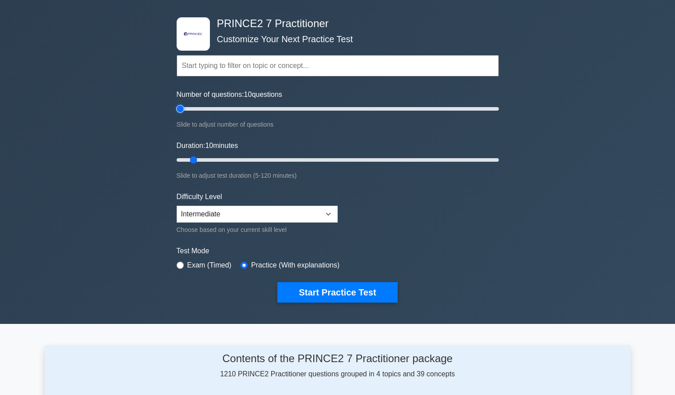
type input "5"
click at [181, 108] on input "Number of questions: 10 questions" at bounding box center [338, 108] width 322 height 11
click at [381, 287] on button "Start Practice Test" at bounding box center [337, 292] width 120 height 20
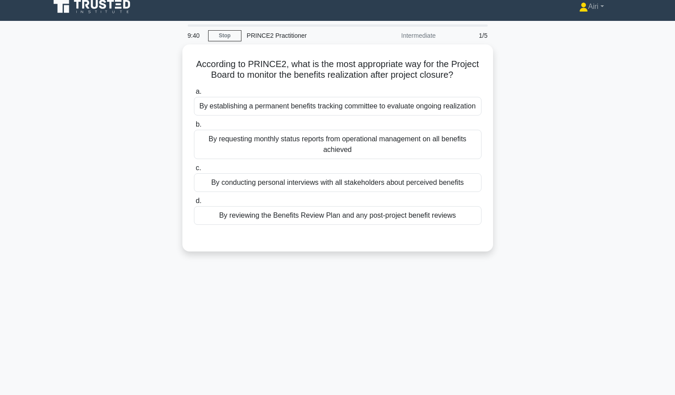
scroll to position [8, 0]
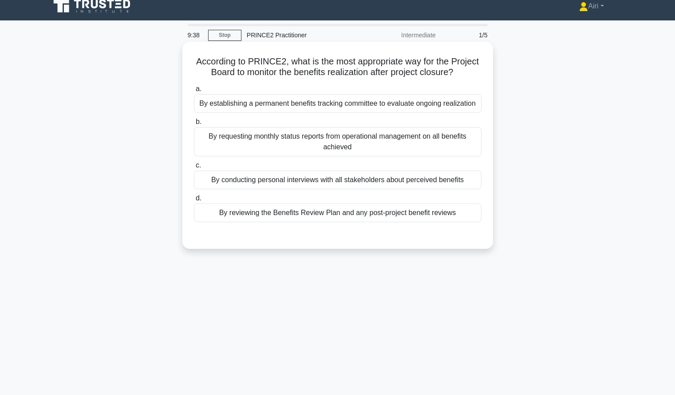
click at [428, 212] on div "By reviewing the Benefits Review Plan and any post-project benefit reviews" at bounding box center [338, 212] width 288 height 19
click at [194, 201] on input "d. By reviewing the Benefits Review Plan and any post-project benefit reviews" at bounding box center [194, 198] width 0 height 6
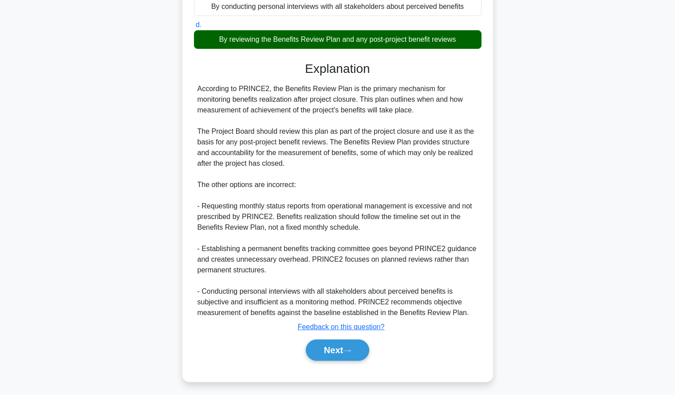
scroll to position [185, 0]
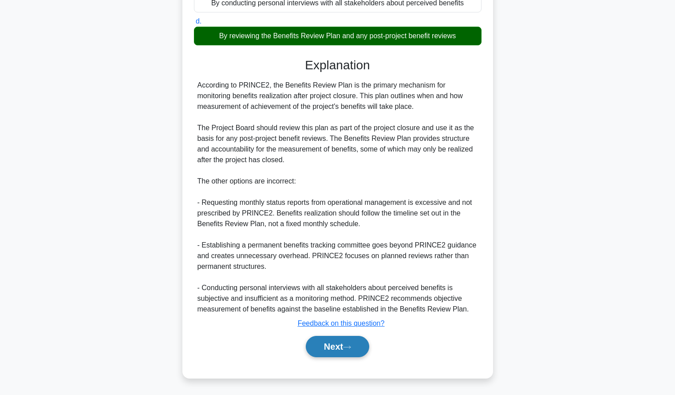
click at [328, 349] on button "Next" at bounding box center [337, 346] width 63 height 21
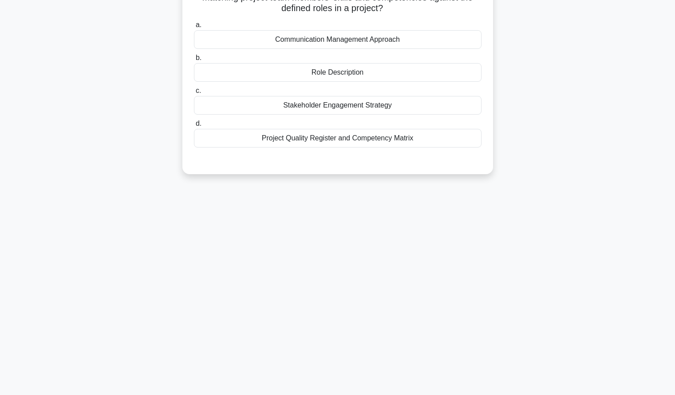
scroll to position [0, 0]
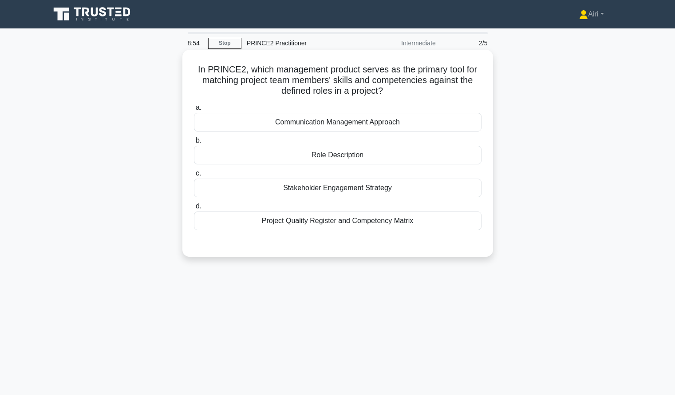
click at [439, 163] on div "Role Description" at bounding box center [338, 155] width 288 height 19
click at [194, 143] on input "b. Role Description" at bounding box center [194, 141] width 0 height 6
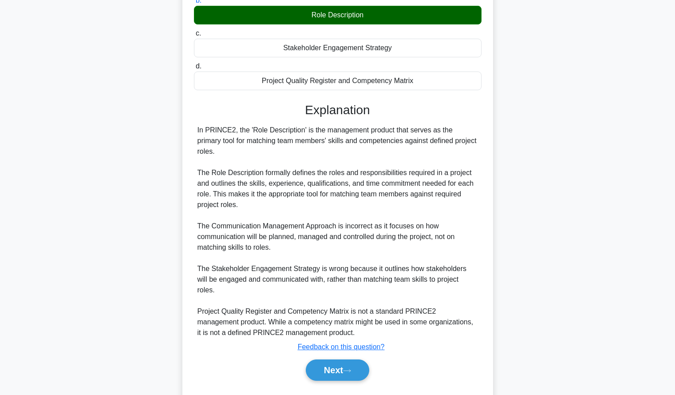
scroll to position [143, 0]
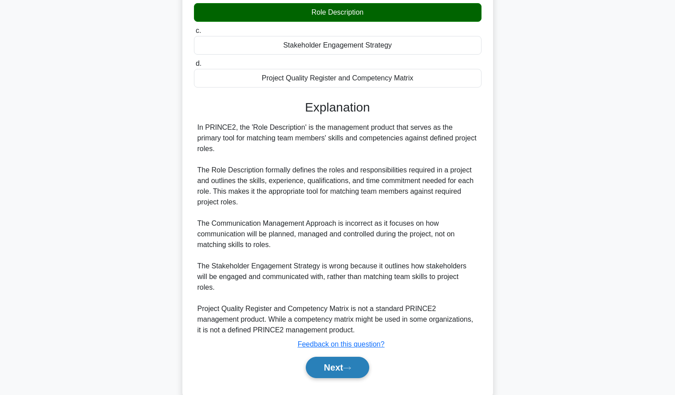
click at [309, 357] on button "Next" at bounding box center [337, 367] width 63 height 21
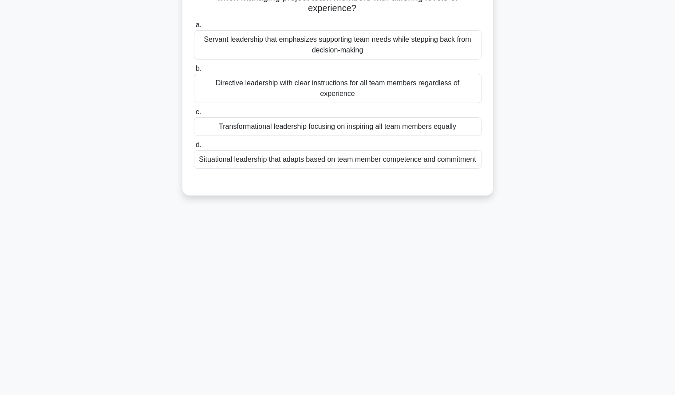
scroll to position [0, 0]
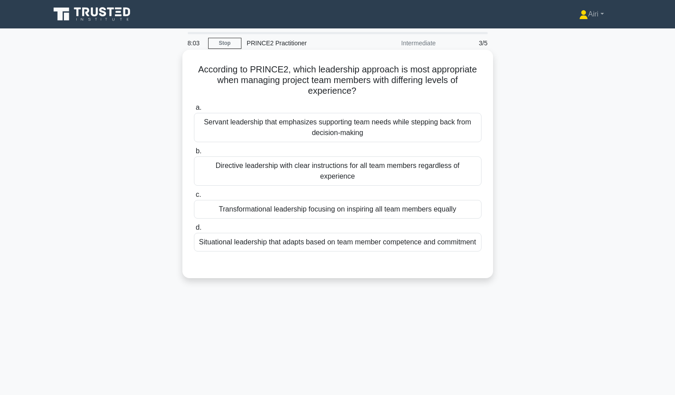
click at [437, 237] on div "Situational leadership that adapts based on team member competence and commitme…" at bounding box center [338, 242] width 288 height 19
click at [194, 230] on input "d. Situational leadership that adapts based on team member competence and commi…" at bounding box center [194, 228] width 0 height 6
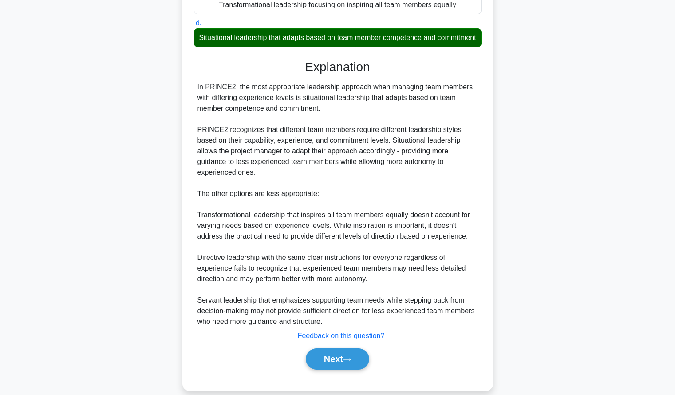
scroll to position [217, 0]
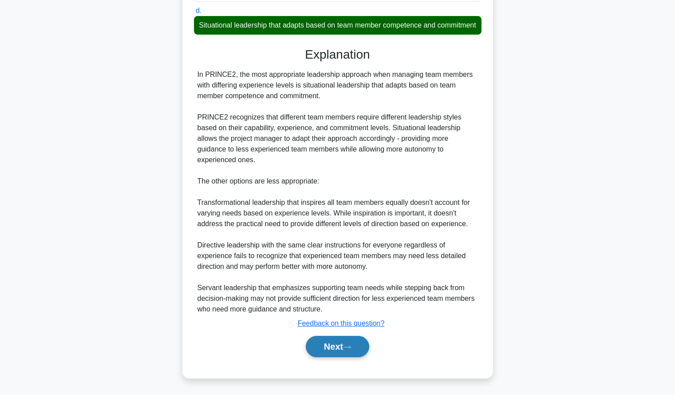
click at [309, 347] on button "Next" at bounding box center [337, 346] width 63 height 21
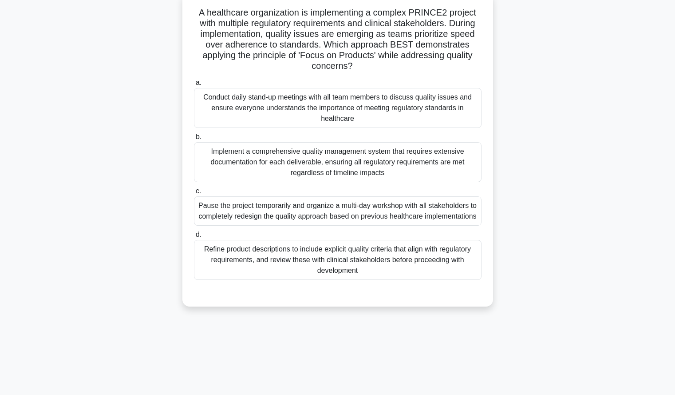
scroll to position [59, 0]
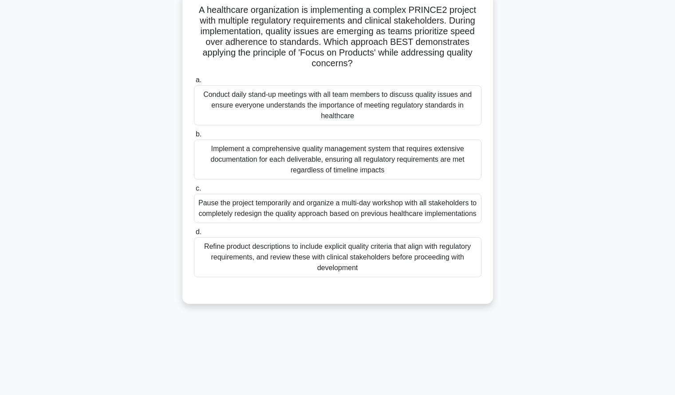
click at [444, 263] on div "Refine product descriptions to include explicit quality criteria that align wit…" at bounding box center [338, 257] width 288 height 40
click at [194, 235] on input "d. Refine product descriptions to include explicit quality criteria that align …" at bounding box center [194, 232] width 0 height 6
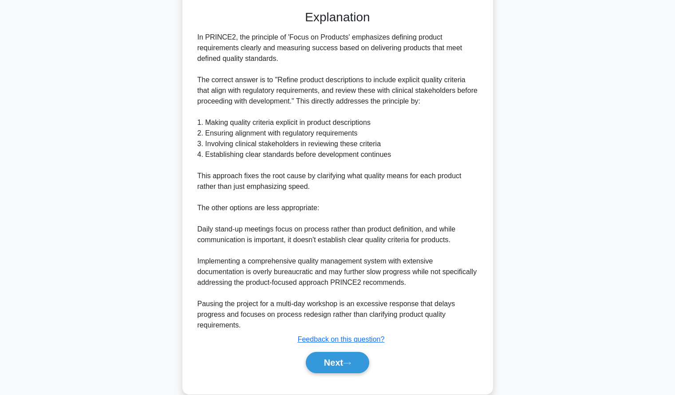
scroll to position [356, 0]
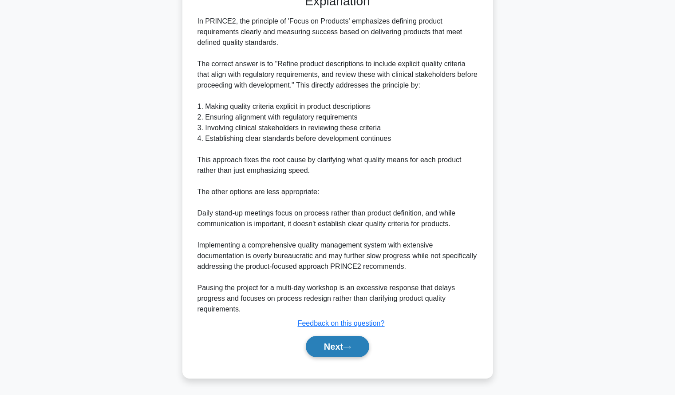
click at [364, 345] on button "Next" at bounding box center [337, 346] width 63 height 21
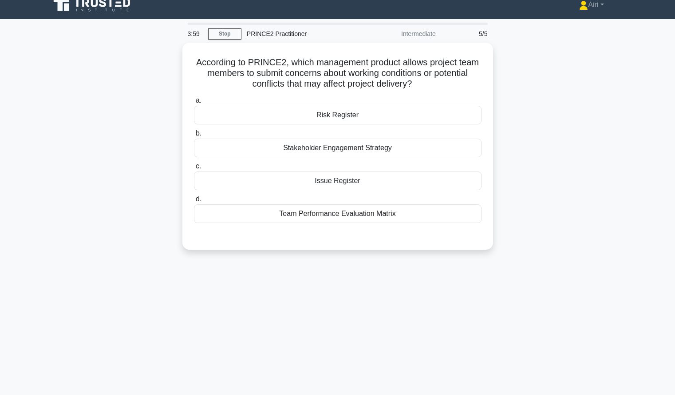
scroll to position [10, 0]
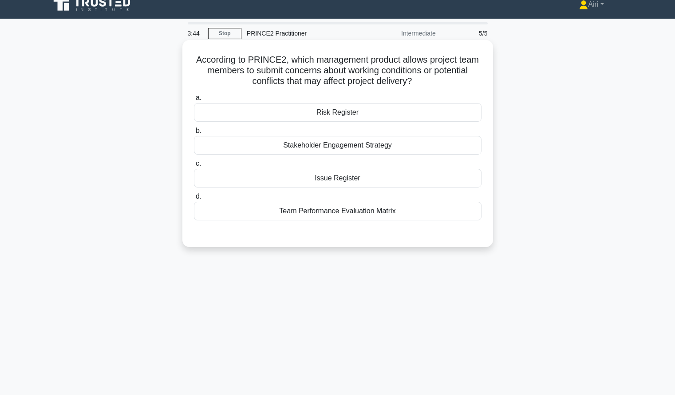
click at [455, 113] on div "Risk Register" at bounding box center [338, 112] width 288 height 19
click at [194, 101] on input "a. Risk Register" at bounding box center [194, 98] width 0 height 6
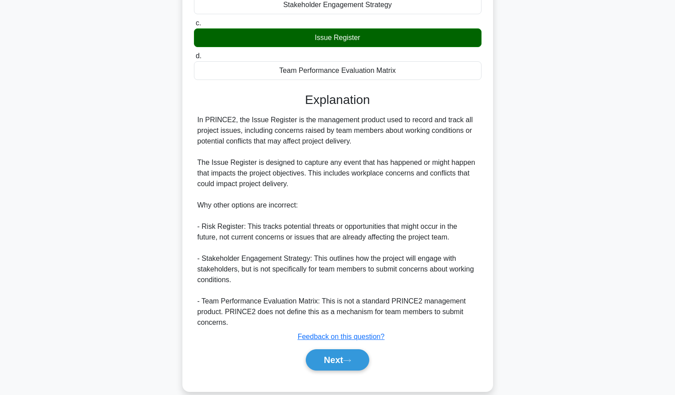
scroll to position [165, 0]
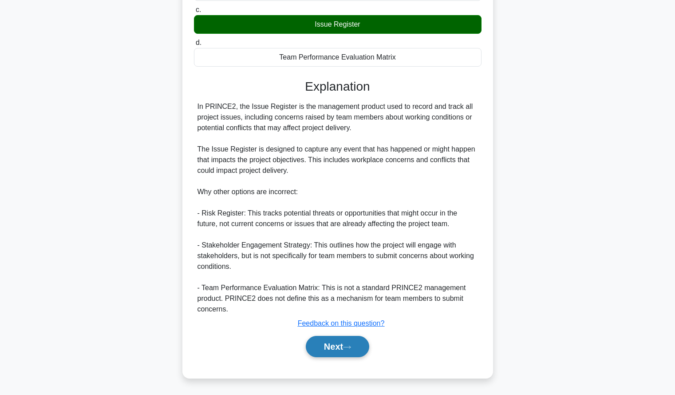
click at [322, 347] on button "Next" at bounding box center [337, 346] width 63 height 21
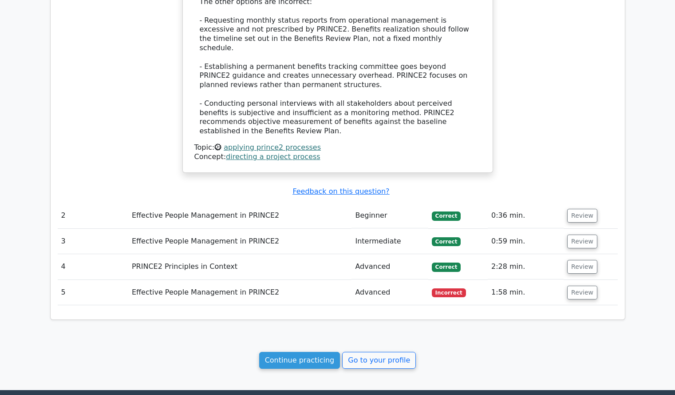
scroll to position [857, 0]
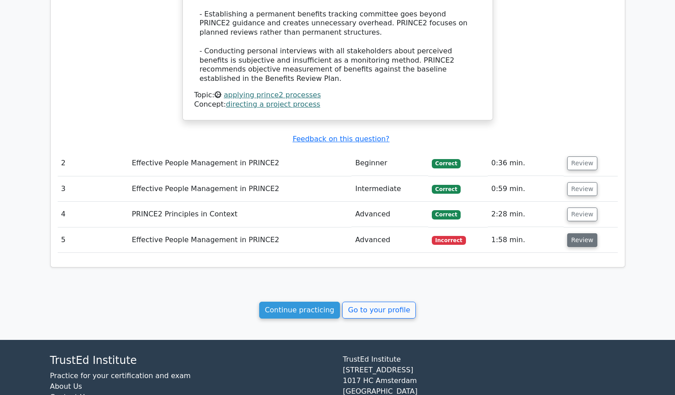
click at [574, 233] on button "Review" at bounding box center [582, 240] width 30 height 14
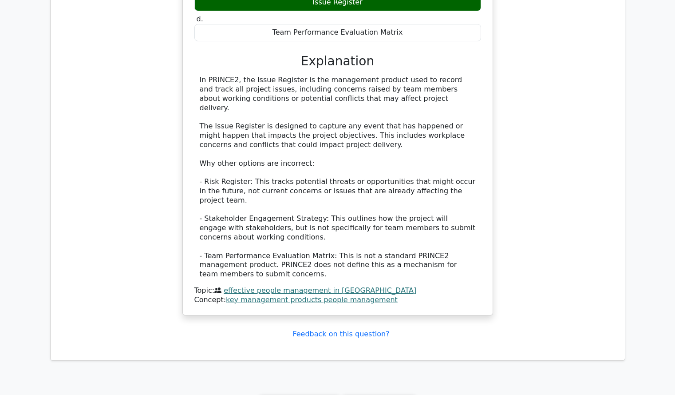
scroll to position [1238, 0]
